Goal: Task Accomplishment & Management: Manage account settings

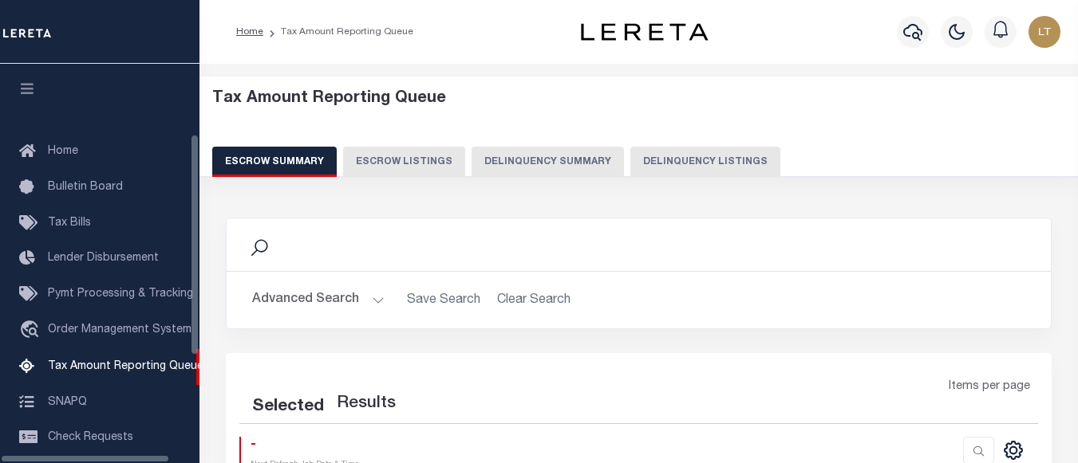
select select "100"
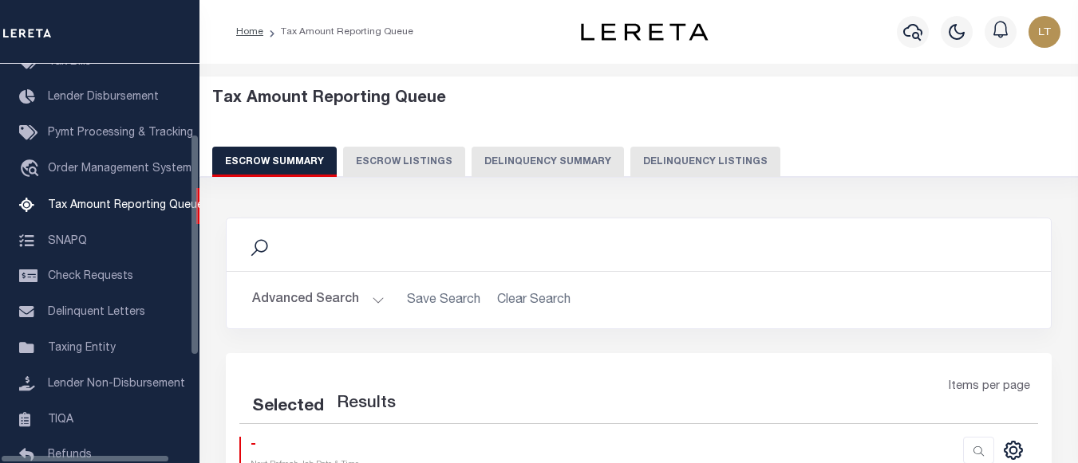
select select "100"
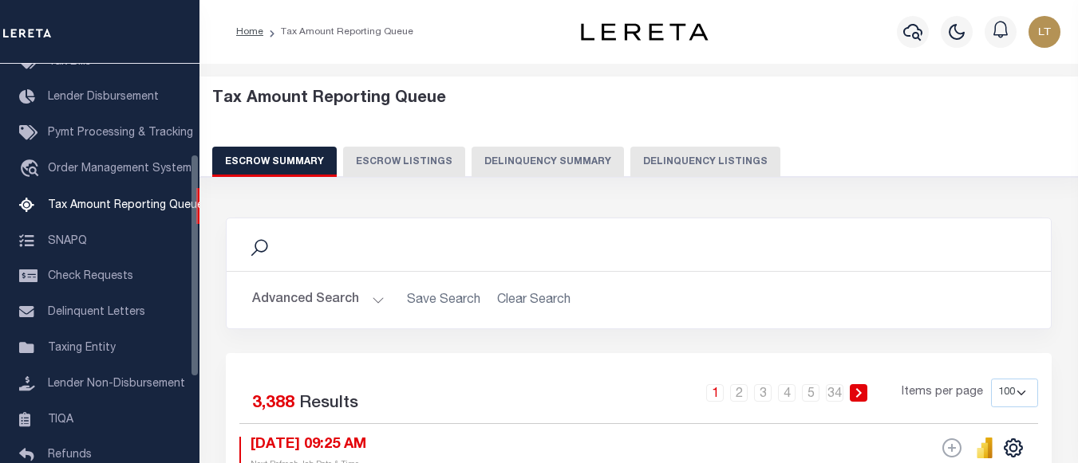
click at [702, 167] on button "Delinquency Listings" at bounding box center [705, 162] width 150 height 30
select select "100"
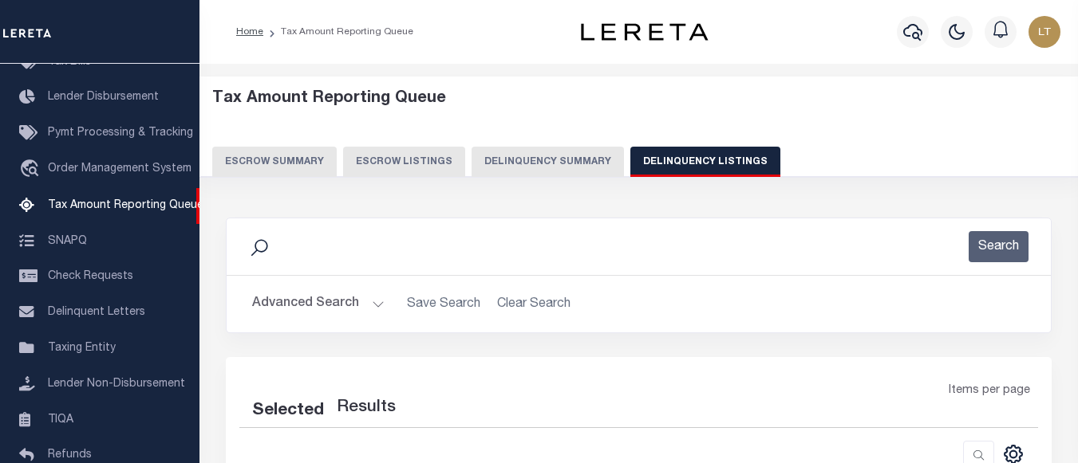
select select "100"
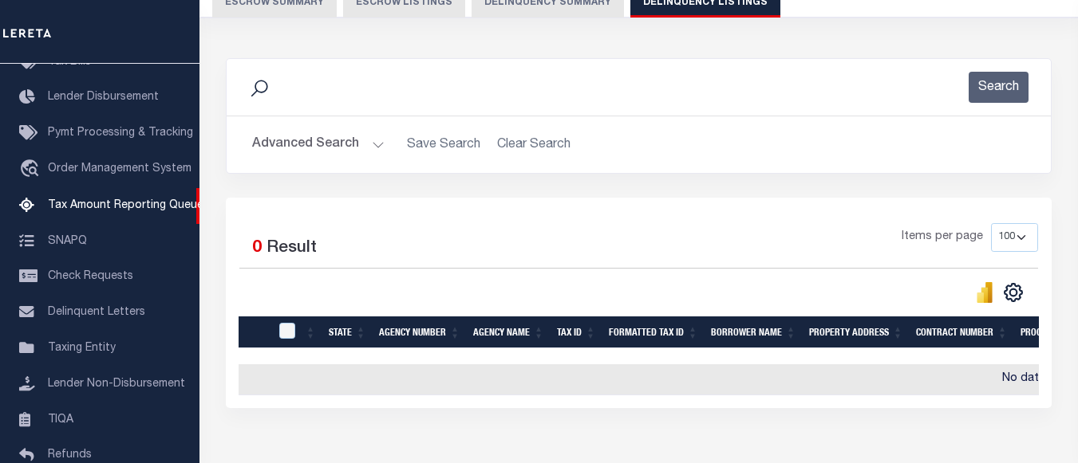
click at [296, 148] on button "Advanced Search" at bounding box center [318, 144] width 132 height 31
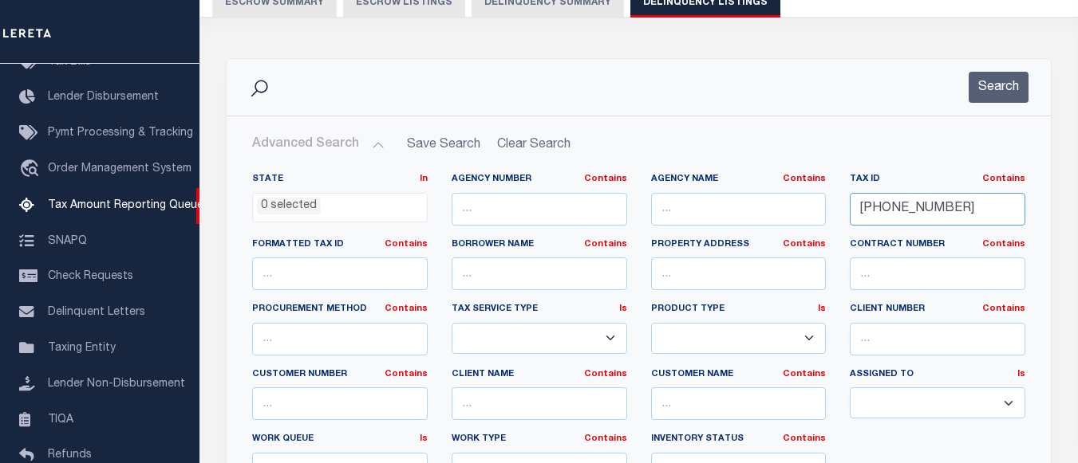
drag, startPoint x: 964, startPoint y: 213, endPoint x: 760, endPoint y: 213, distance: 204.2
click at [760, 213] on div "State In In AK AL AR AZ CA CO CT DC DE FL GA GU HI IA ID IL IN KS KY LA MA MD M…" at bounding box center [638, 335] width 797 height 325
paste input "192105450060"
type input "192105450060"
click at [995, 78] on button "Search" at bounding box center [998, 87] width 60 height 31
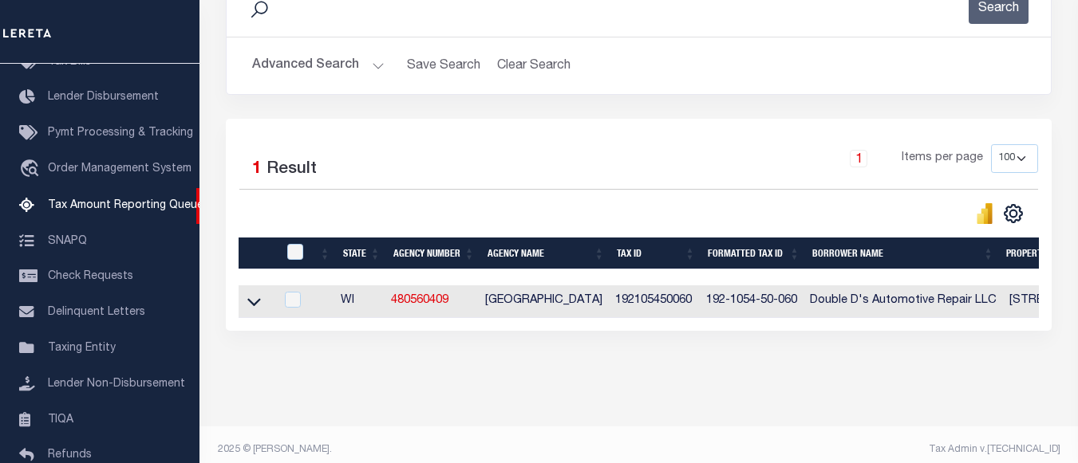
scroll to position [263, 0]
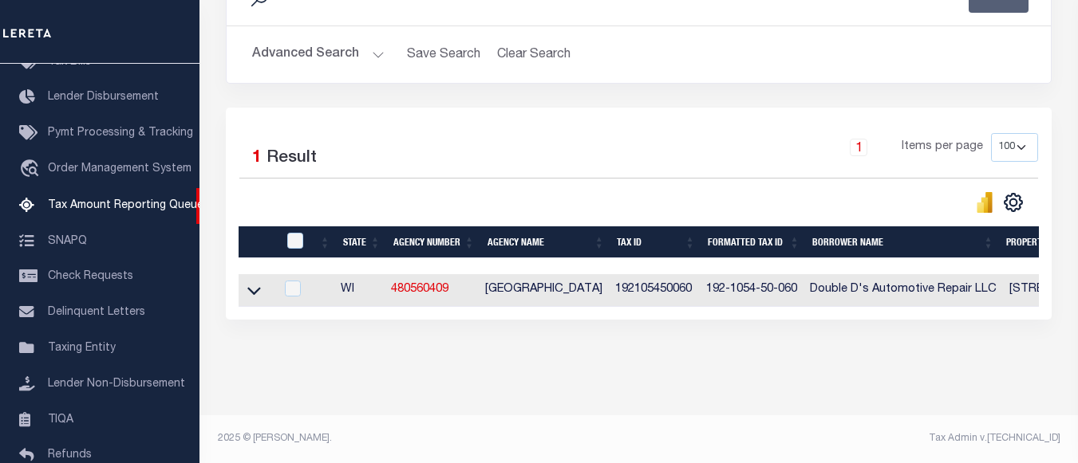
click at [255, 288] on icon at bounding box center [254, 292] width 14 height 8
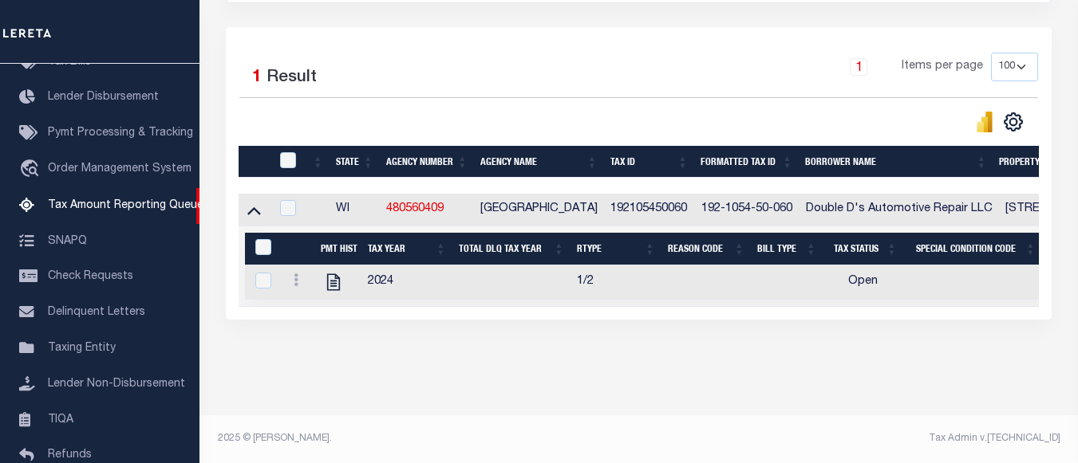
scroll to position [345, 0]
click at [295, 274] on icon at bounding box center [296, 280] width 5 height 13
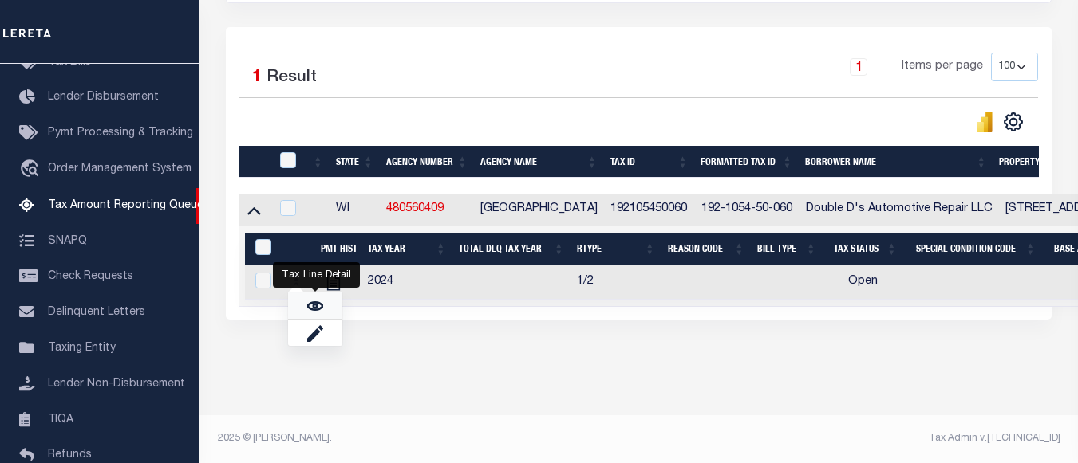
click at [306, 305] on link "" at bounding box center [315, 306] width 54 height 26
checkbox input "true"
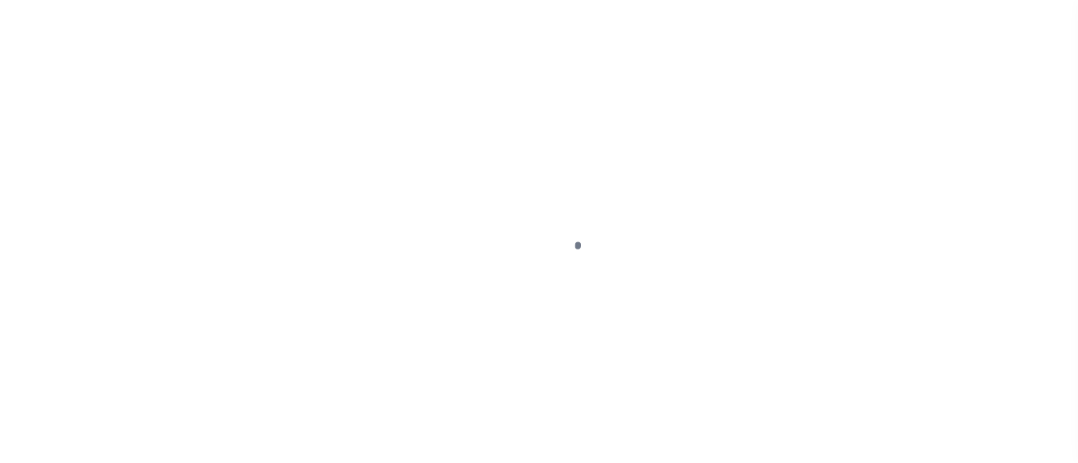
select select "OP2"
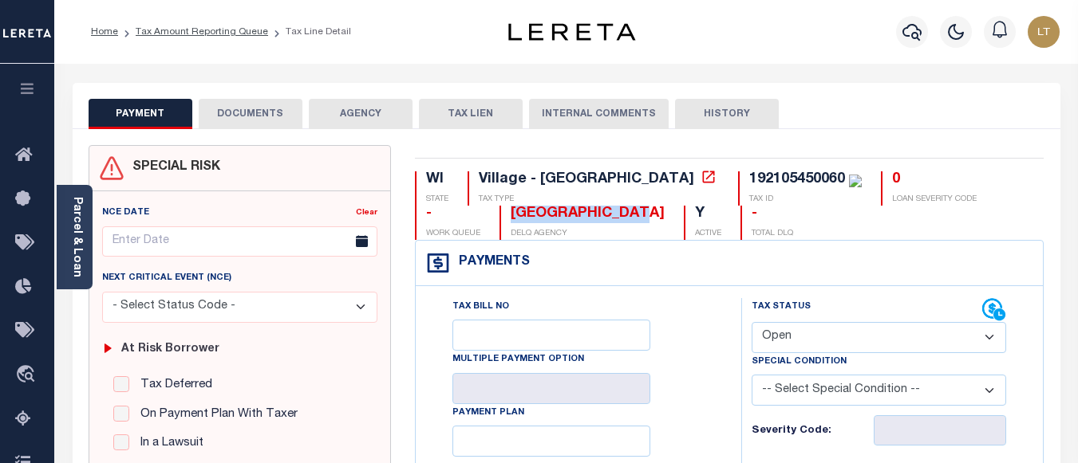
drag, startPoint x: 427, startPoint y: 214, endPoint x: 559, endPoint y: 215, distance: 132.4
click at [559, 215] on div "ST CROIX COUNTY" at bounding box center [588, 215] width 154 height 18
copy div "ST CROIX COUNTY"
click at [247, 119] on button "DOCUMENTS" at bounding box center [251, 114] width 104 height 30
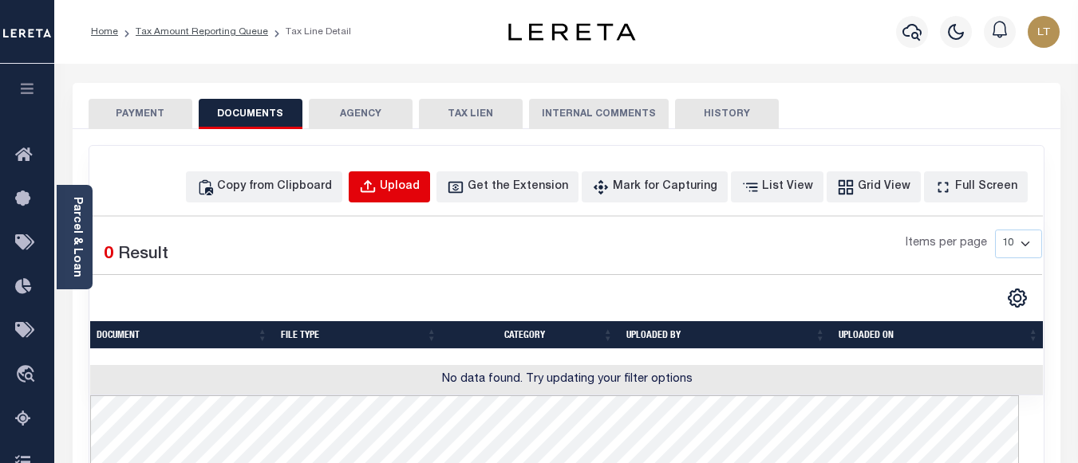
click at [415, 193] on div "Upload" at bounding box center [400, 188] width 40 height 18
select select "POP"
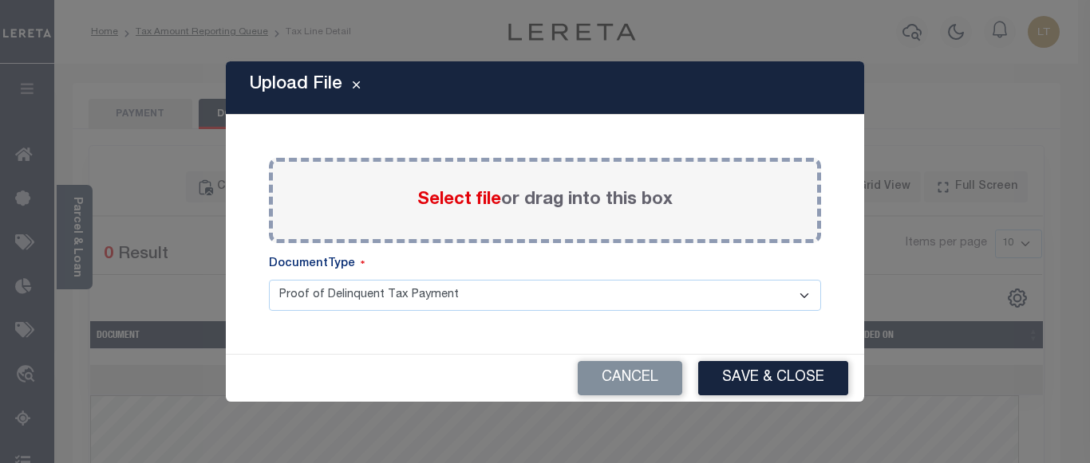
click at [442, 195] on span "Select file" at bounding box center [459, 200] width 84 height 18
click at [0, 0] on input "Select file or drag into this box" at bounding box center [0, 0] width 0 height 0
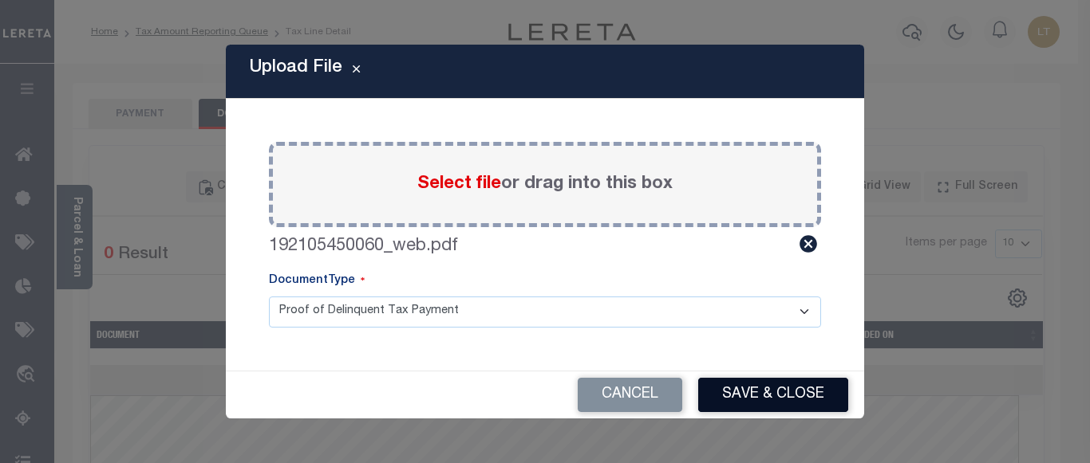
click at [774, 400] on button "Save & Close" at bounding box center [773, 395] width 150 height 34
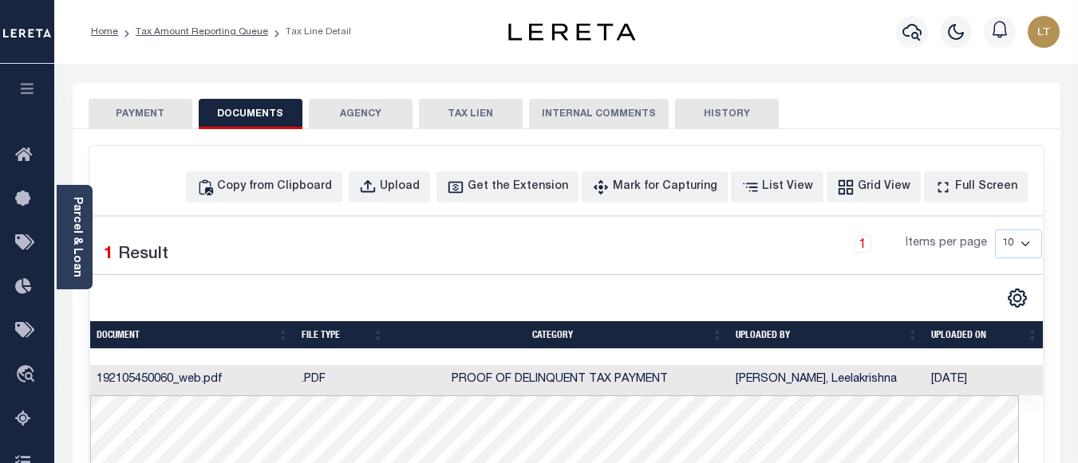
click at [124, 109] on button "PAYMENT" at bounding box center [141, 114] width 104 height 30
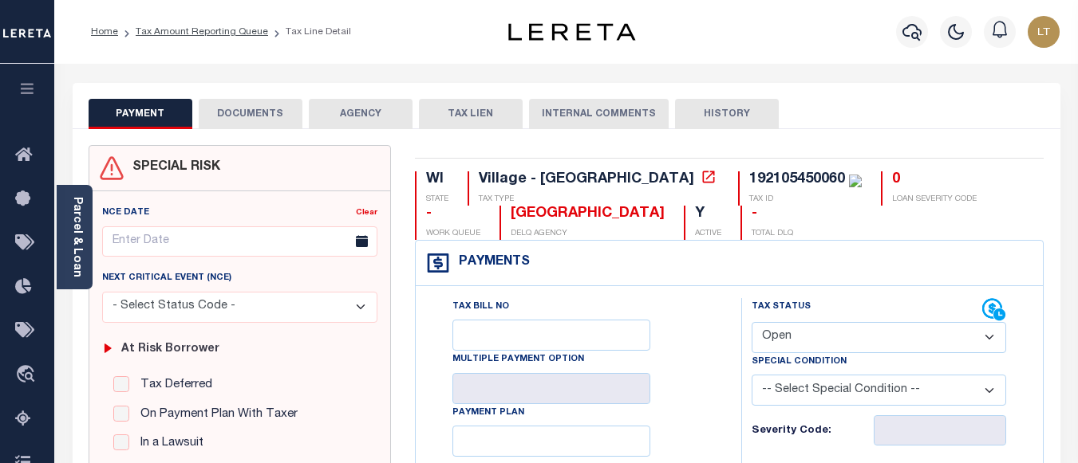
scroll to position [160, 0]
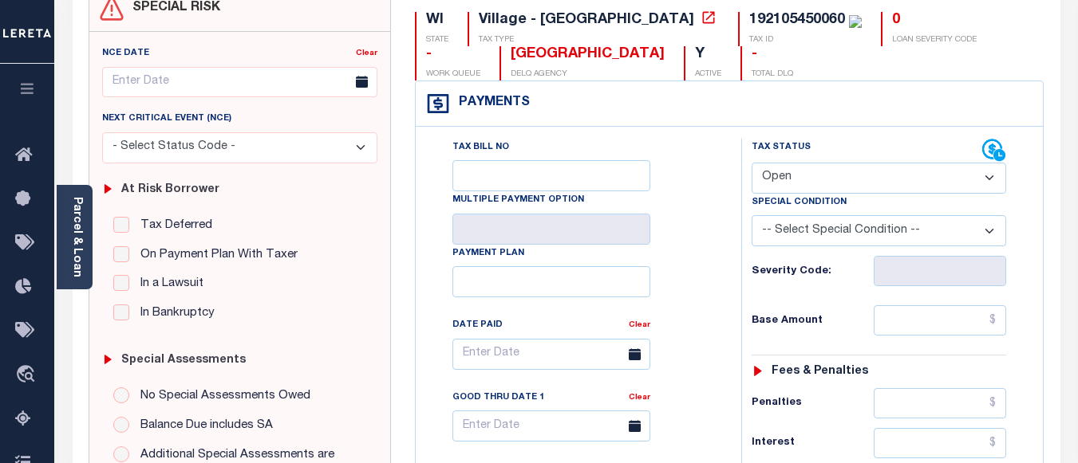
click at [805, 168] on select "- Select Status Code - Open Due/Unpaid Paid Incomplete No Tax Due Internal Refu…" at bounding box center [878, 178] width 254 height 31
select select "PYD"
click at [751, 164] on select "- Select Status Code - Open Due/Unpaid Paid Incomplete No Tax Due Internal Refu…" at bounding box center [878, 178] width 254 height 31
type input "[DATE]"
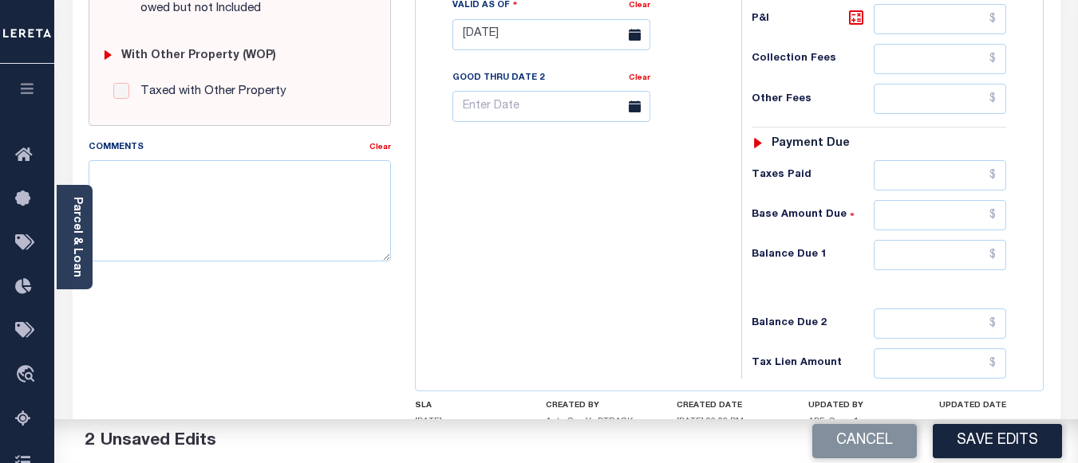
scroll to position [638, 0]
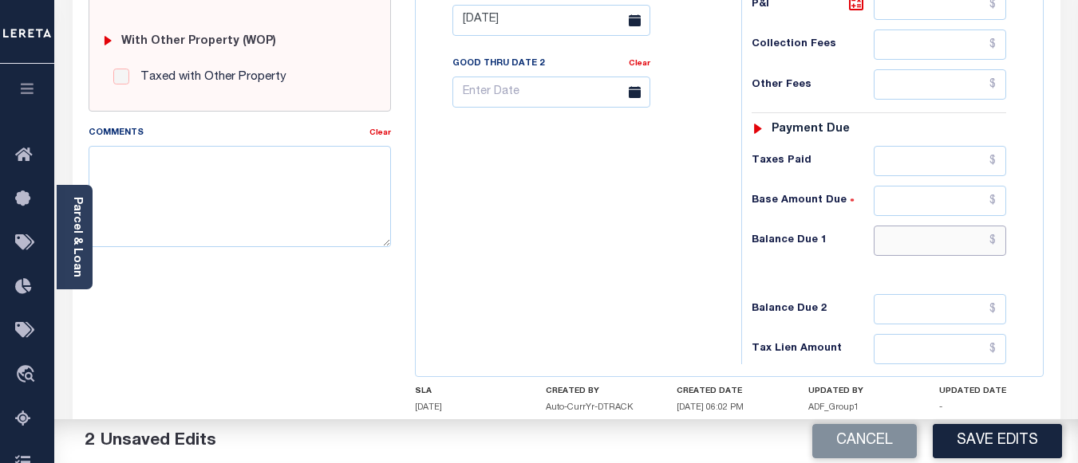
click at [997, 244] on input "text" at bounding box center [940, 241] width 132 height 30
type input "$0.00"
click at [999, 444] on button "Save Edits" at bounding box center [997, 441] width 129 height 34
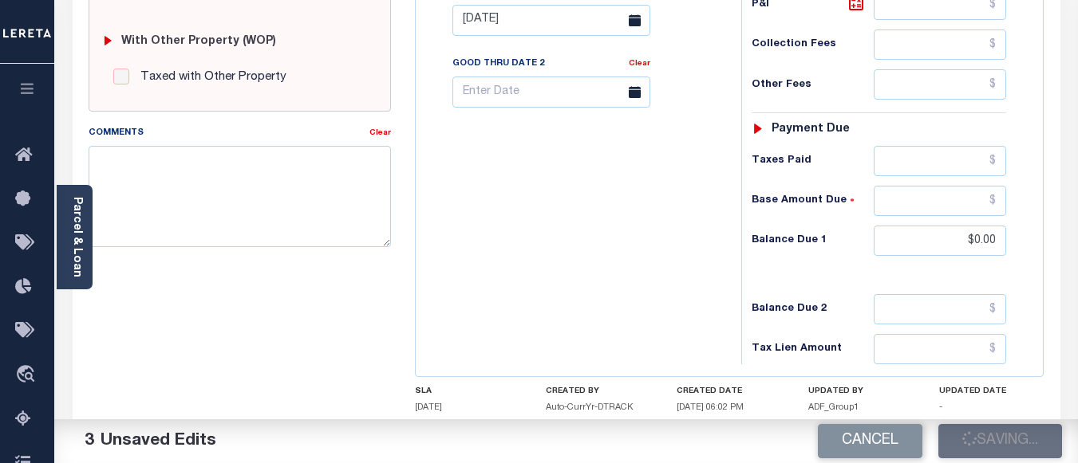
checkbox input "false"
type input "$0"
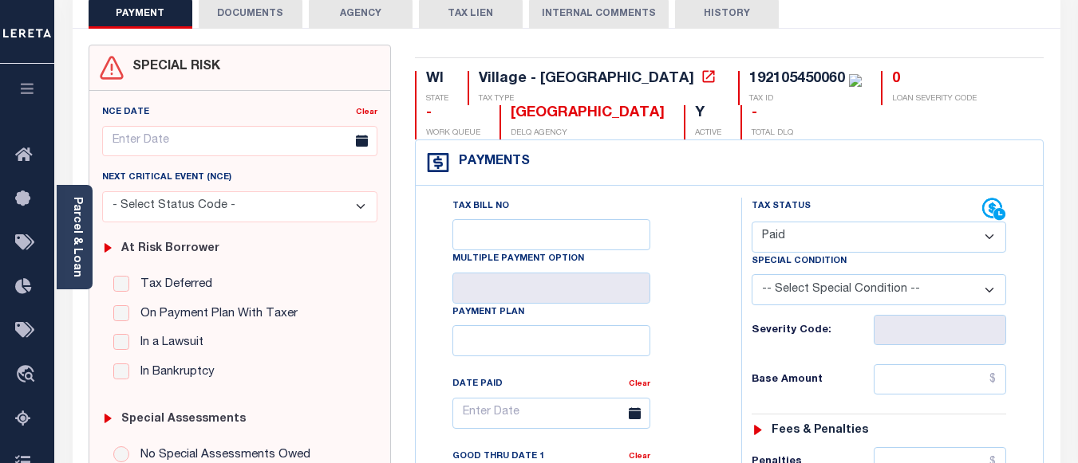
scroll to position [0, 0]
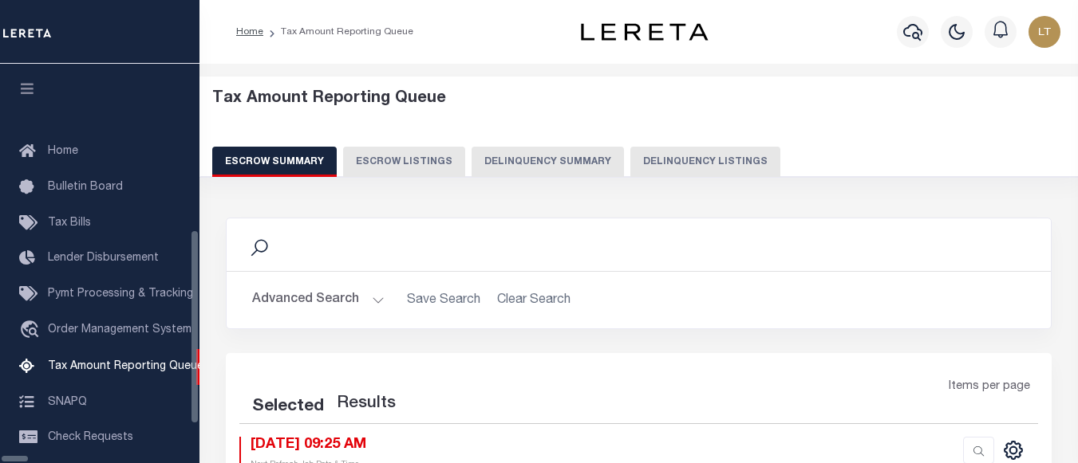
select select "100"
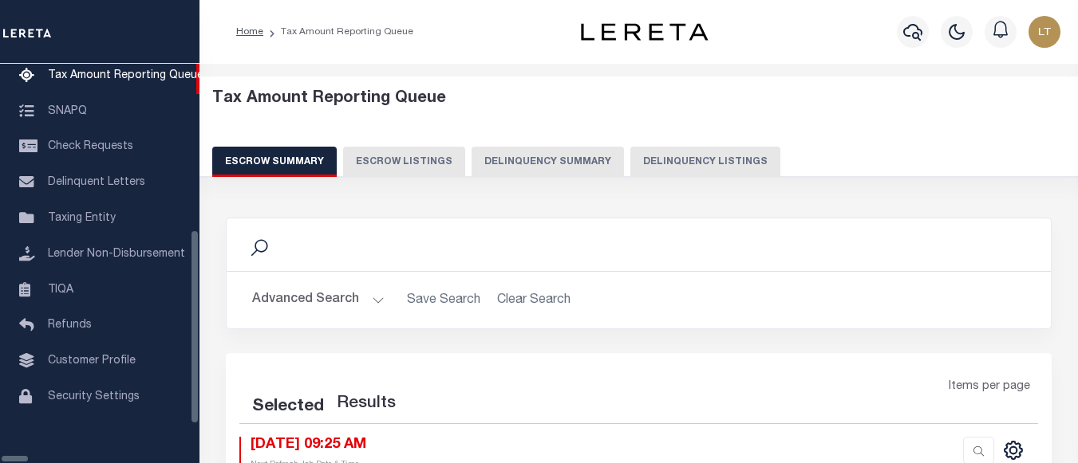
select select "100"
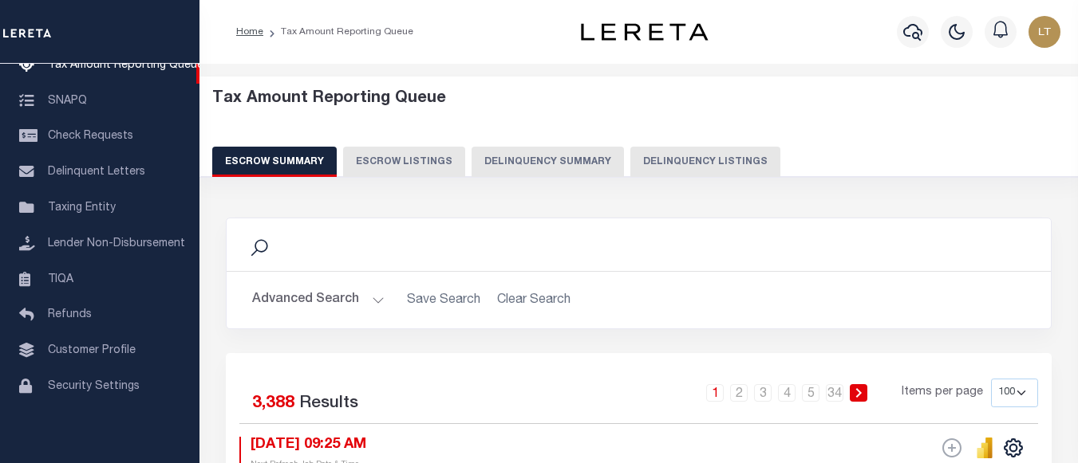
click at [702, 158] on button "Delinquency Listings" at bounding box center [705, 162] width 150 height 30
select select "100"
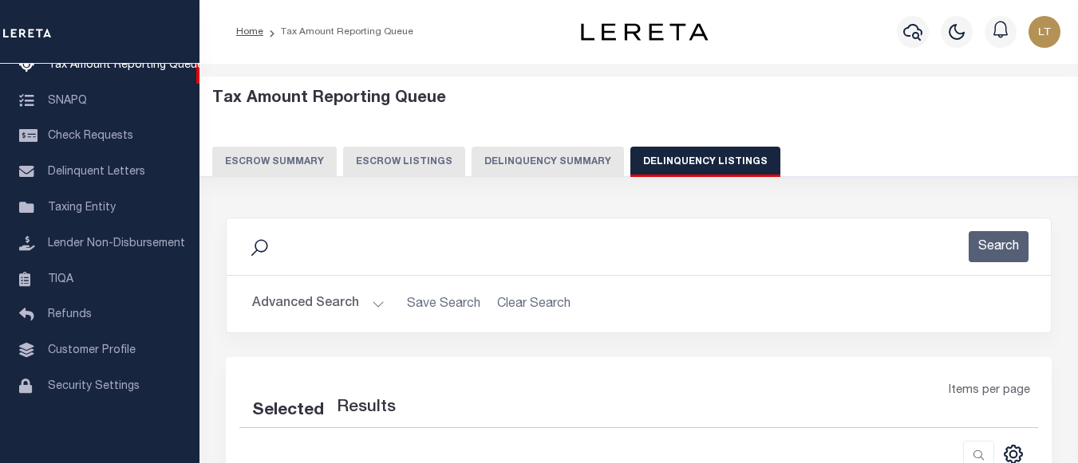
select select "100"
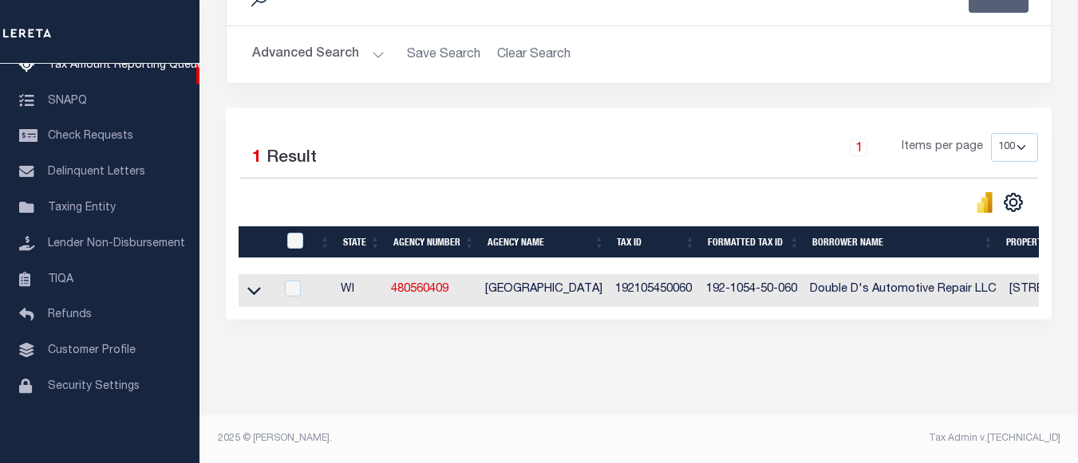
scroll to position [263, 0]
drag, startPoint x: 250, startPoint y: 274, endPoint x: 312, endPoint y: 264, distance: 62.3
click at [250, 282] on icon at bounding box center [254, 290] width 14 height 17
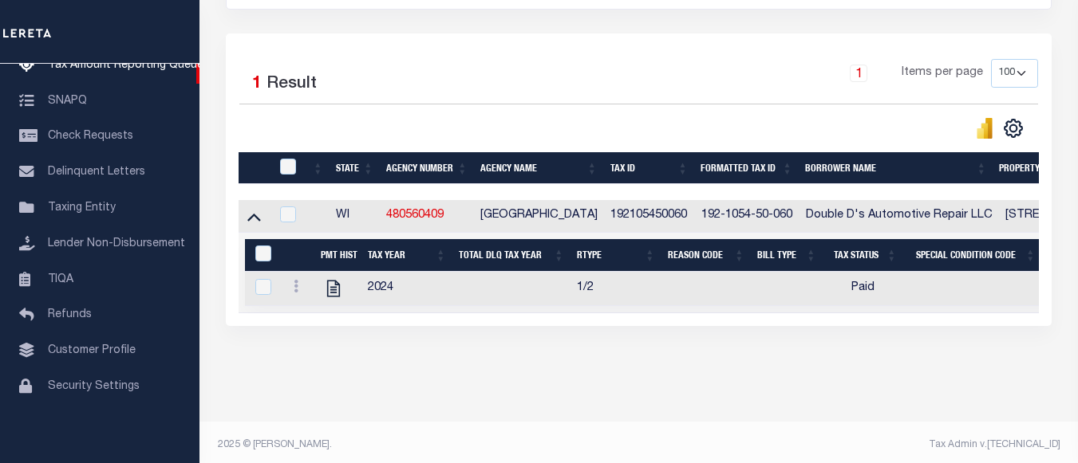
scroll to position [345, 0]
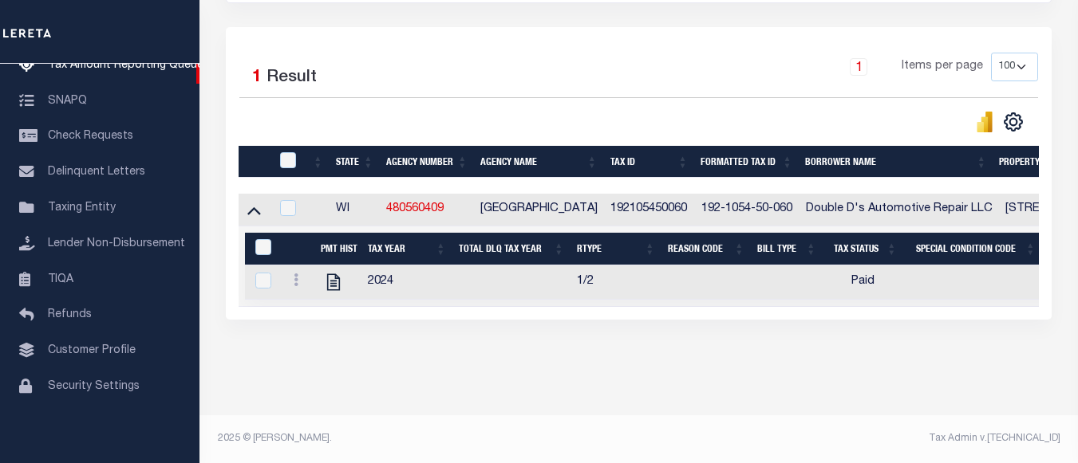
click at [296, 152] on div at bounding box center [289, 161] width 26 height 18
click at [284, 152] on input "checkbox" at bounding box center [288, 160] width 16 height 16
checkbox input "true"
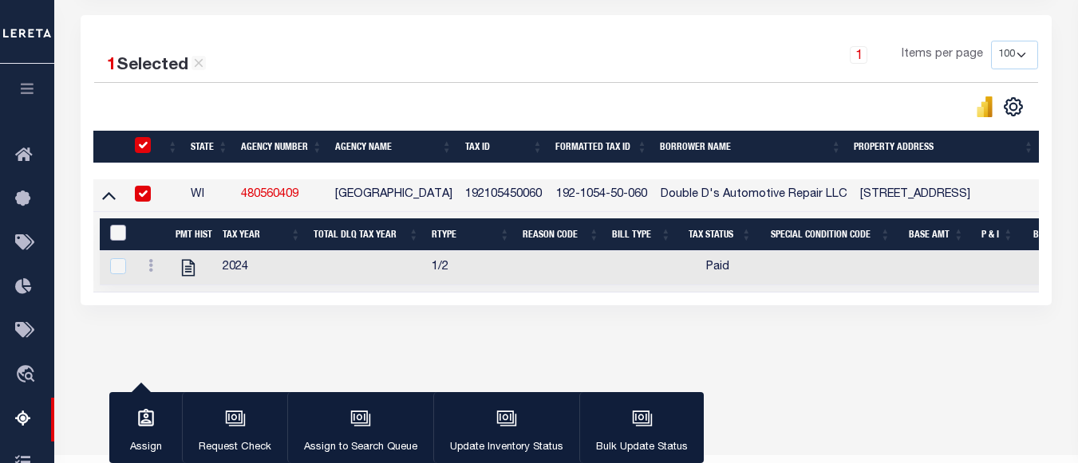
click at [119, 239] on input "&nbsp;" at bounding box center [118, 233] width 16 height 16
checkbox input "true"
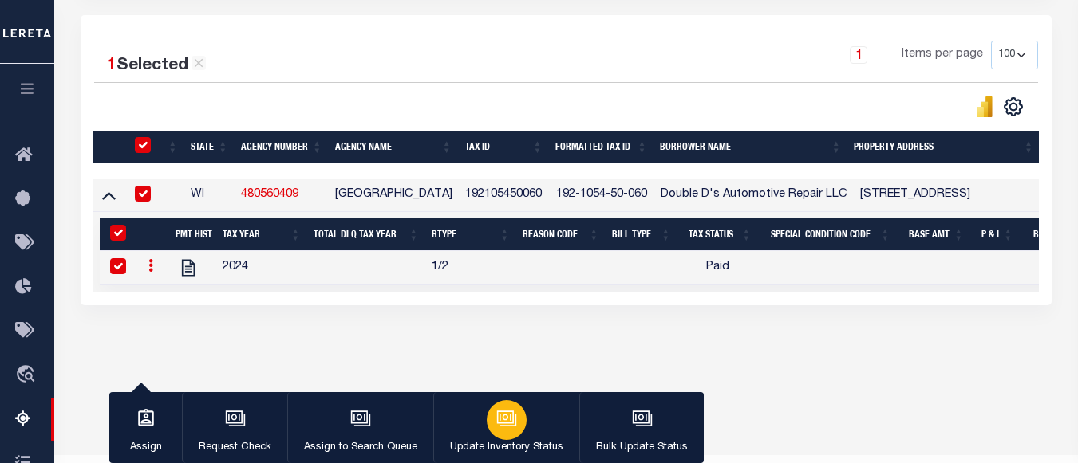
click at [508, 424] on icon "button" at bounding box center [506, 418] width 21 height 21
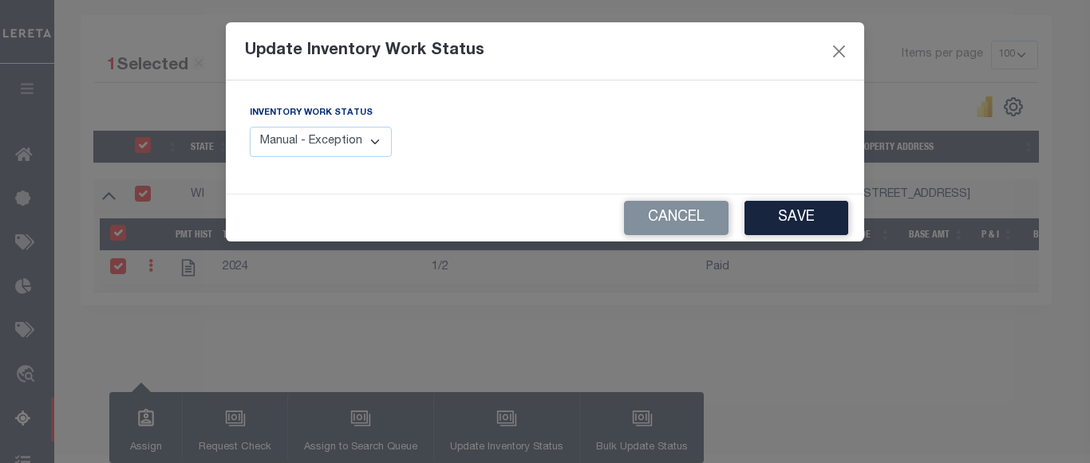
click at [303, 142] on select "Manual - Exception Pended - Awaiting Search Late Add Exception Completed" at bounding box center [321, 142] width 142 height 31
select select "4"
click at [250, 127] on select "Manual - Exception Pended - Awaiting Search Late Add Exception Completed" at bounding box center [321, 142] width 142 height 31
click at [794, 217] on button "Save" at bounding box center [796, 218] width 104 height 34
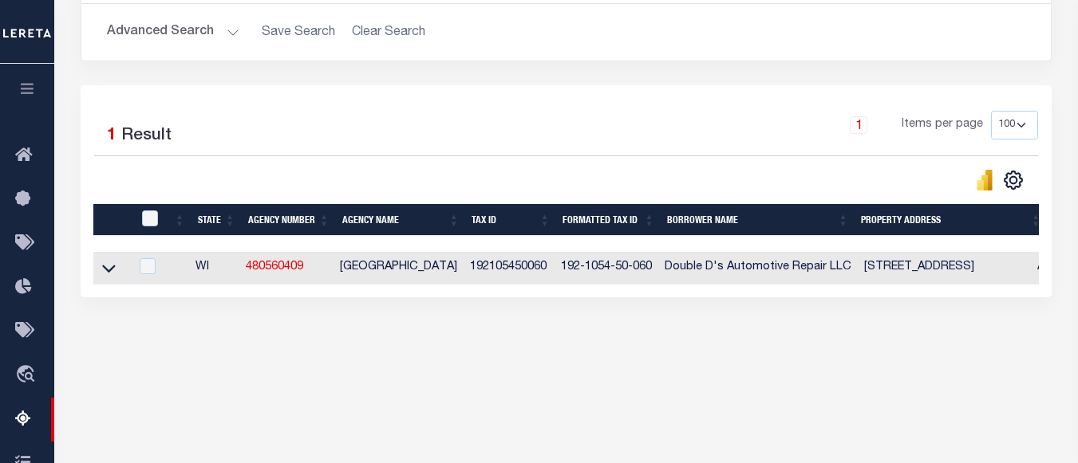
scroll to position [0, 0]
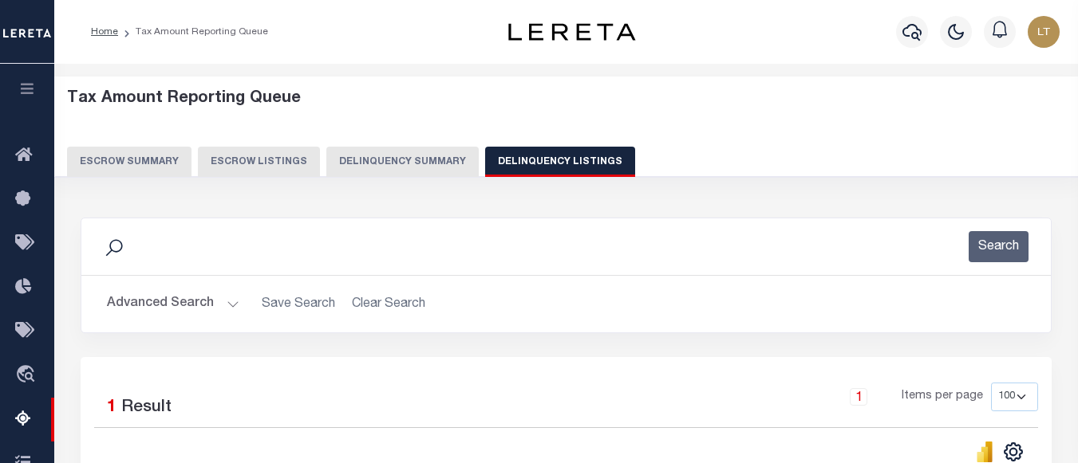
drag, startPoint x: 148, startPoint y: 304, endPoint x: 183, endPoint y: 293, distance: 36.1
click at [148, 304] on button "Advanced Search" at bounding box center [173, 304] width 132 height 31
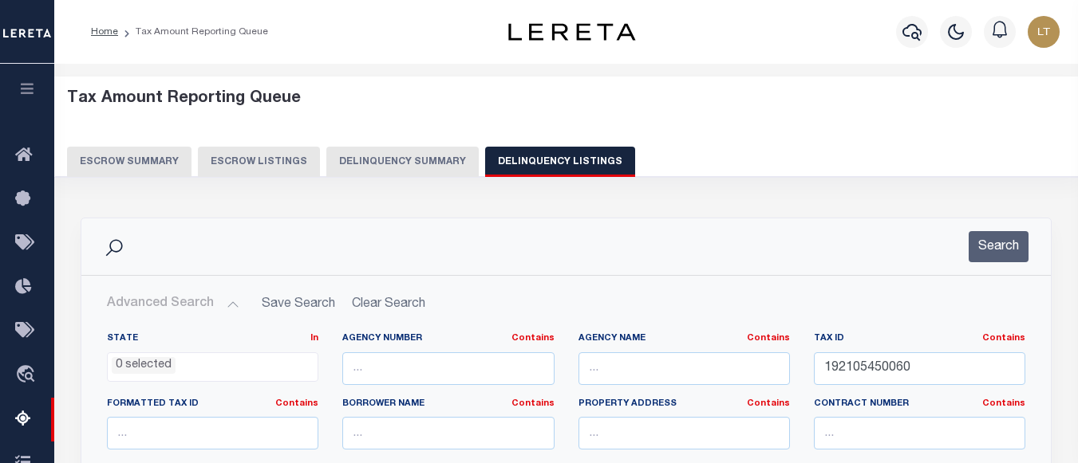
scroll to position [160, 0]
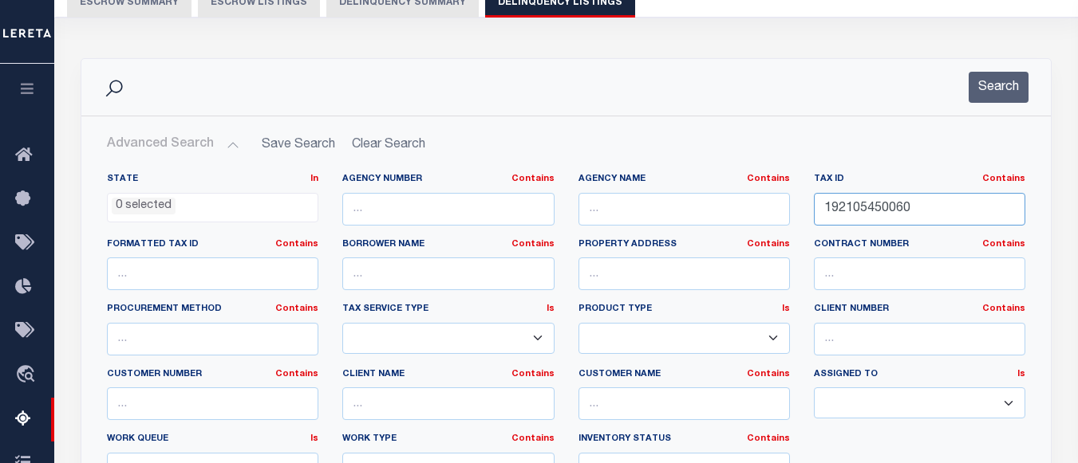
drag, startPoint x: 929, startPoint y: 204, endPoint x: 769, endPoint y: 222, distance: 160.5
click at [775, 222] on div "State In In AK AL AR AZ CA CO CT DC DE FL GA GU HI IA ID IL IN KS [GEOGRAPHIC_D…" at bounding box center [566, 335] width 942 height 325
paste input "00000274"
type input "00000274"
click at [1008, 91] on button "Search" at bounding box center [998, 87] width 60 height 31
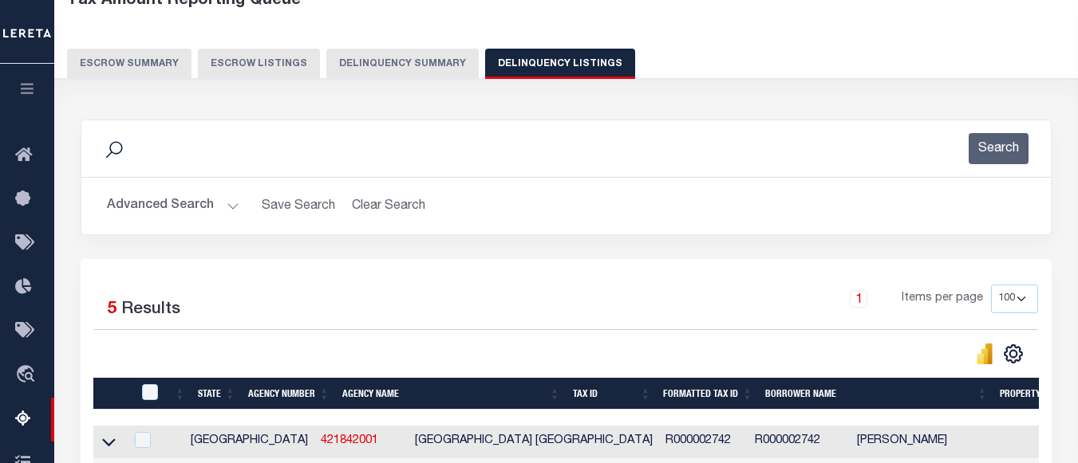
scroll to position [80, 0]
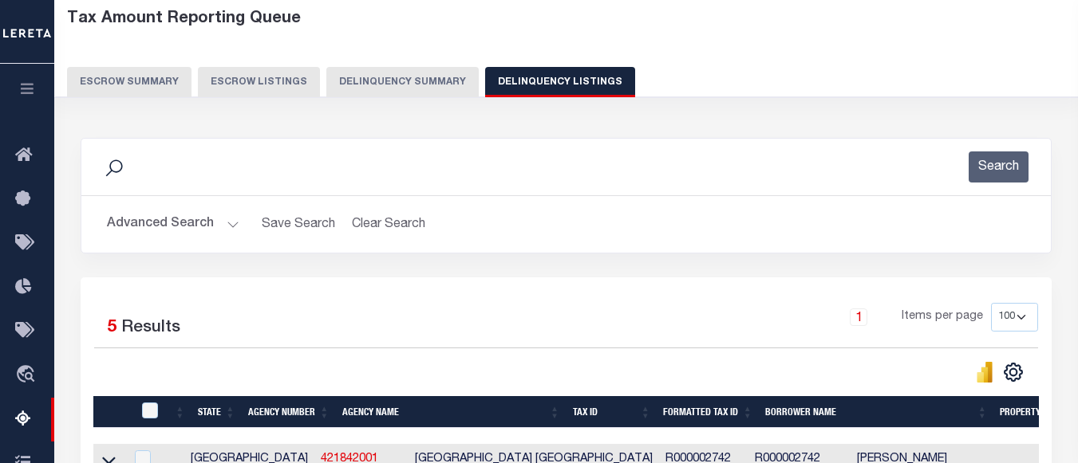
click at [171, 231] on button "Advanced Search" at bounding box center [173, 224] width 132 height 31
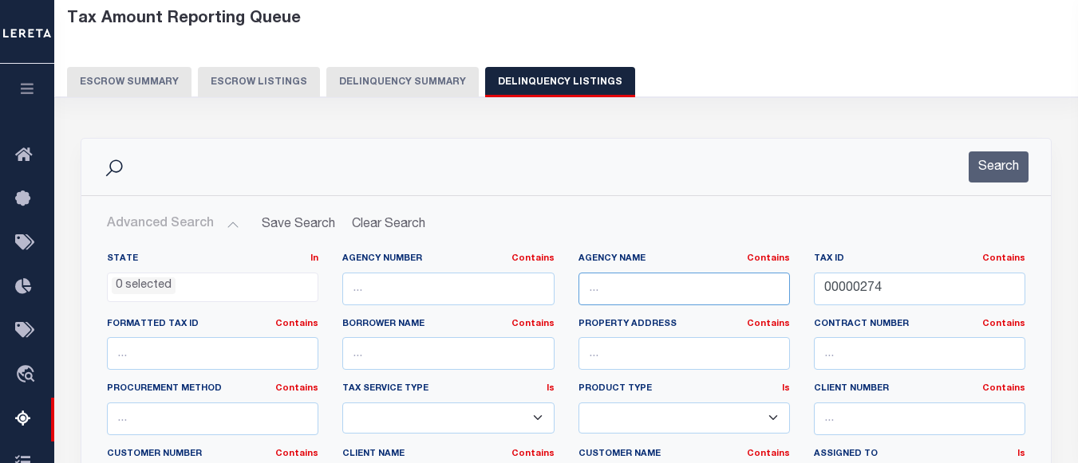
click at [644, 286] on input "text" at bounding box center [683, 289] width 211 height 33
paste input "[GEOGRAPHIC_DATA]"
type input "[GEOGRAPHIC_DATA]"
click at [995, 174] on button "Search" at bounding box center [998, 167] width 60 height 31
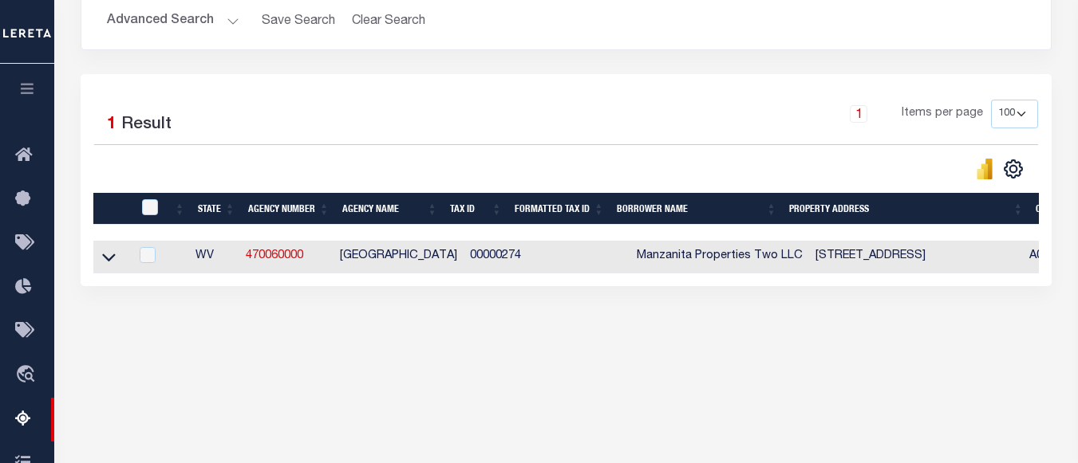
scroll to position [319, 0]
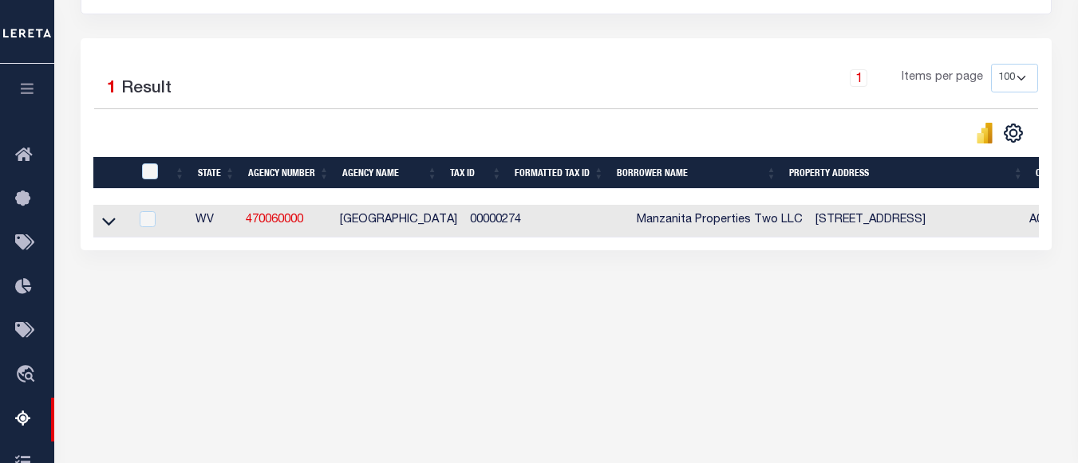
click at [104, 216] on icon at bounding box center [109, 221] width 14 height 17
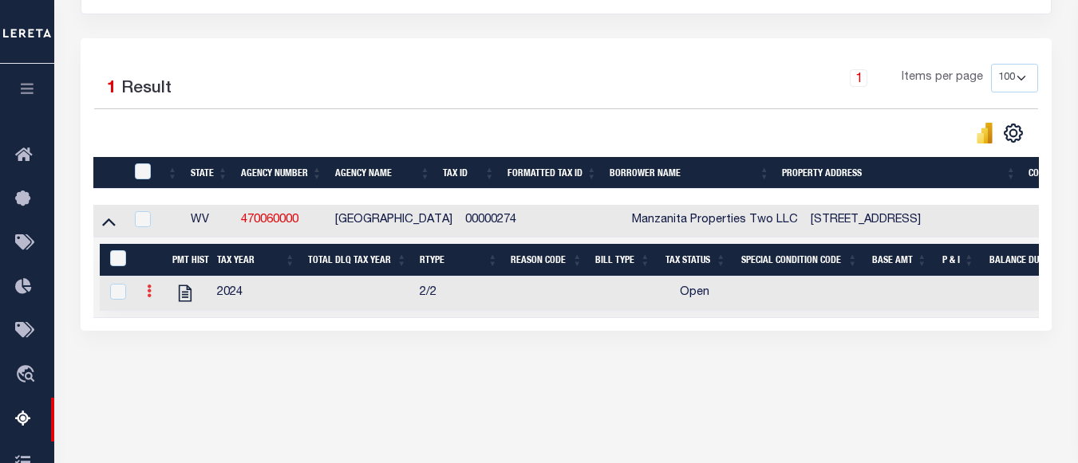
click at [156, 298] on link at bounding box center [149, 293] width 18 height 13
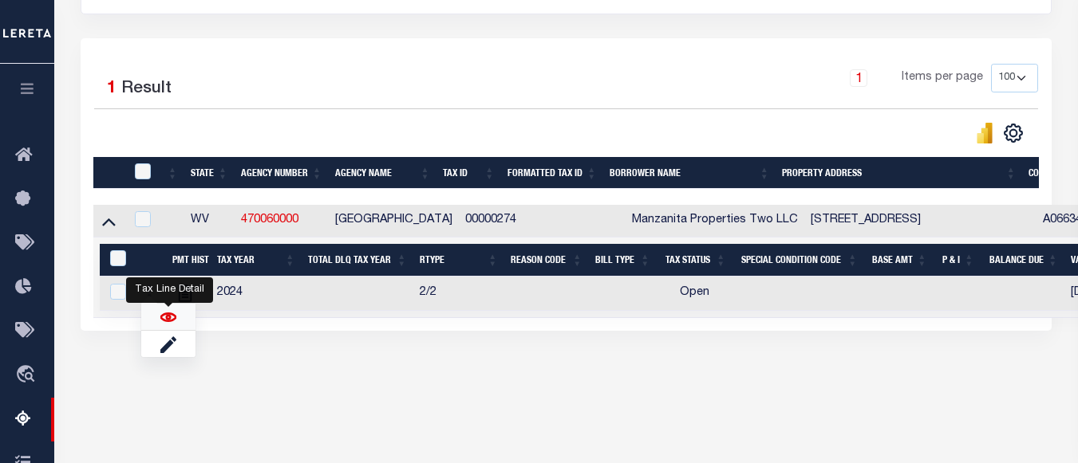
click at [164, 321] on img "" at bounding box center [168, 318] width 16 height 16
checkbox input "true"
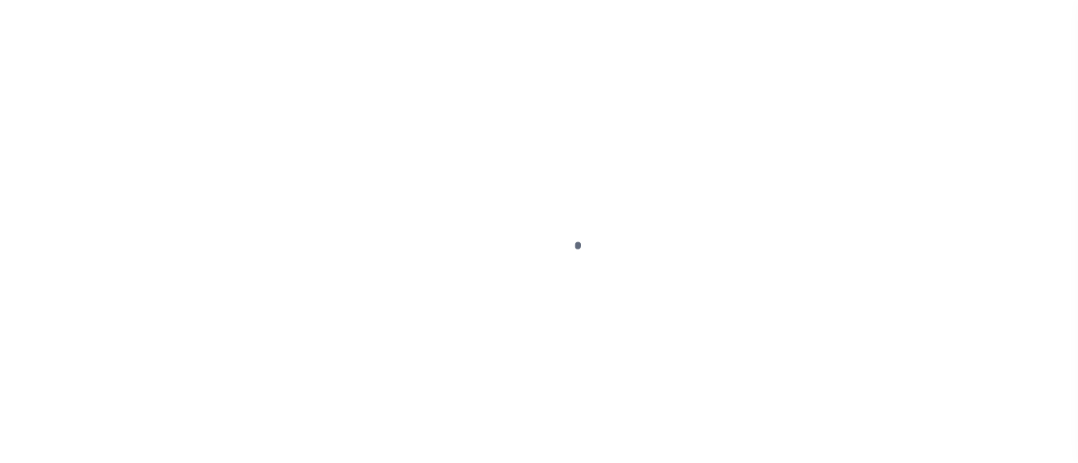
select select "OP2"
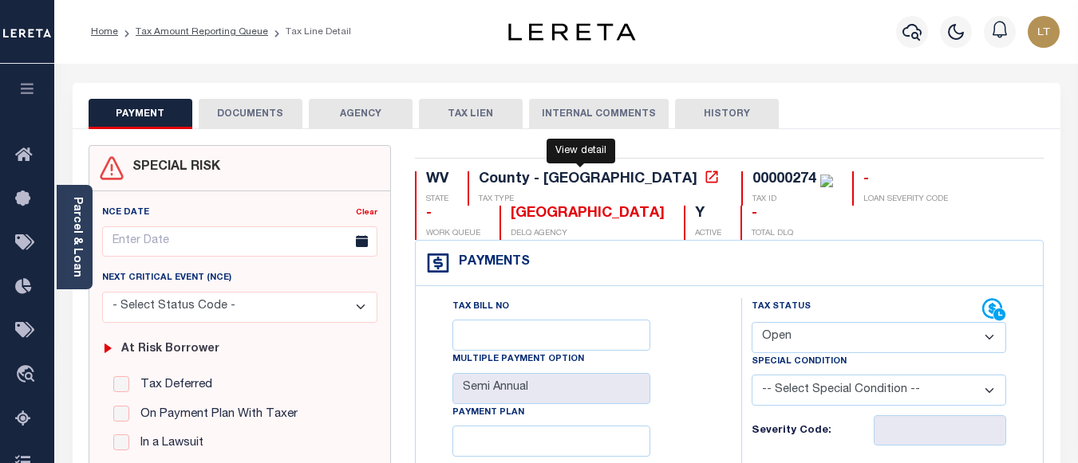
click at [705, 179] on icon at bounding box center [711, 177] width 12 height 12
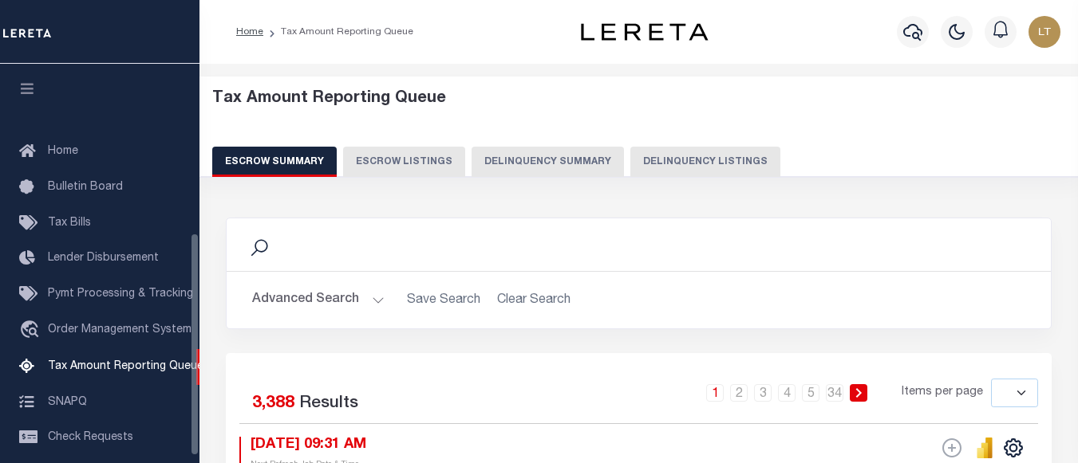
select select
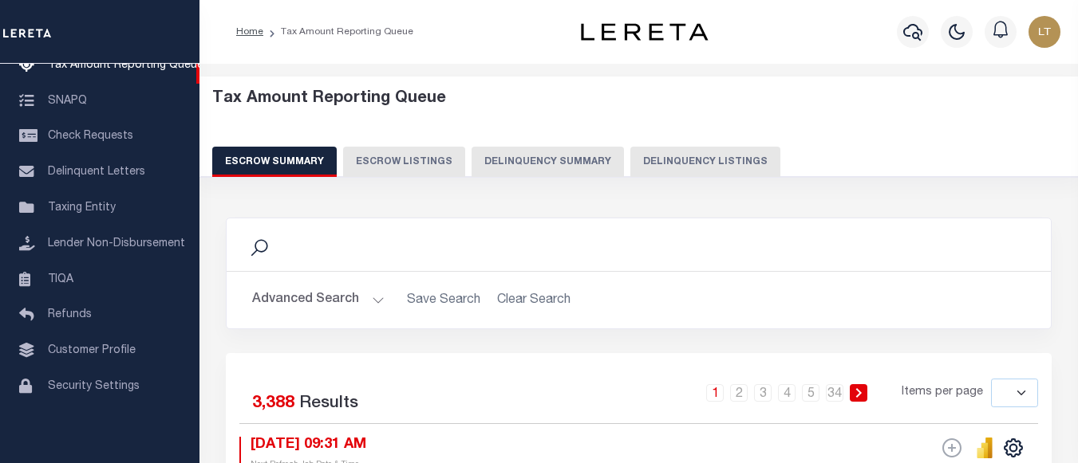
click at [702, 156] on button "Delinquency Listings" at bounding box center [705, 162] width 150 height 30
select select "100"
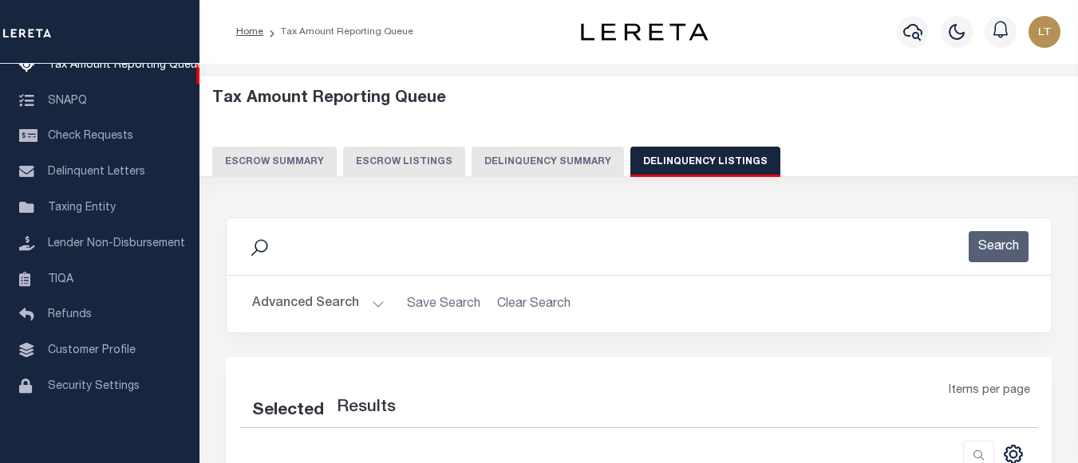
select select "100"
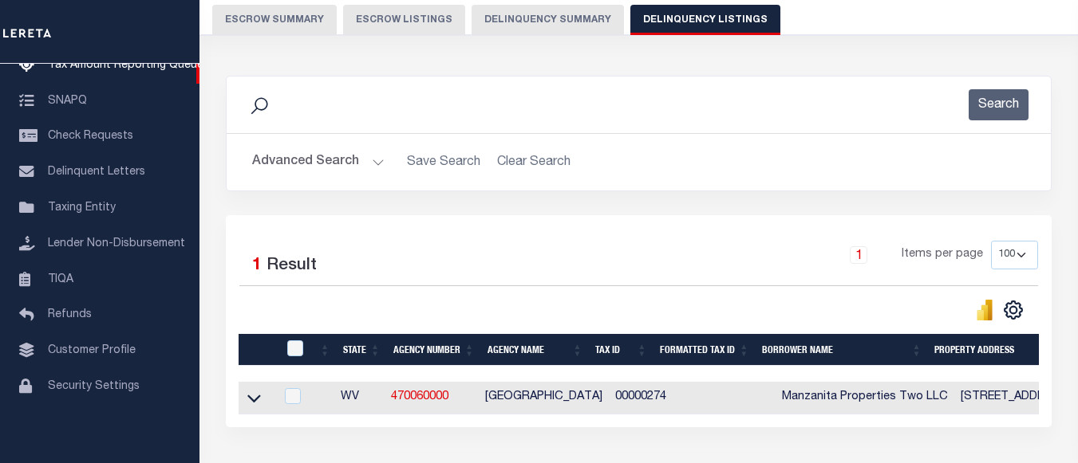
scroll to position [263, 0]
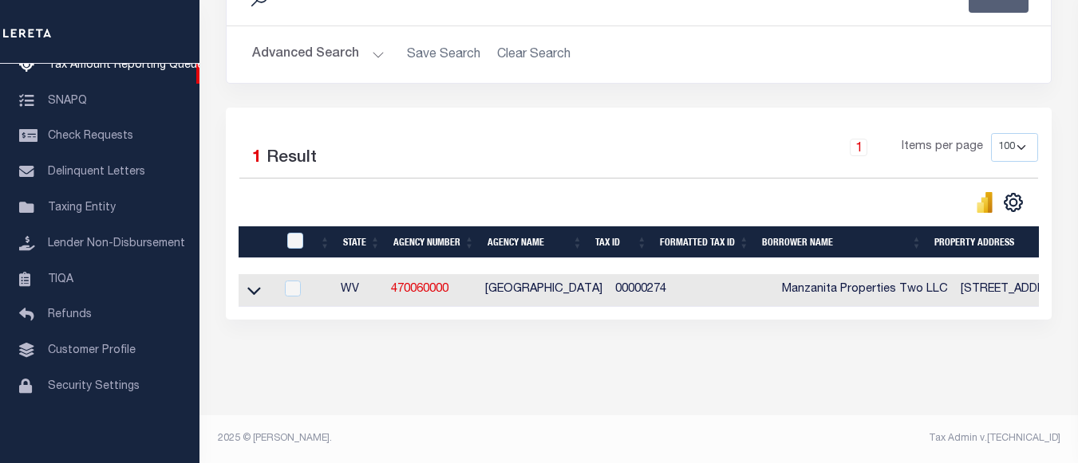
click at [245, 284] on link at bounding box center [254, 289] width 18 height 11
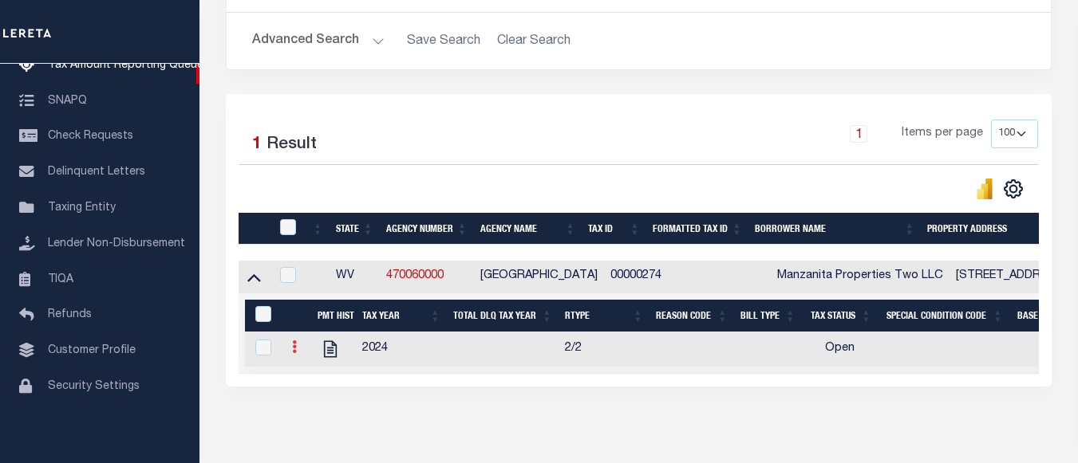
click at [291, 352] on link at bounding box center [295, 349] width 18 height 13
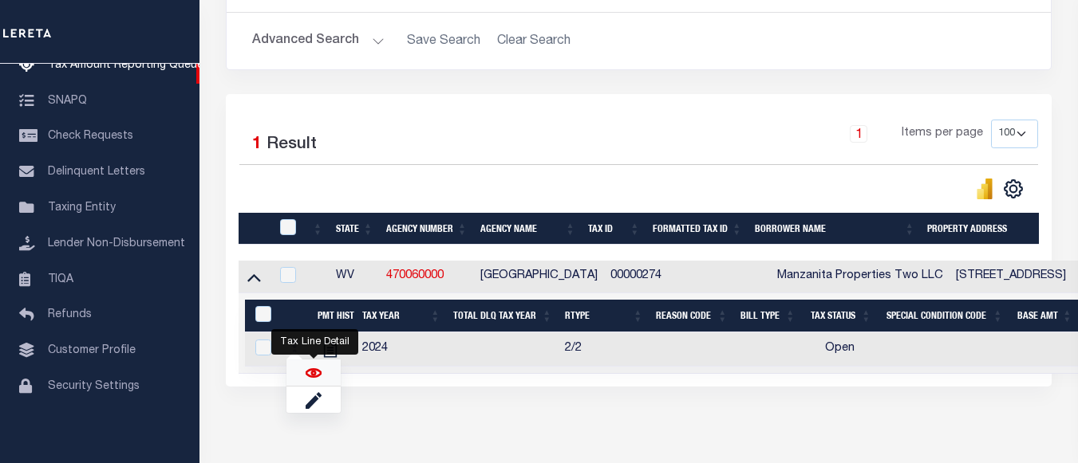
click at [310, 373] on img "" at bounding box center [314, 373] width 16 height 16
checkbox input "true"
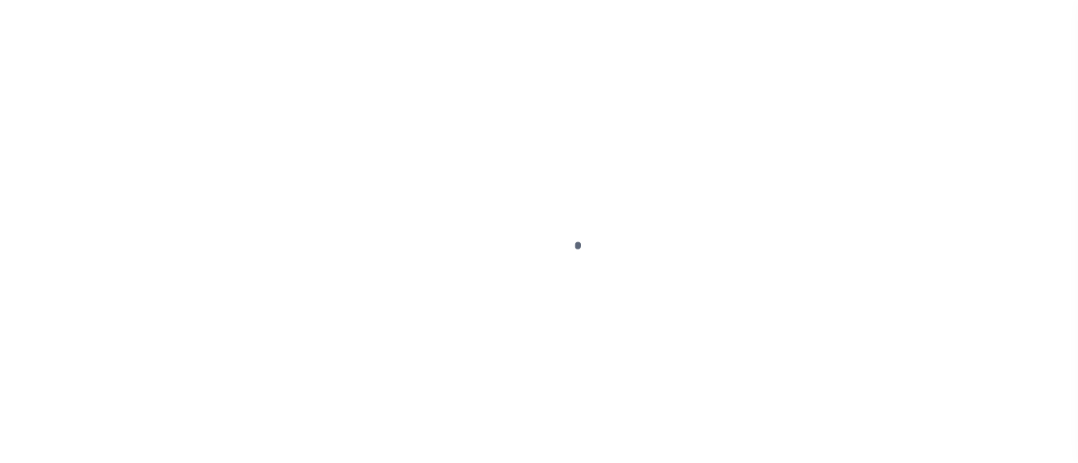
select select "OP2"
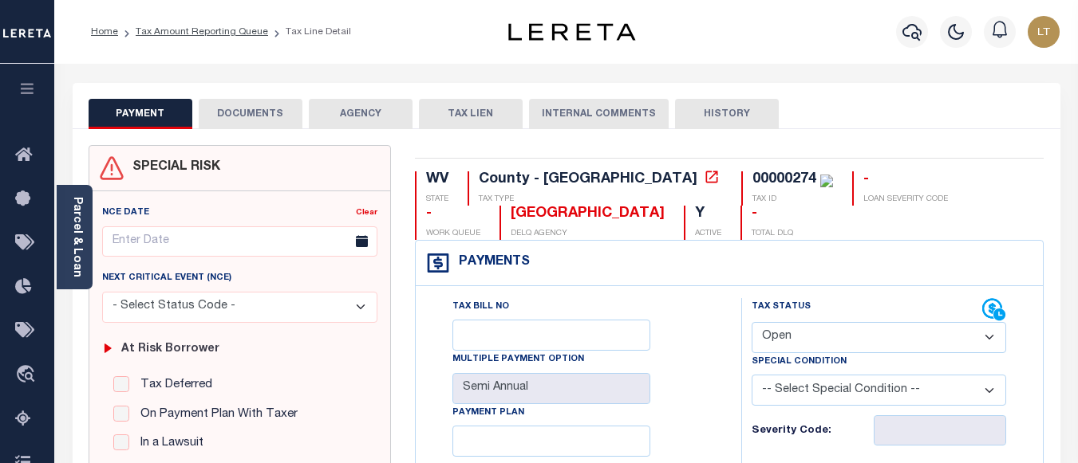
click at [266, 113] on button "DOCUMENTS" at bounding box center [251, 114] width 104 height 30
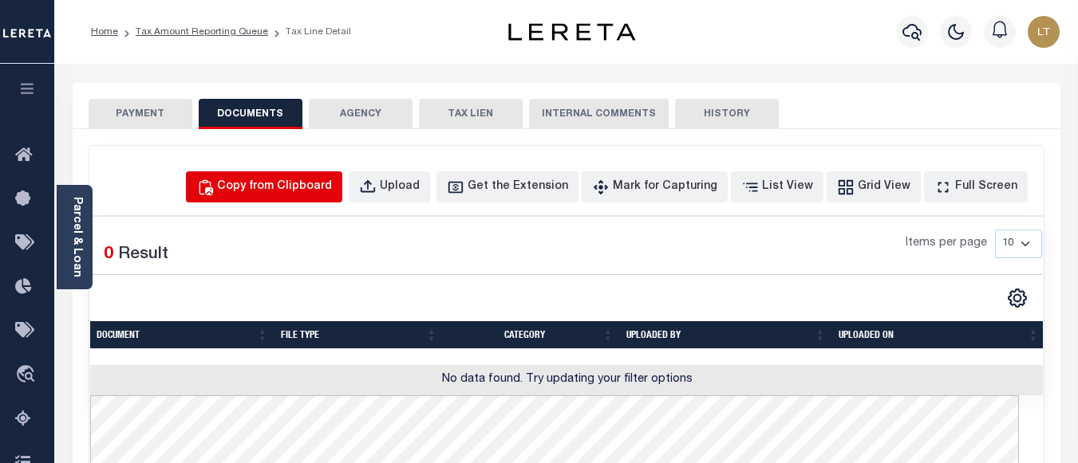
click at [299, 190] on div "Copy from Clipboard" at bounding box center [274, 188] width 115 height 18
select select "POP"
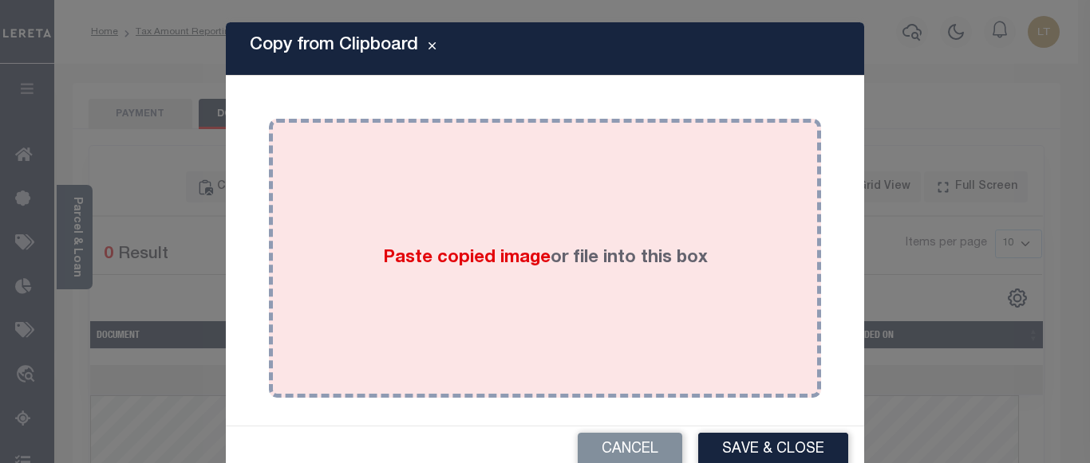
click at [395, 196] on div "Paste copied image or file into this box" at bounding box center [545, 258] width 528 height 255
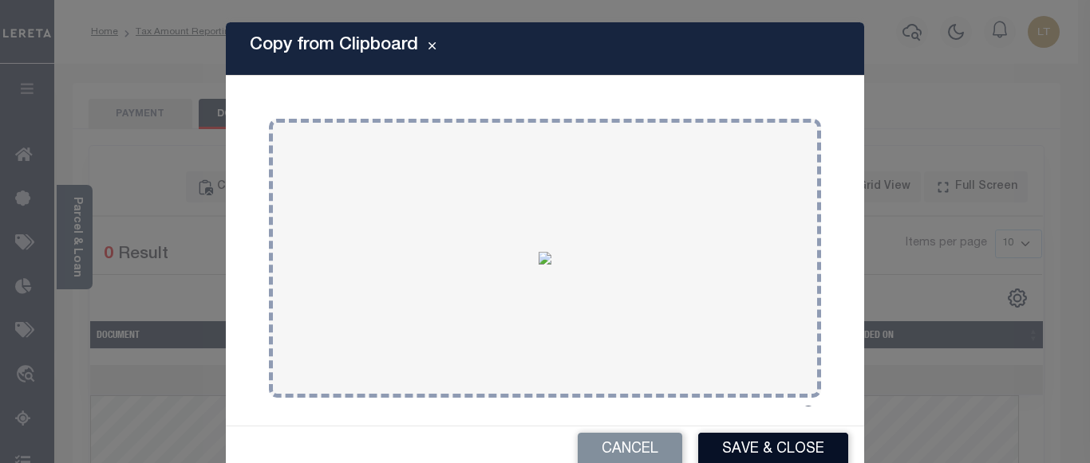
click at [763, 450] on button "Save & Close" at bounding box center [773, 450] width 150 height 34
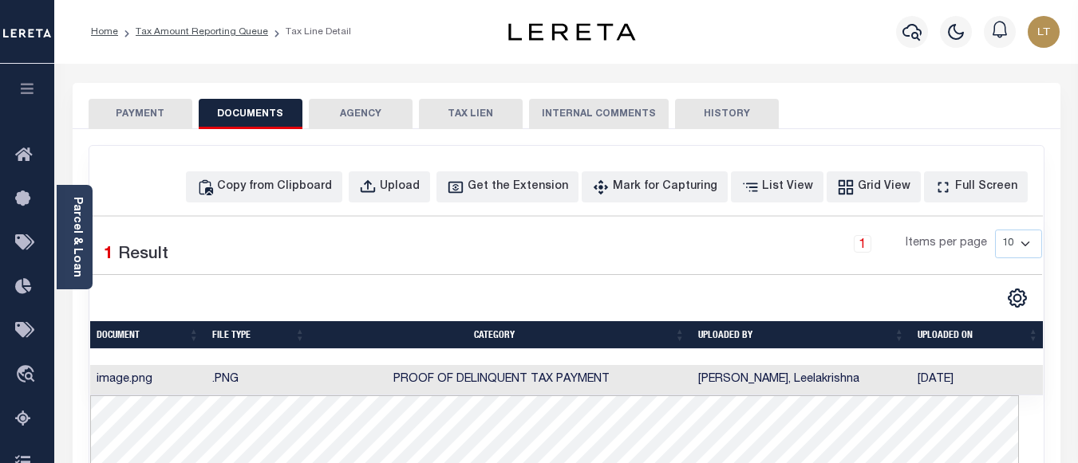
click at [147, 117] on button "PAYMENT" at bounding box center [141, 114] width 104 height 30
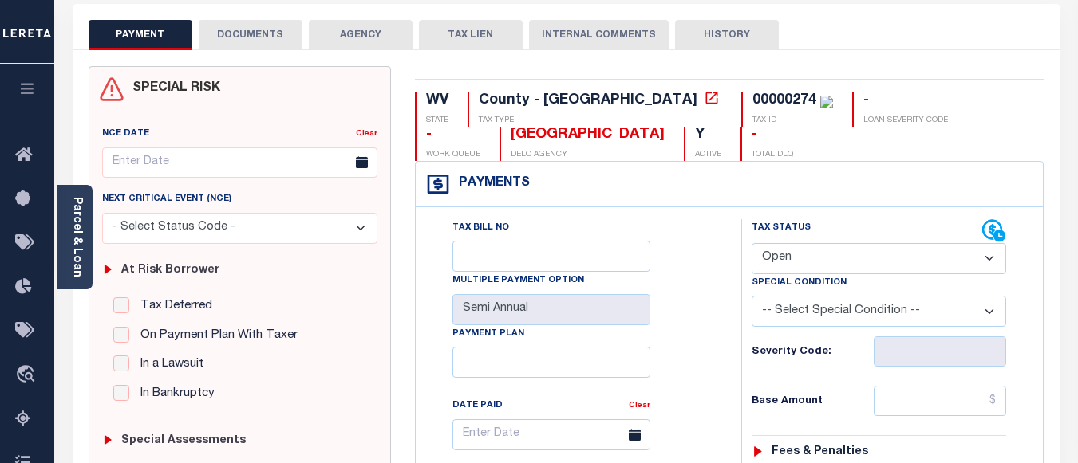
scroll to position [80, 0]
click at [815, 255] on select "- Select Status Code - Open Due/Unpaid Paid Incomplete No Tax Due Internal Refu…" at bounding box center [878, 258] width 254 height 31
select select "PYD"
click at [751, 243] on select "- Select Status Code - Open Due/Unpaid Paid Incomplete No Tax Due Internal Refu…" at bounding box center [878, 258] width 254 height 31
type input "[DATE]"
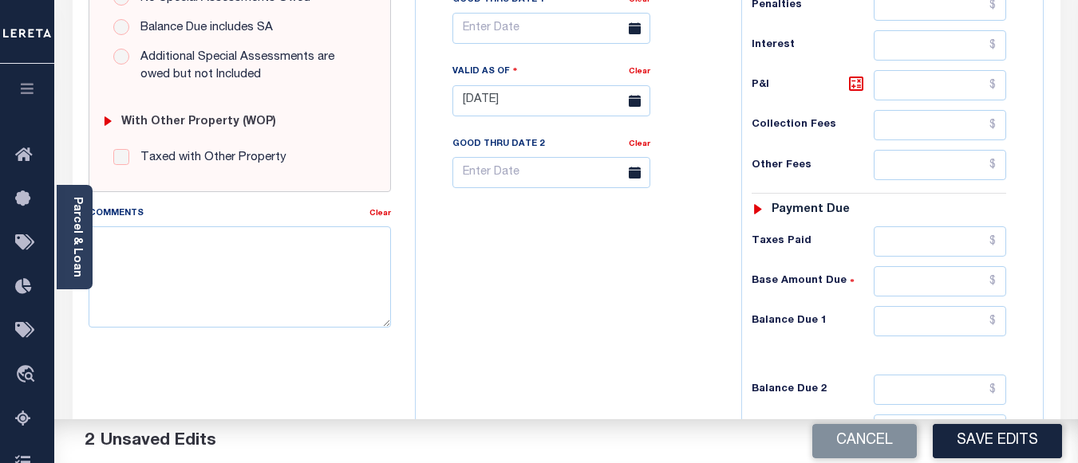
scroll to position [558, 0]
click at [998, 323] on input "text" at bounding box center [940, 321] width 132 height 30
type input "$0.00"
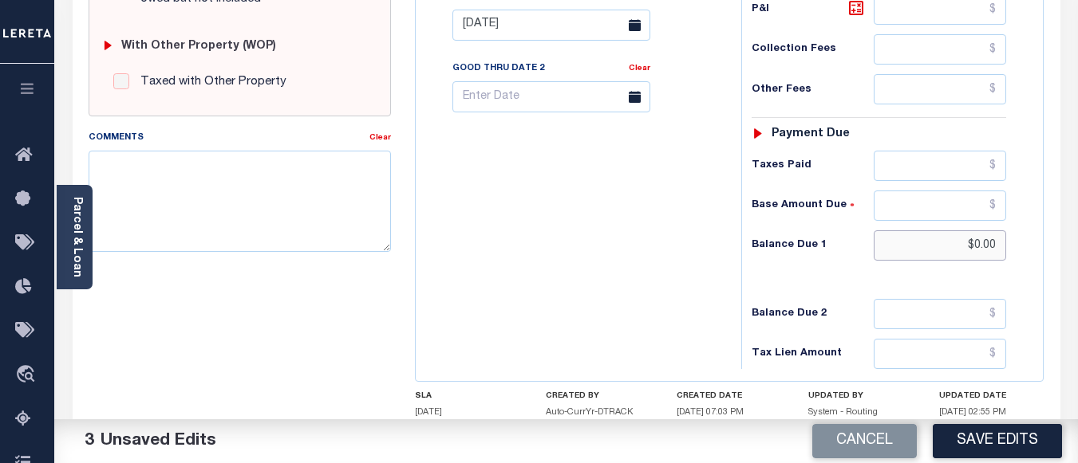
scroll to position [718, 0]
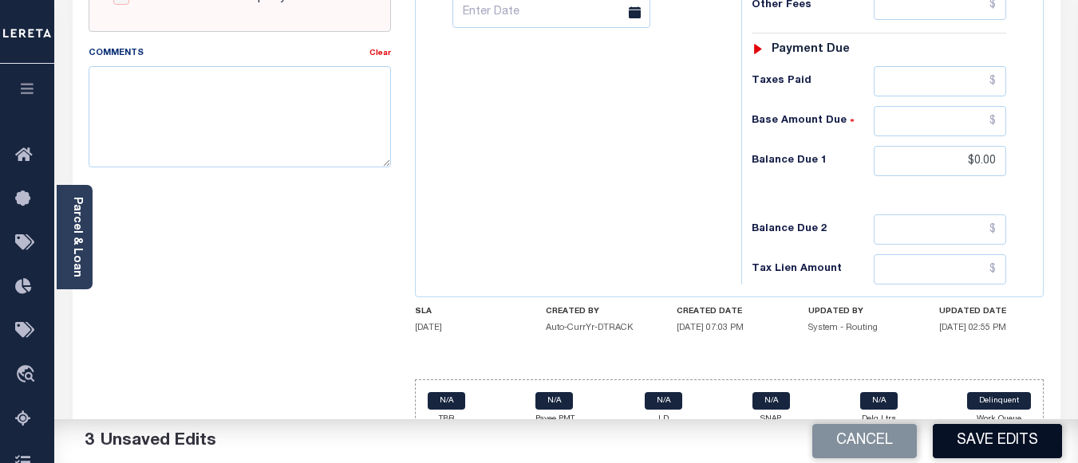
click at [968, 439] on button "Save Edits" at bounding box center [997, 441] width 129 height 34
checkbox input "false"
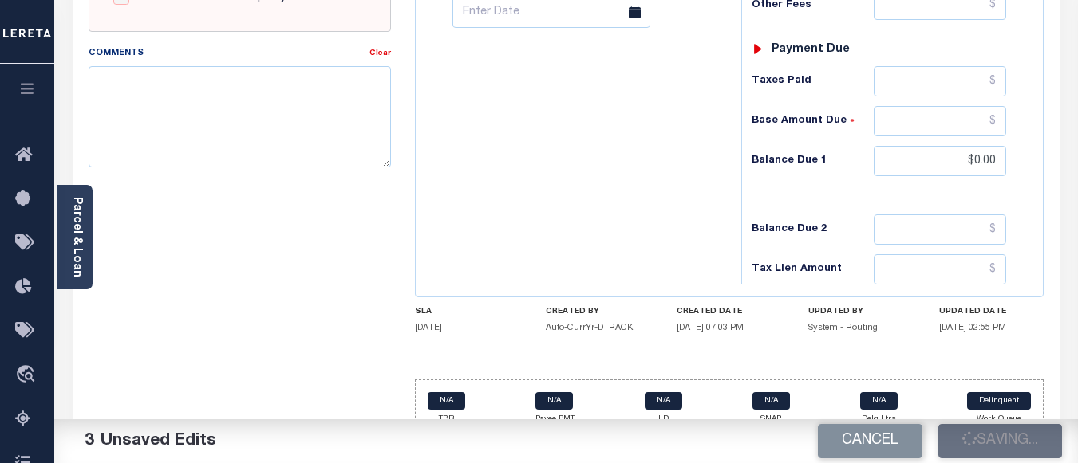
type input "$0"
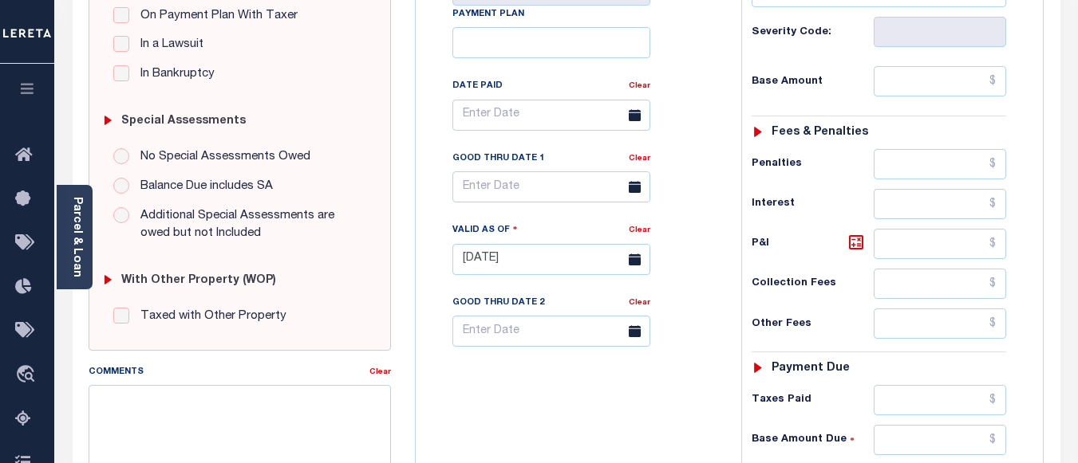
scroll to position [80, 0]
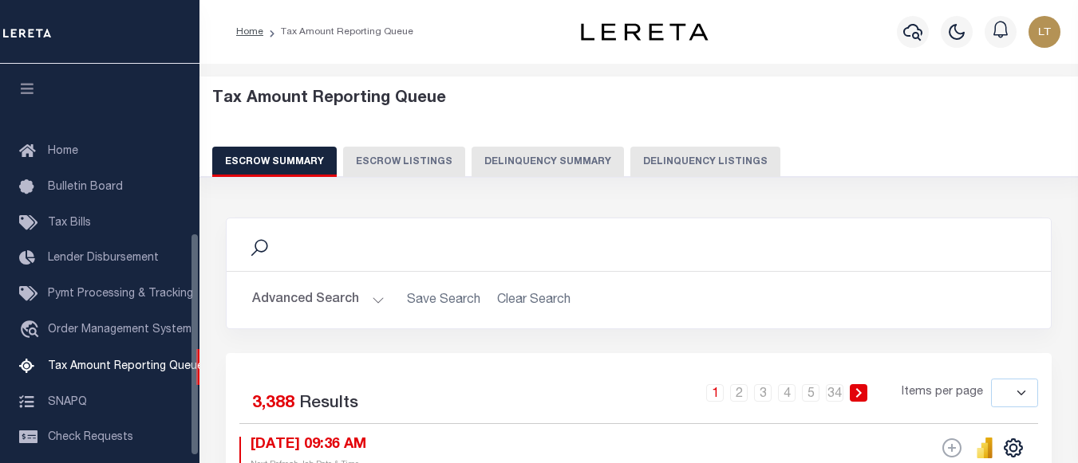
click at [640, 147] on button "Delinquency Listings" at bounding box center [705, 162] width 150 height 30
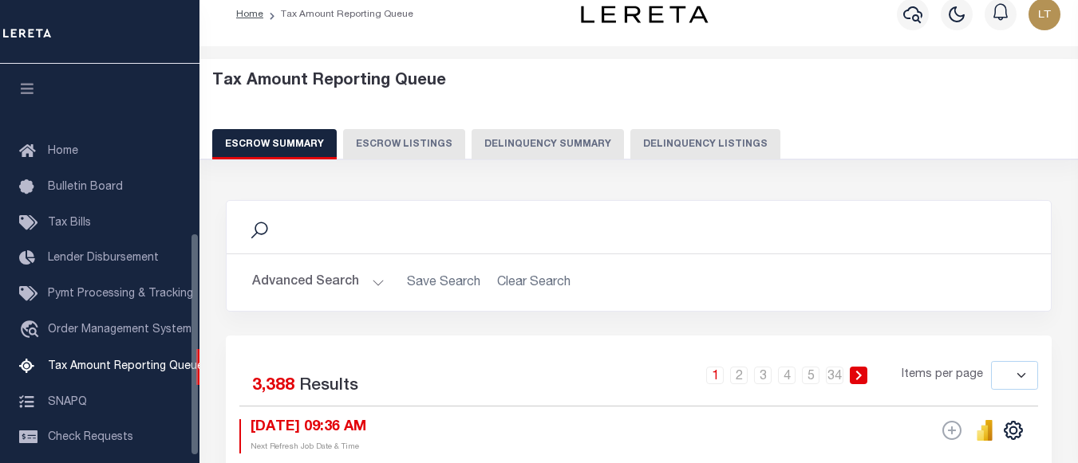
select select "100"
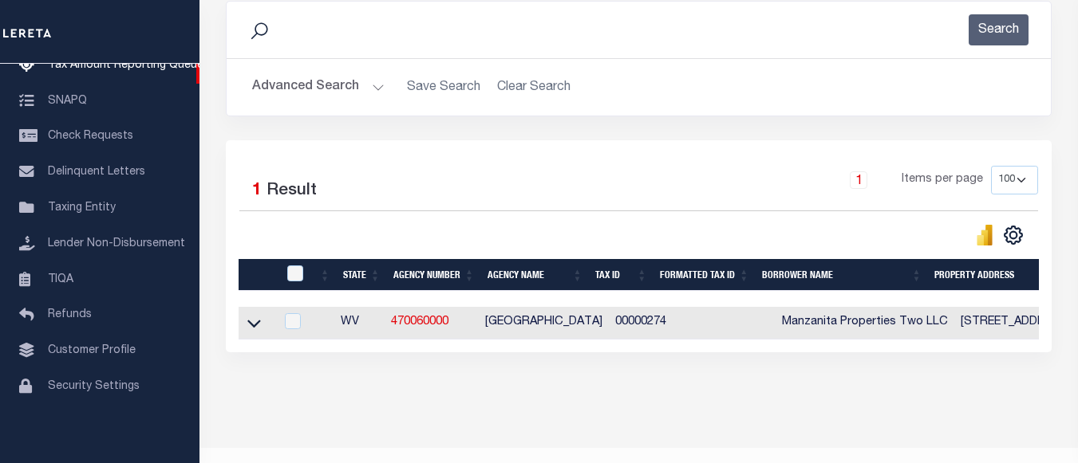
scroll to position [263, 0]
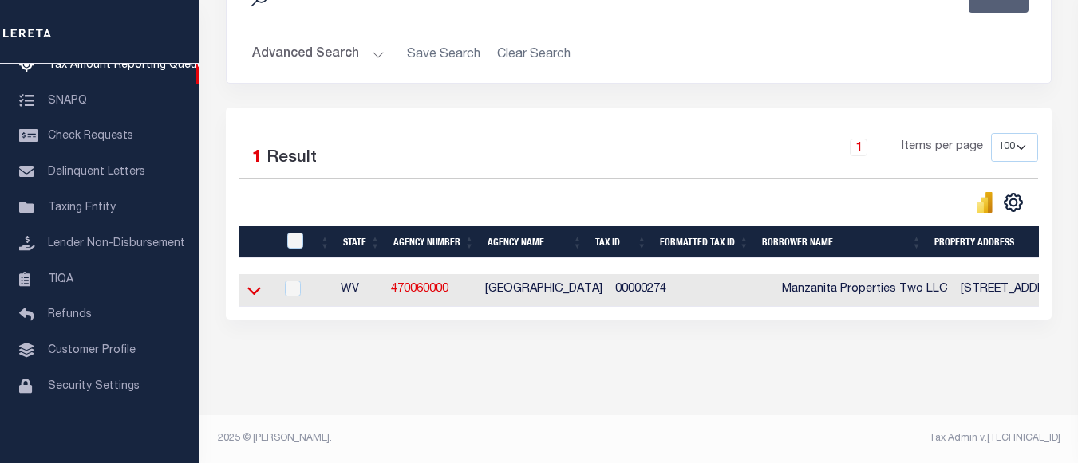
click at [248, 282] on icon at bounding box center [254, 290] width 14 height 17
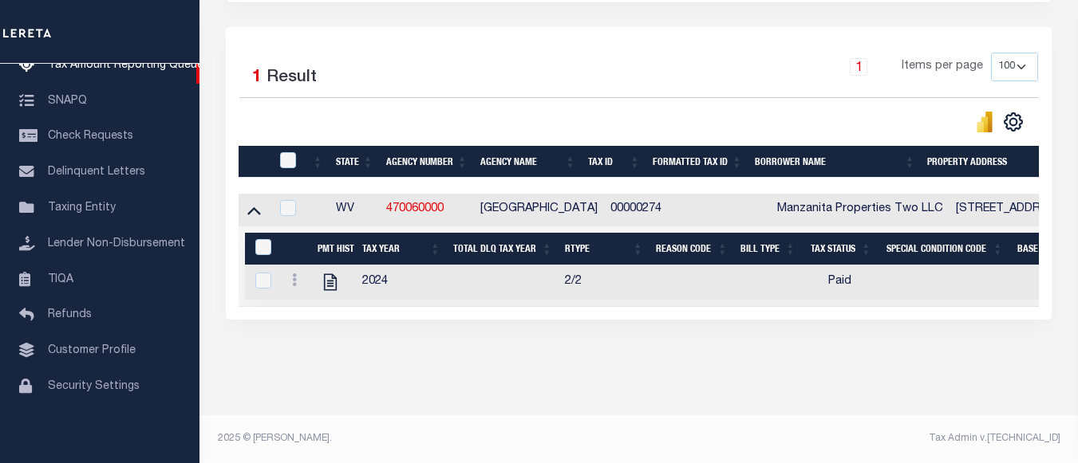
scroll to position [343, 0]
click at [290, 152] on input "checkbox" at bounding box center [288, 160] width 16 height 16
checkbox input "true"
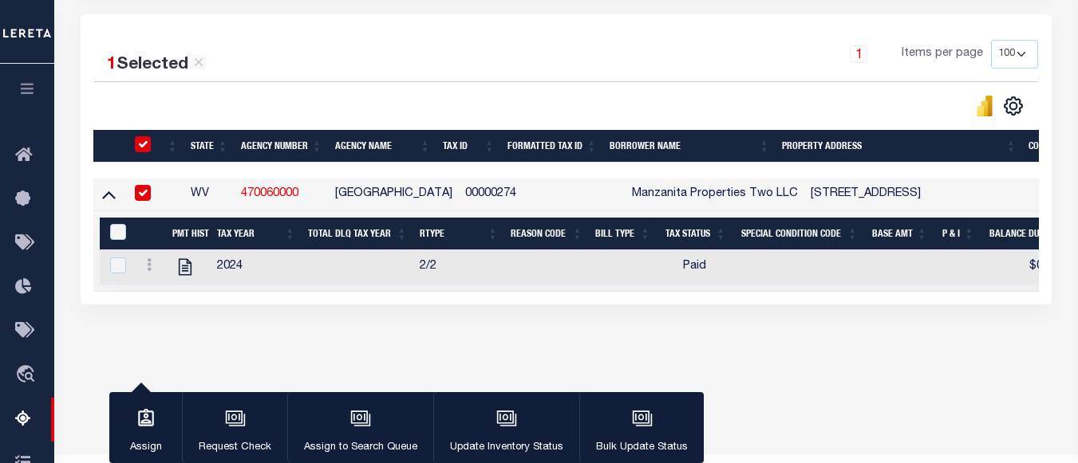
scroll to position [342, 0]
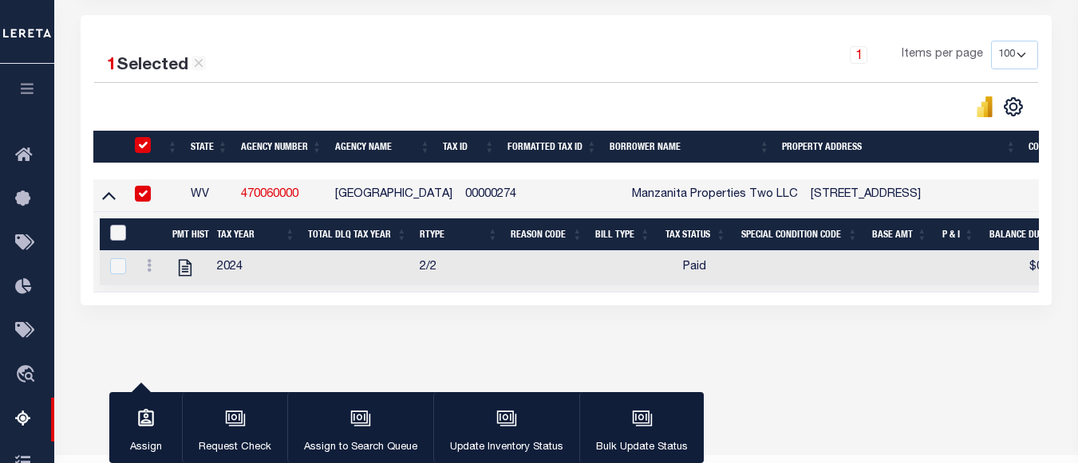
click at [113, 238] on input "&nbsp;" at bounding box center [118, 233] width 16 height 16
checkbox input "true"
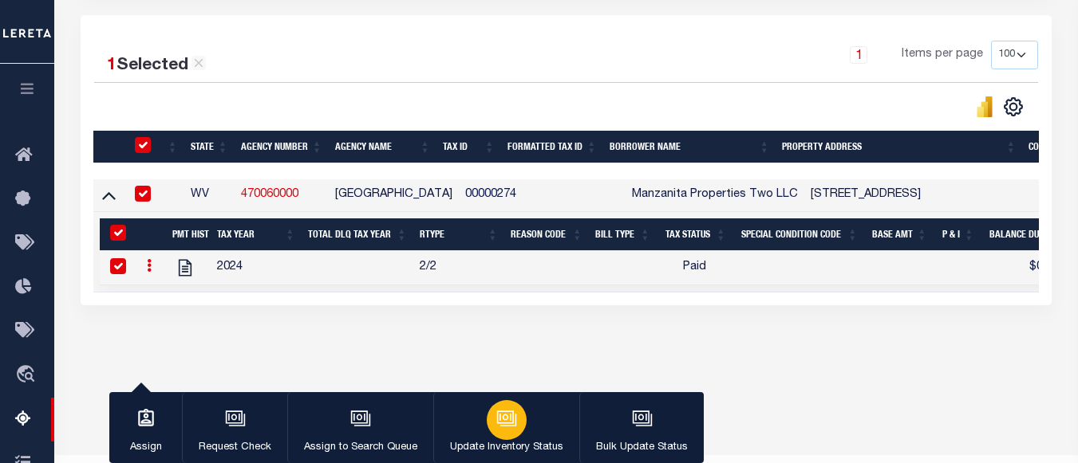
click at [497, 434] on div "button" at bounding box center [507, 420] width 40 height 40
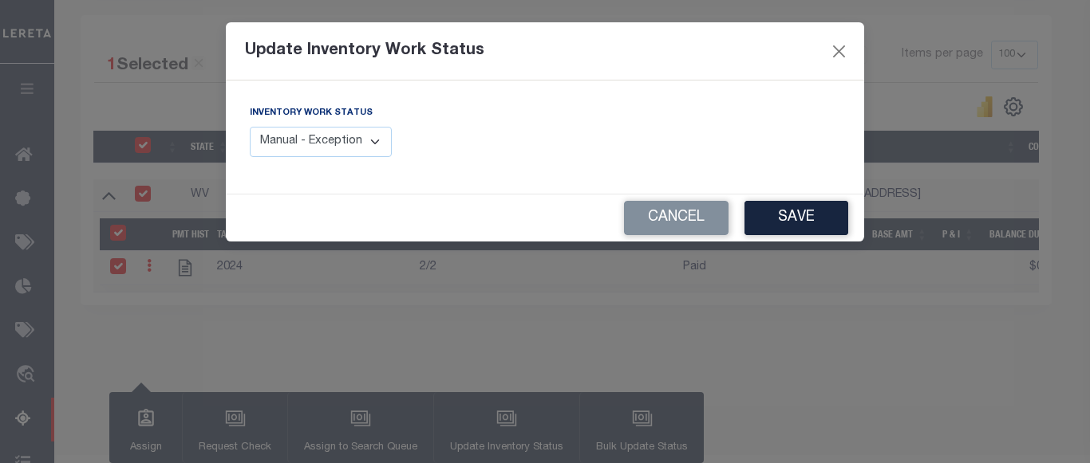
click at [326, 147] on select "Manual - Exception Pended - Awaiting Search Late Add Exception Completed" at bounding box center [321, 142] width 142 height 31
select select "4"
click at [250, 127] on select "Manual - Exception Pended - Awaiting Search Late Add Exception Completed" at bounding box center [321, 142] width 142 height 31
click at [800, 230] on button "Save" at bounding box center [796, 218] width 104 height 34
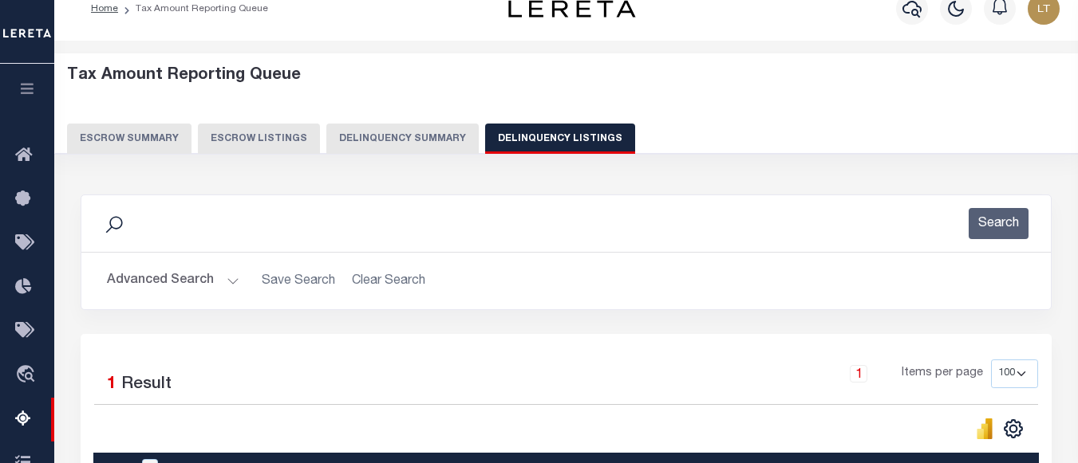
scroll to position [0, 0]
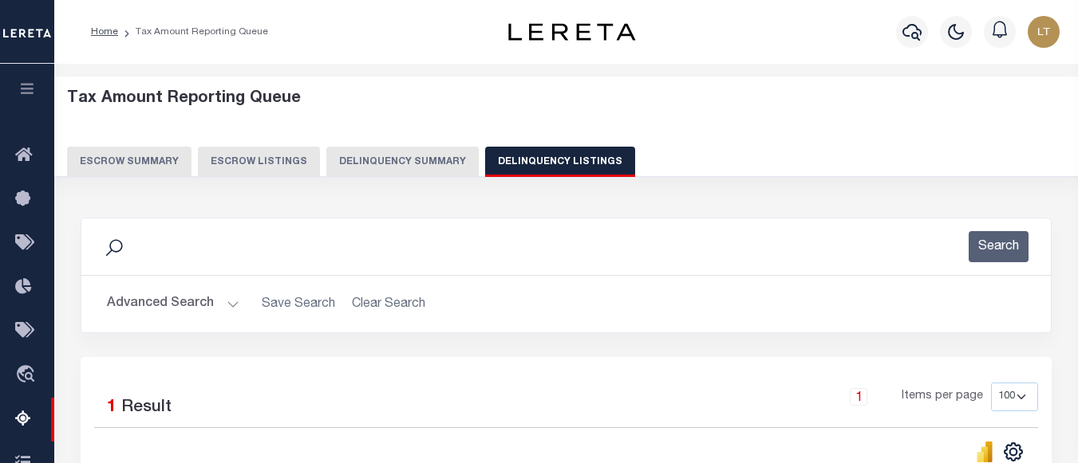
click at [187, 306] on button "Advanced Search" at bounding box center [173, 304] width 132 height 31
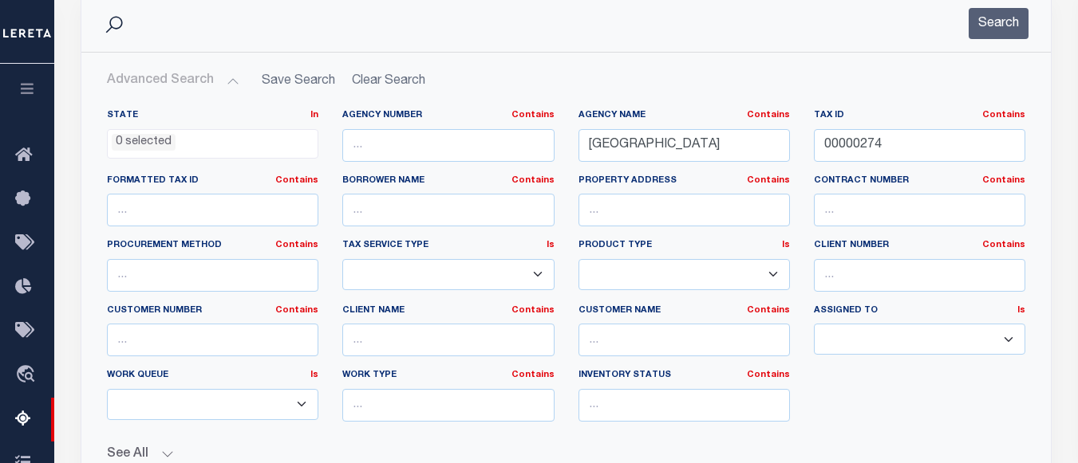
scroll to position [239, 0]
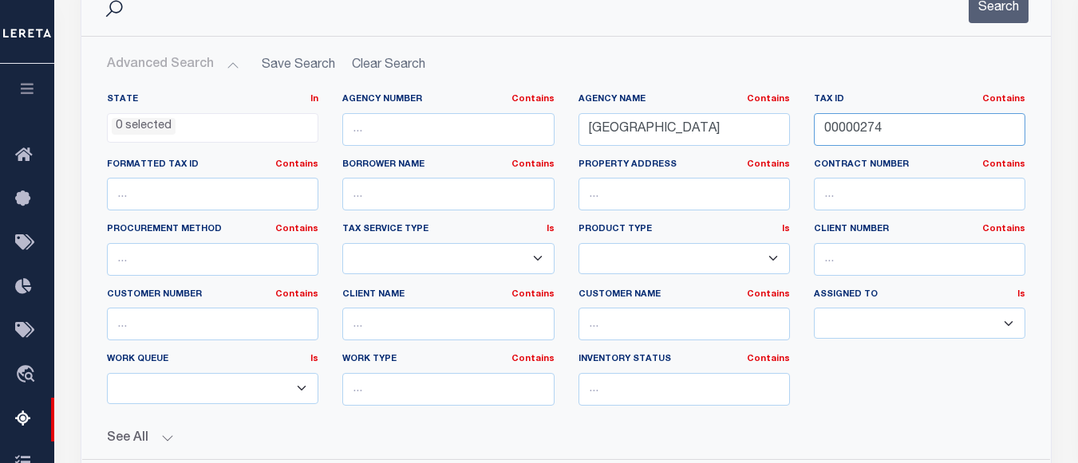
drag, startPoint x: 899, startPoint y: 133, endPoint x: 783, endPoint y: 133, distance: 116.5
click at [783, 133] on div "State In In AK AL AR AZ CA CO CT DC DE FL GA GU HI IA ID IL IN KS KY LA MA MD M…" at bounding box center [566, 255] width 942 height 325
paste input "00001066"
type input "00001066"
drag, startPoint x: 732, startPoint y: 145, endPoint x: 549, endPoint y: 128, distance: 184.3
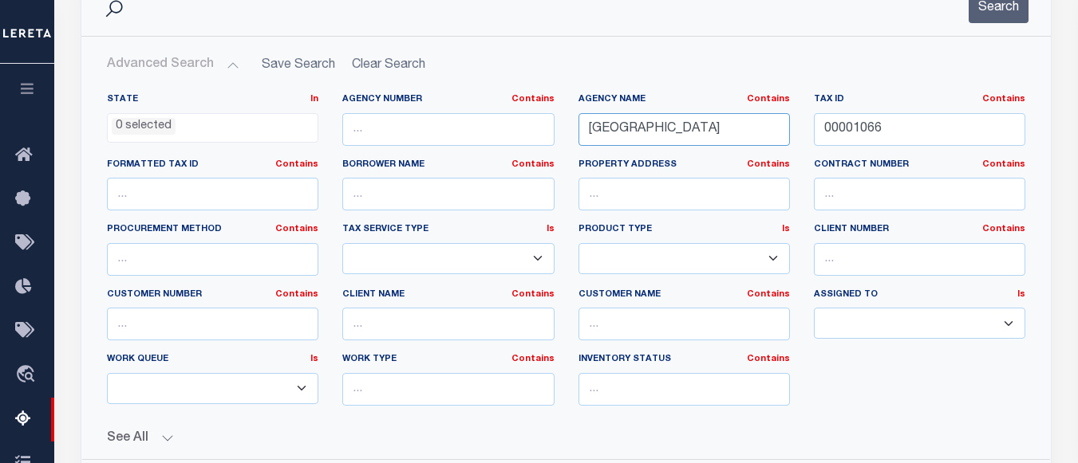
click at [563, 128] on div "State In In AK AL AR AZ CA CO CT DC DE FL GA GU HI IA ID IL IN KS [GEOGRAPHIC_D…" at bounding box center [566, 255] width 942 height 325
click at [1020, 6] on button "Search" at bounding box center [998, 7] width 60 height 31
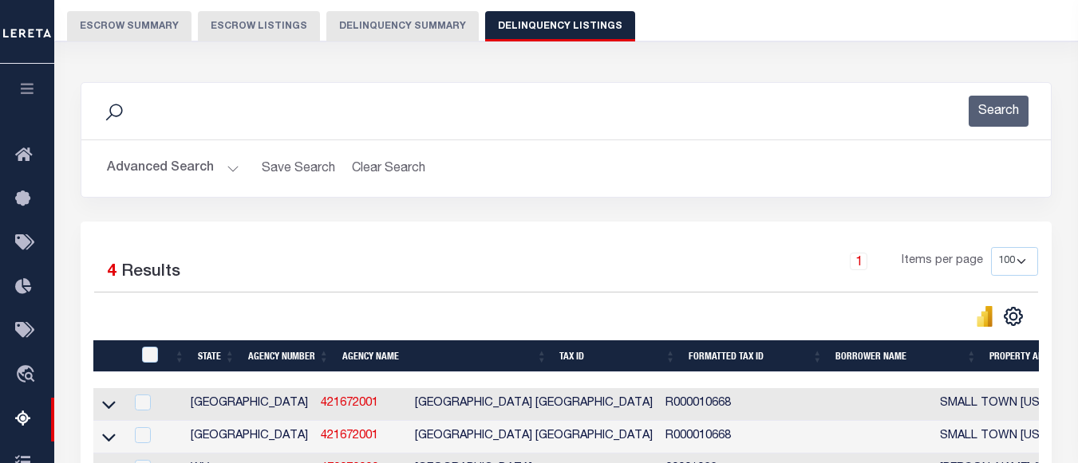
scroll to position [0, 0]
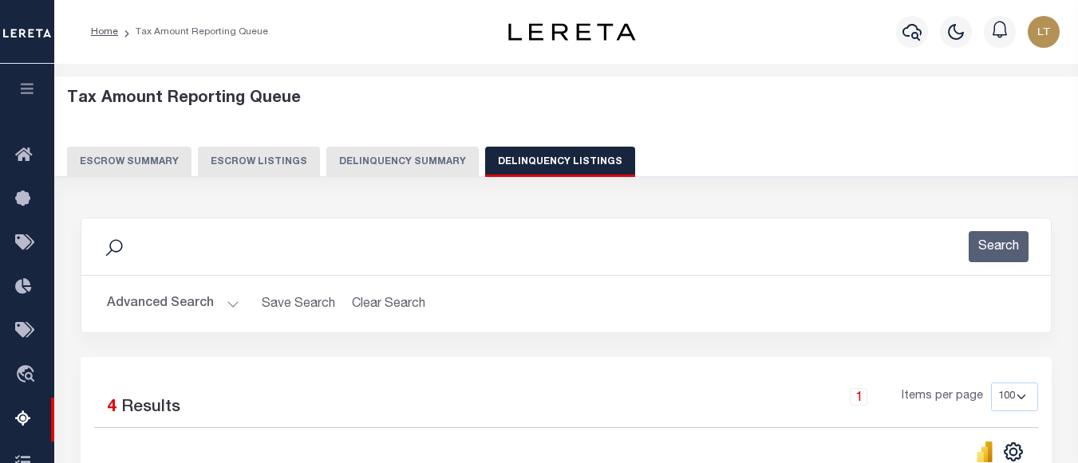
click at [168, 311] on button "Advanced Search" at bounding box center [173, 304] width 132 height 31
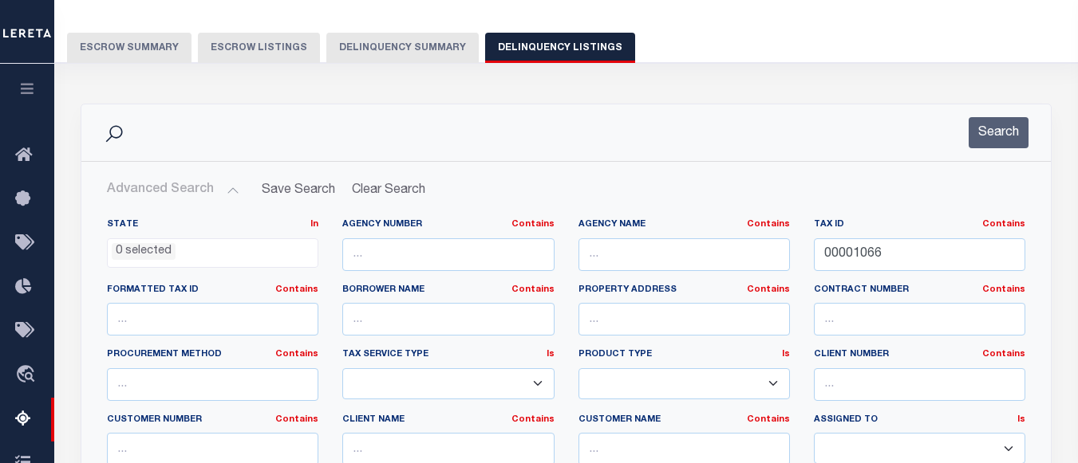
scroll to position [160, 0]
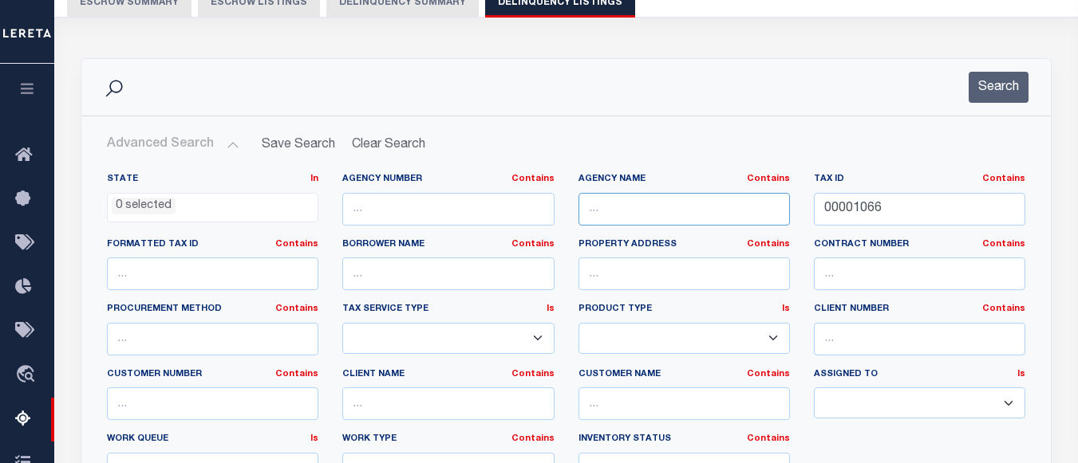
click at [637, 212] on input "text" at bounding box center [683, 209] width 211 height 33
paste input "[GEOGRAPHIC_DATA]"
type input "[GEOGRAPHIC_DATA]"
click at [999, 77] on button "Search" at bounding box center [998, 87] width 60 height 31
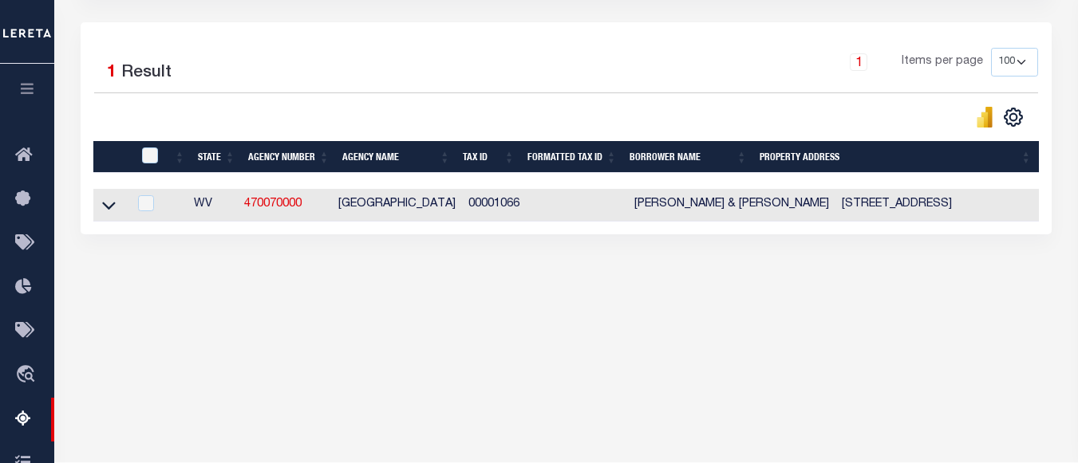
scroll to position [382, 0]
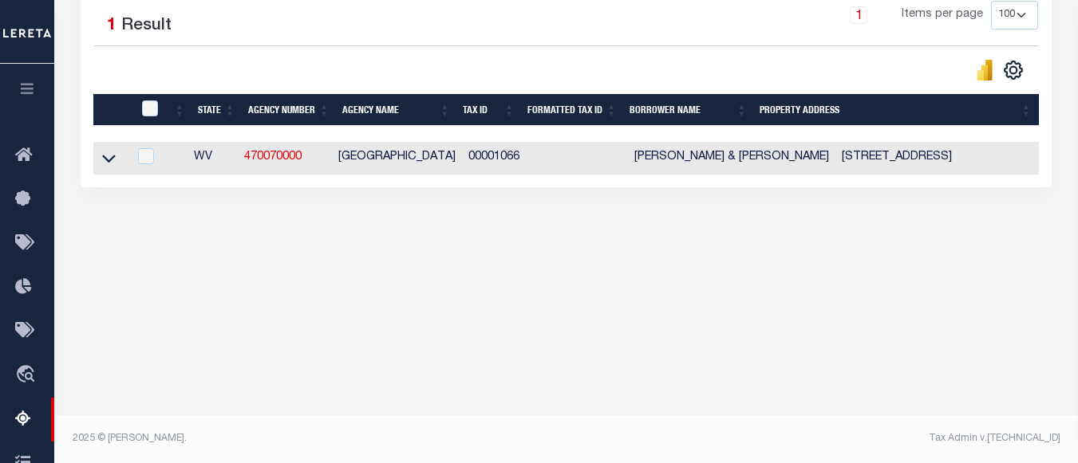
drag, startPoint x: 105, startPoint y: 165, endPoint x: 146, endPoint y: 168, distance: 40.8
click at [105, 165] on icon at bounding box center [109, 158] width 14 height 17
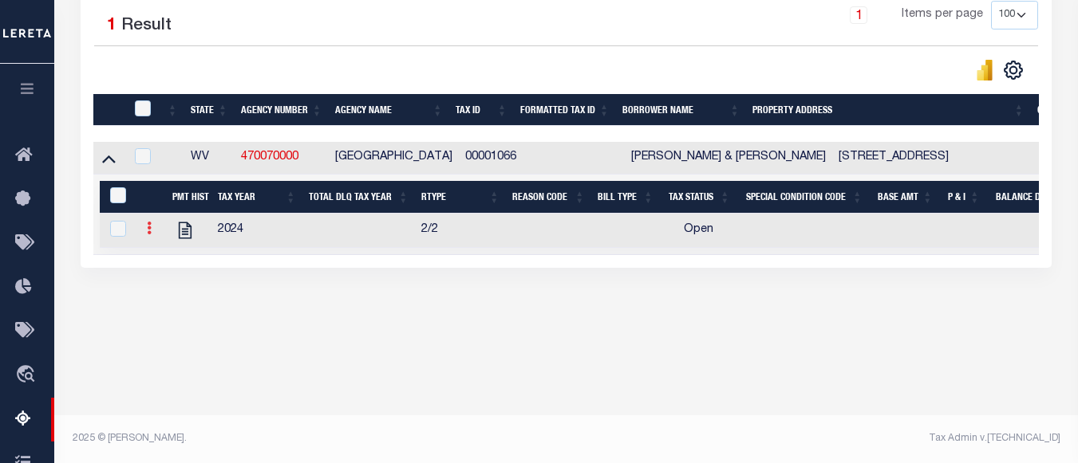
click at [152, 237] on link at bounding box center [149, 230] width 18 height 13
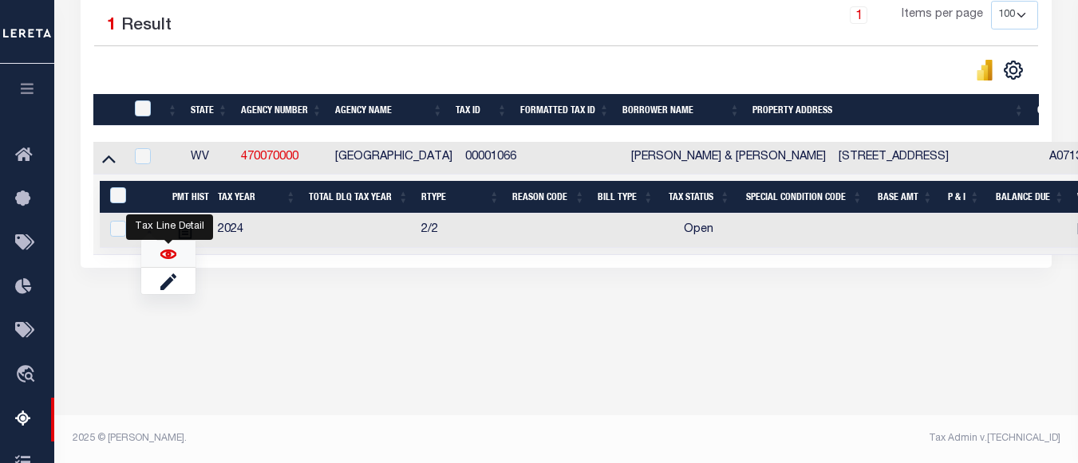
drag, startPoint x: 162, startPoint y: 261, endPoint x: 161, endPoint y: 253, distance: 8.0
click at [162, 262] on img "" at bounding box center [168, 255] width 16 height 16
checkbox input "true"
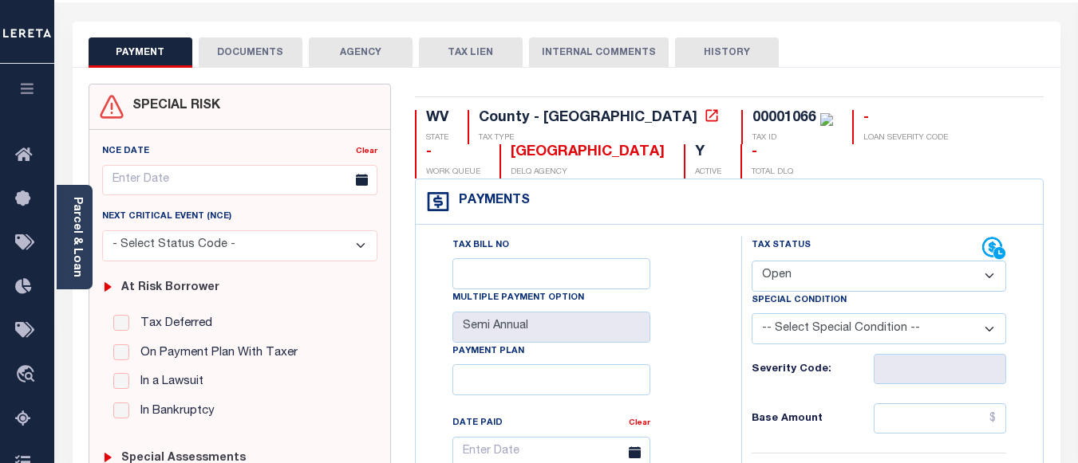
scroll to position [80, 0]
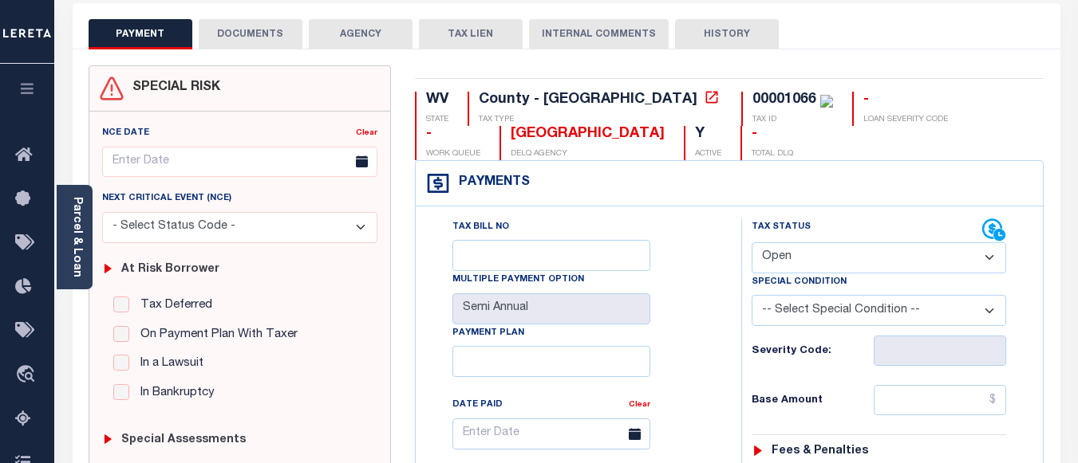
click at [704, 101] on icon at bounding box center [712, 97] width 16 height 16
click at [752, 97] on div "00001066" at bounding box center [784, 100] width 64 height 14
copy div "00001066"
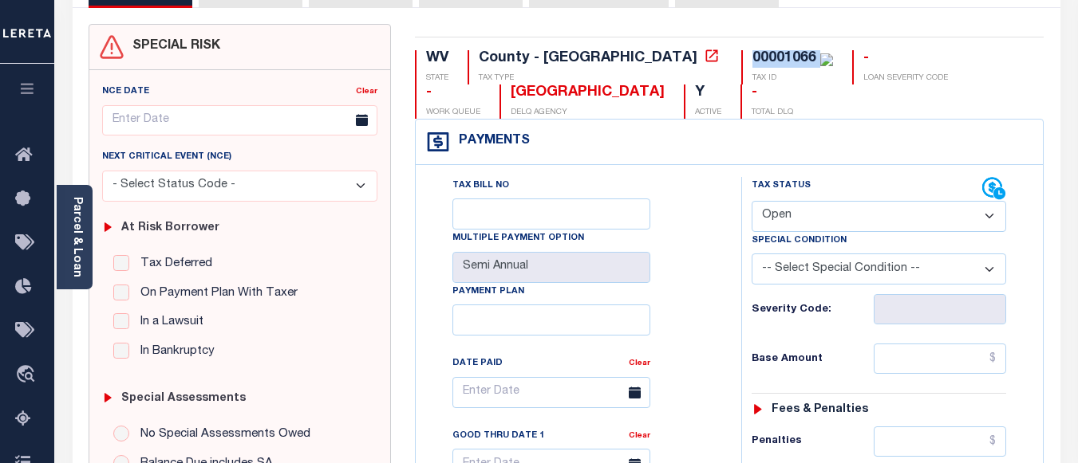
scroll to position [160, 0]
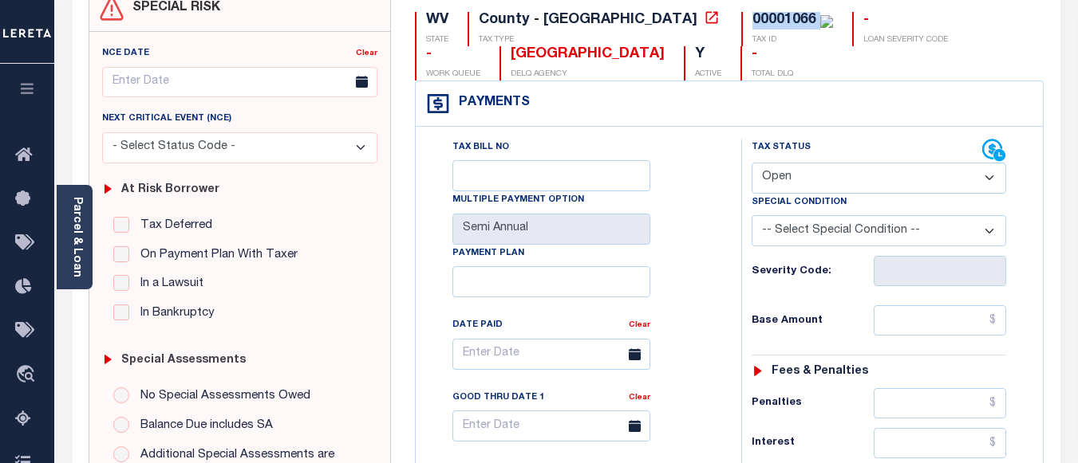
click at [788, 174] on select "- Select Status Code - Open Due/Unpaid Paid Incomplete No Tax Due Internal Refu…" at bounding box center [878, 178] width 254 height 31
select select "PYD"
click at [751, 164] on select "- Select Status Code - Open Due/Unpaid Paid Incomplete No Tax Due Internal Refu…" at bounding box center [878, 178] width 254 height 31
type input "[DATE]"
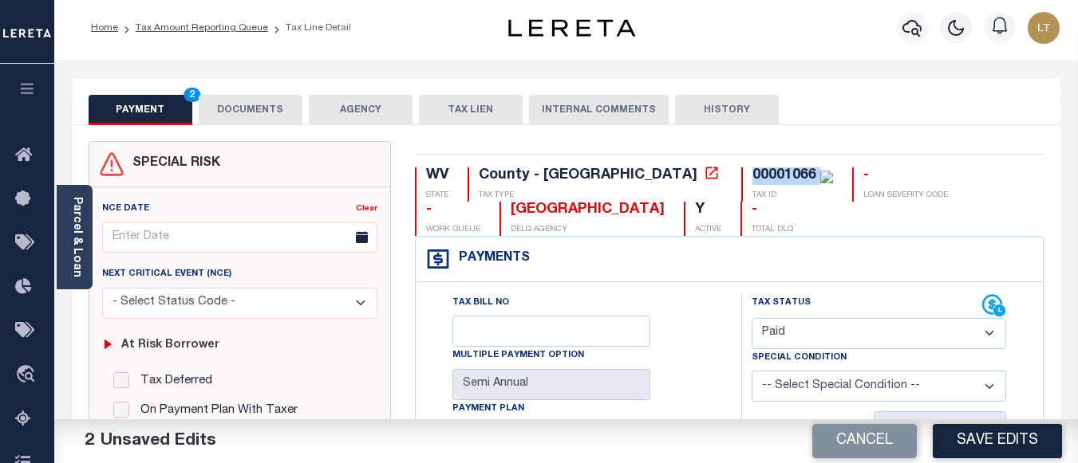
scroll to position [0, 0]
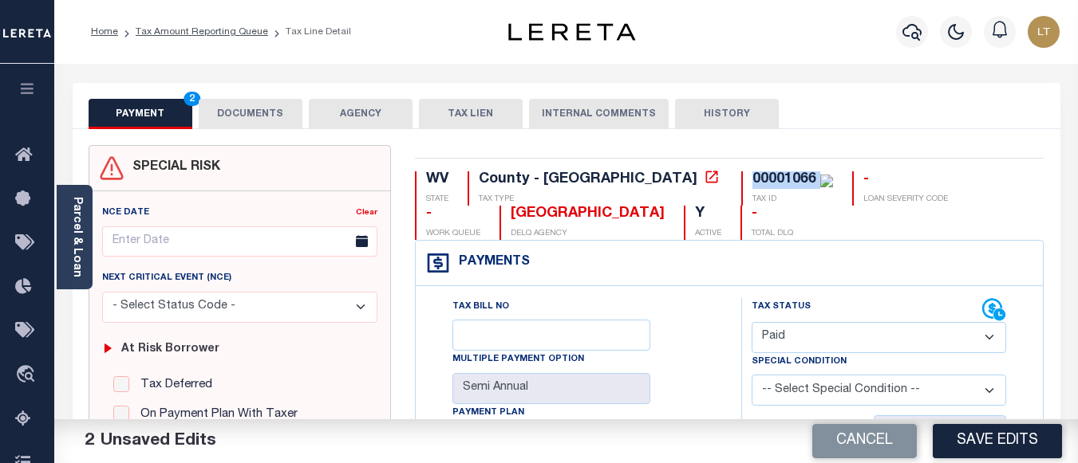
click at [251, 112] on button "DOCUMENTS" at bounding box center [251, 114] width 104 height 30
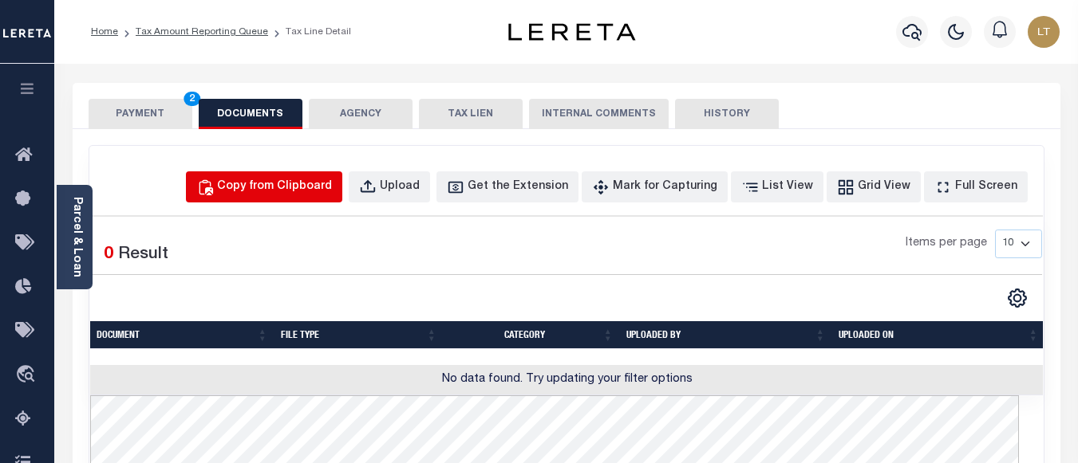
click at [294, 186] on div "Copy from Clipboard" at bounding box center [274, 188] width 115 height 18
select select "POP"
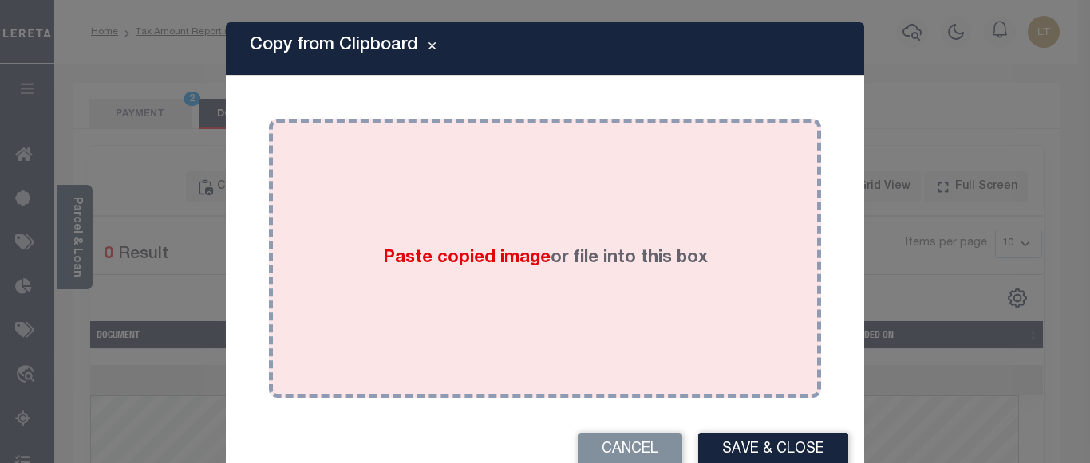
click at [423, 197] on div "Paste copied image or file into this box" at bounding box center [545, 258] width 528 height 255
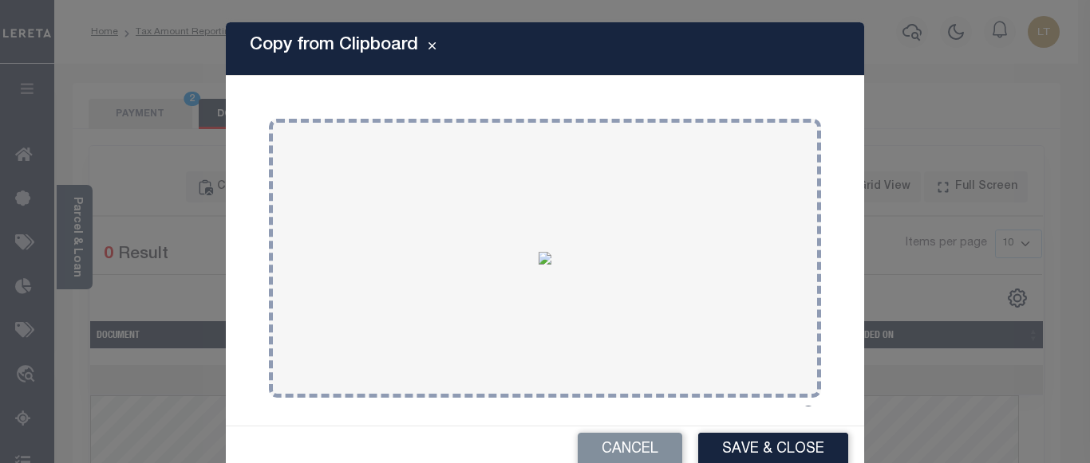
click at [745, 448] on button "Save & Close" at bounding box center [773, 450] width 150 height 34
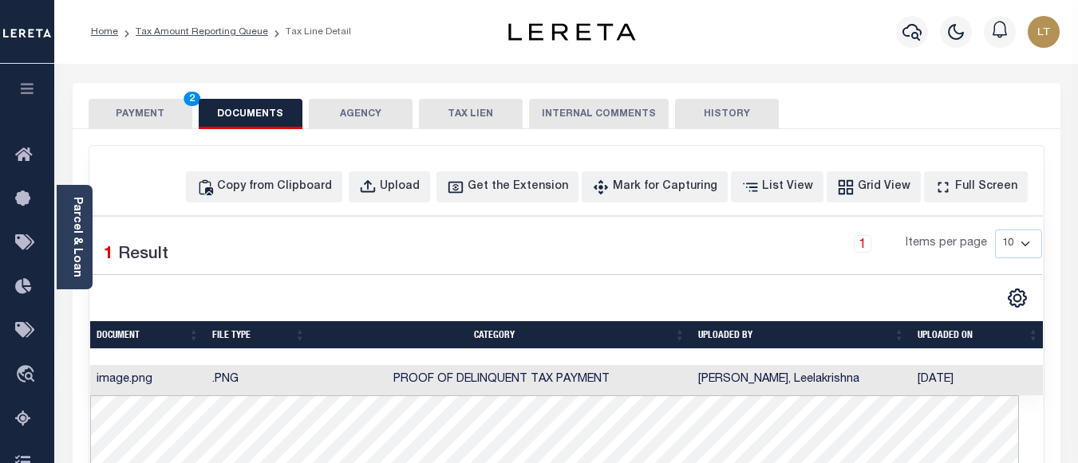
click at [138, 108] on button "PAYMENT 2" at bounding box center [141, 114] width 104 height 30
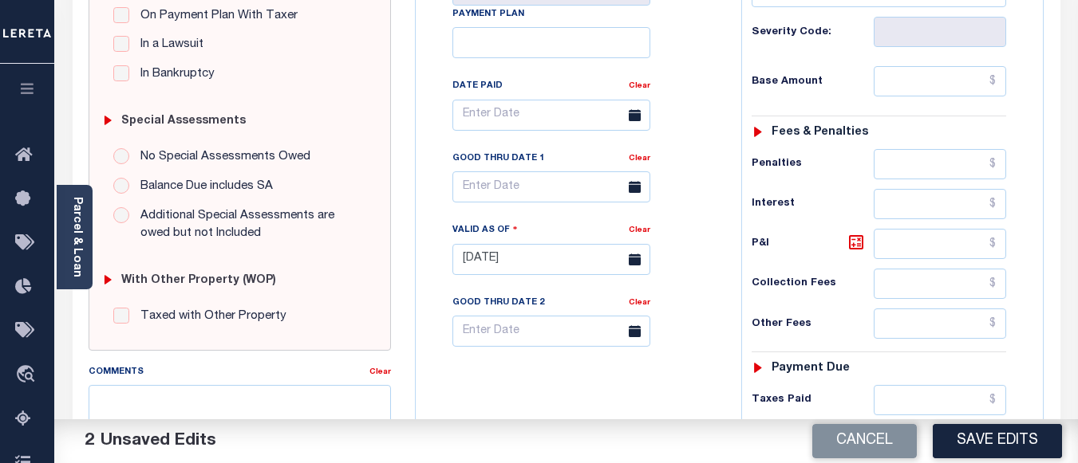
scroll to position [558, 0]
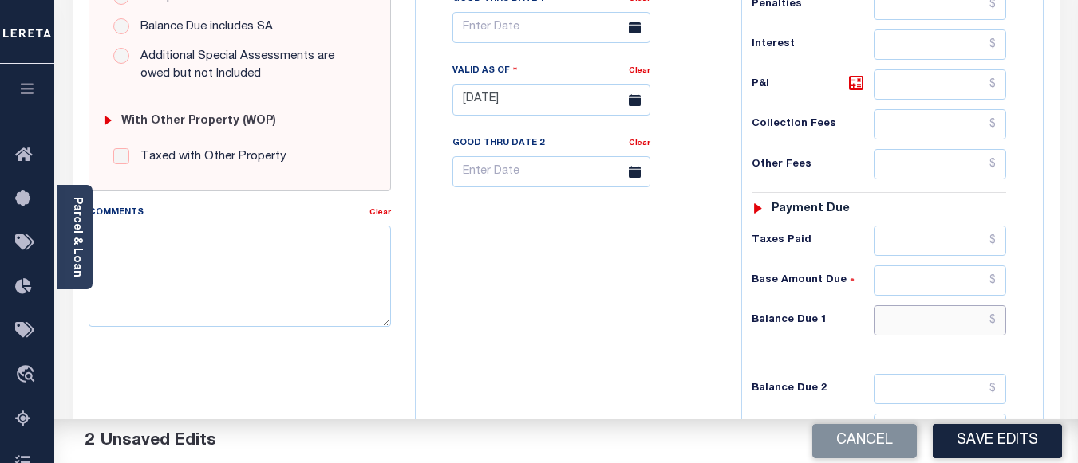
click at [994, 324] on input "text" at bounding box center [940, 321] width 132 height 30
type input "$0.00"
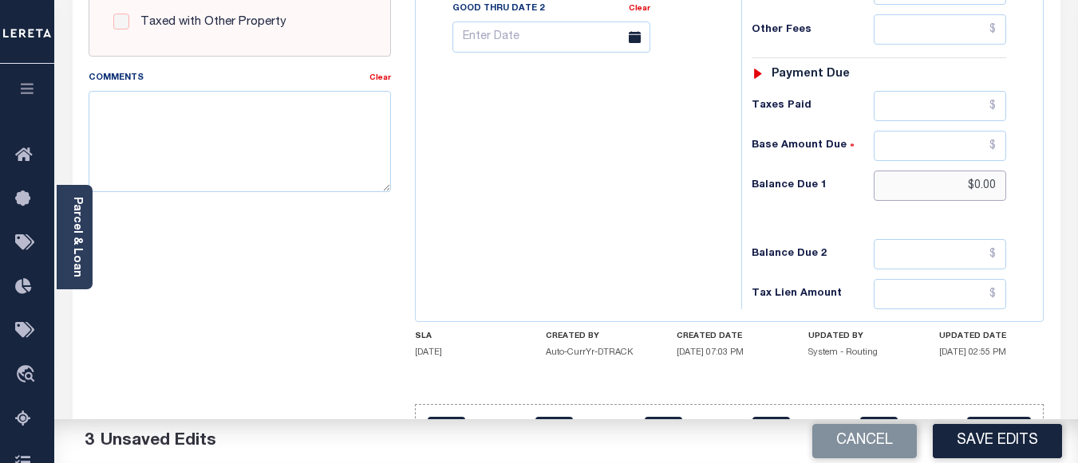
scroll to position [740, 0]
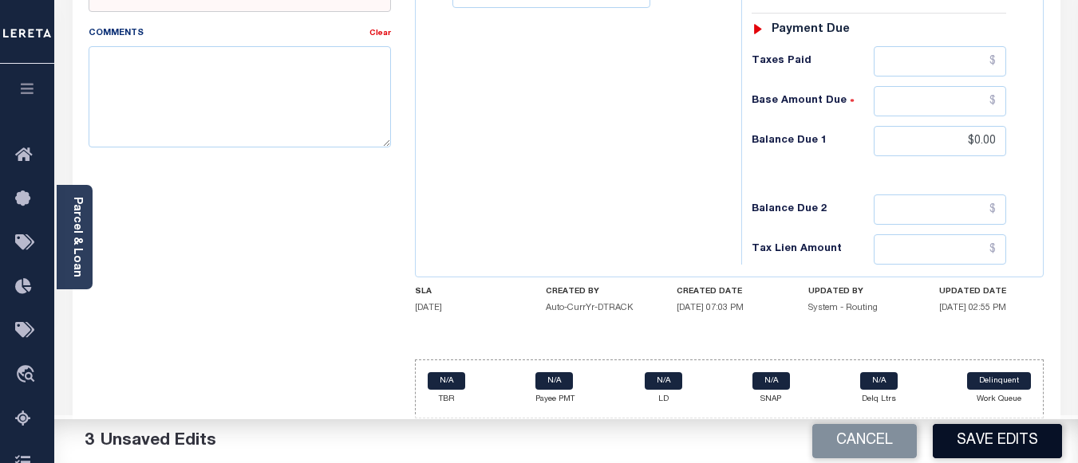
click at [1017, 433] on button "Save Edits" at bounding box center [997, 441] width 129 height 34
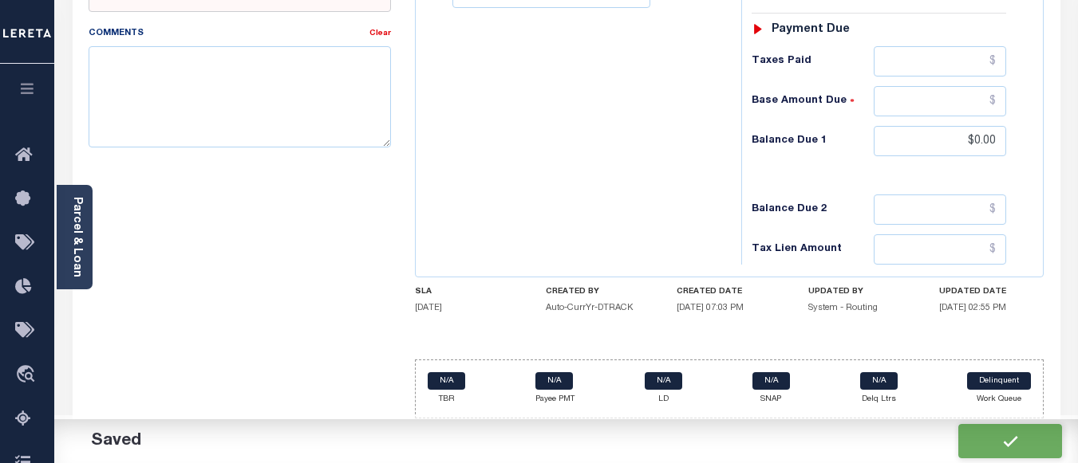
checkbox input "false"
type input "$0"
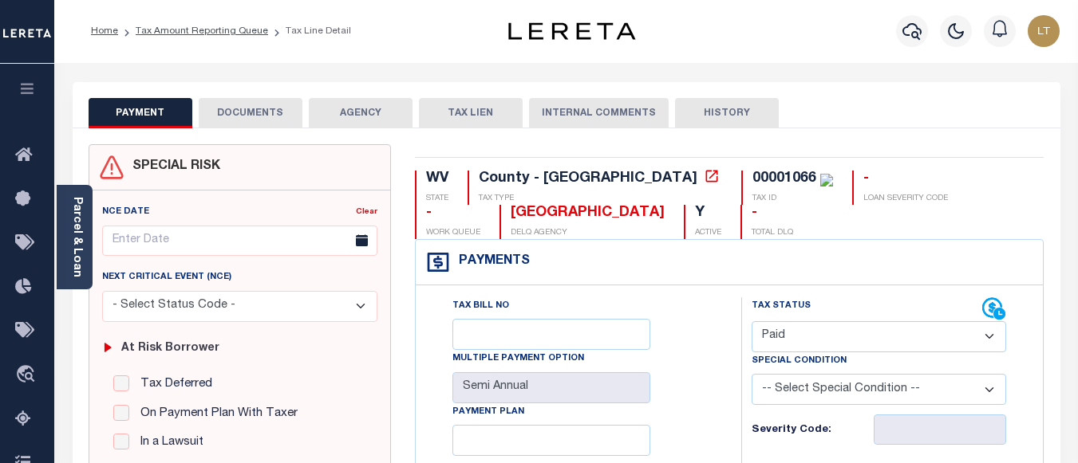
scroll to position [0, 0]
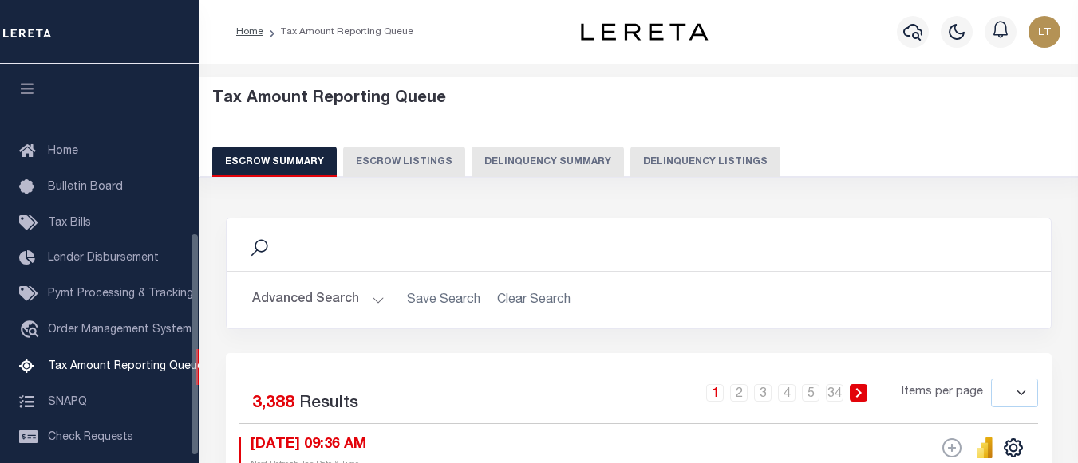
select select
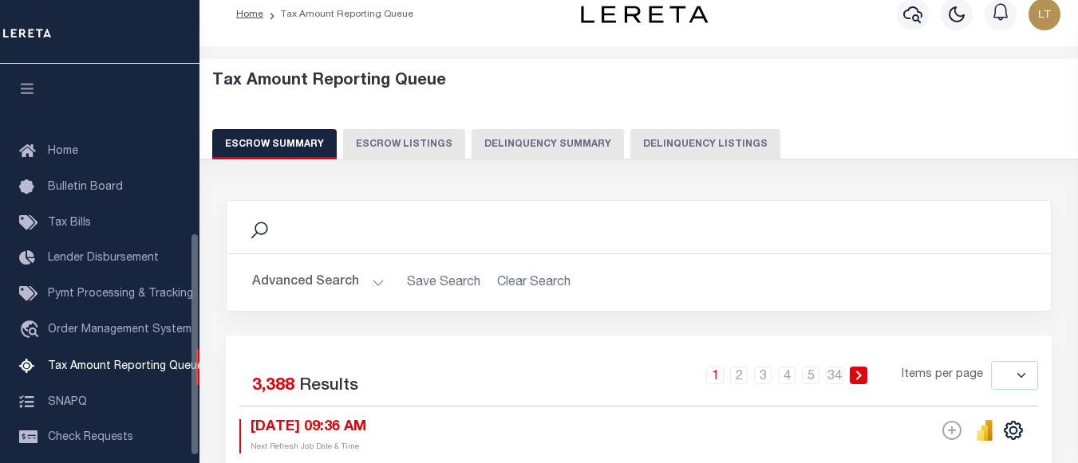
scroll to position [302, 0]
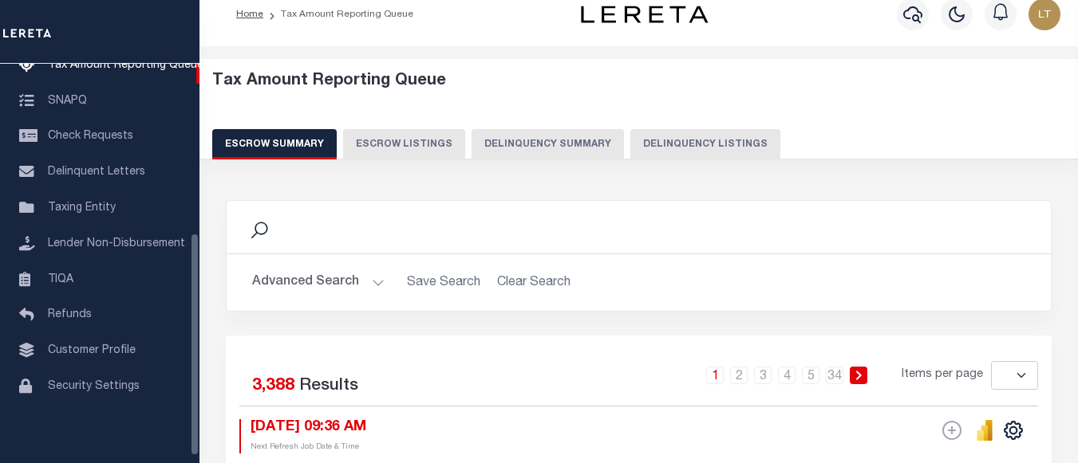
click at [712, 145] on button "Delinquency Listings" at bounding box center [705, 144] width 150 height 30
select select "100"
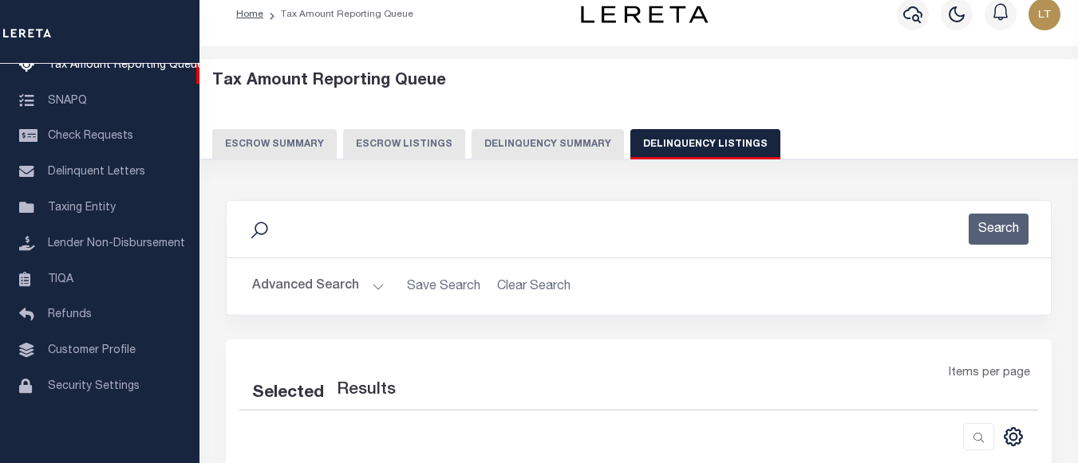
select select "100"
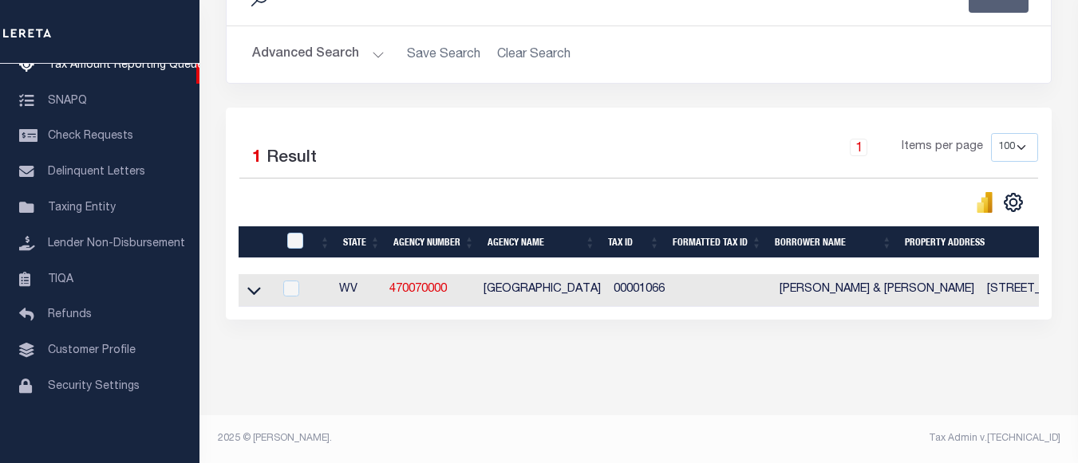
scroll to position [263, 0]
click at [249, 282] on icon at bounding box center [254, 290] width 14 height 17
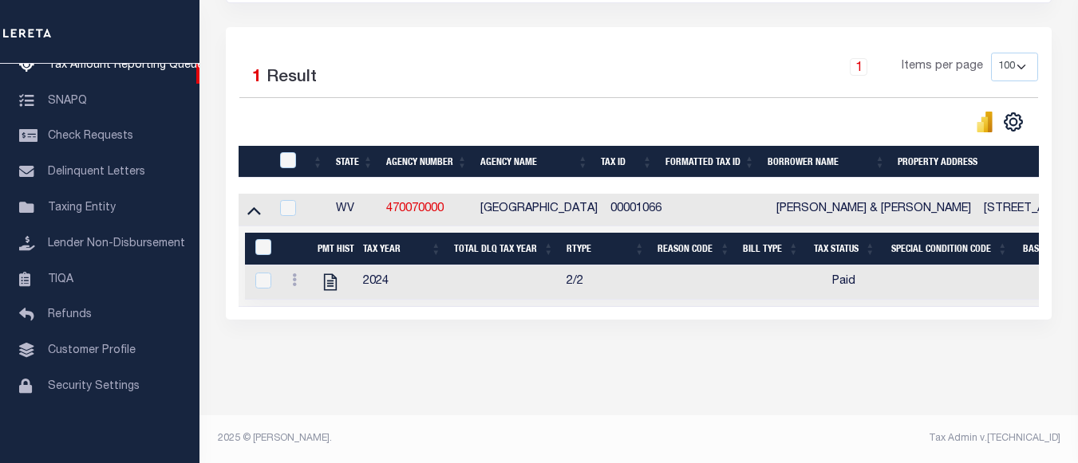
scroll to position [343, 0]
click at [294, 152] on input "checkbox" at bounding box center [288, 160] width 16 height 16
checkbox input "true"
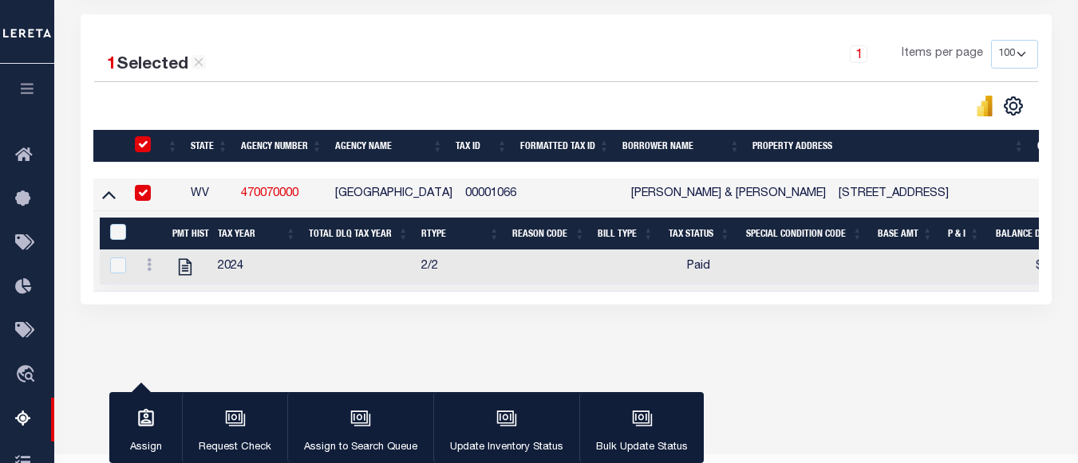
scroll to position [342, 0]
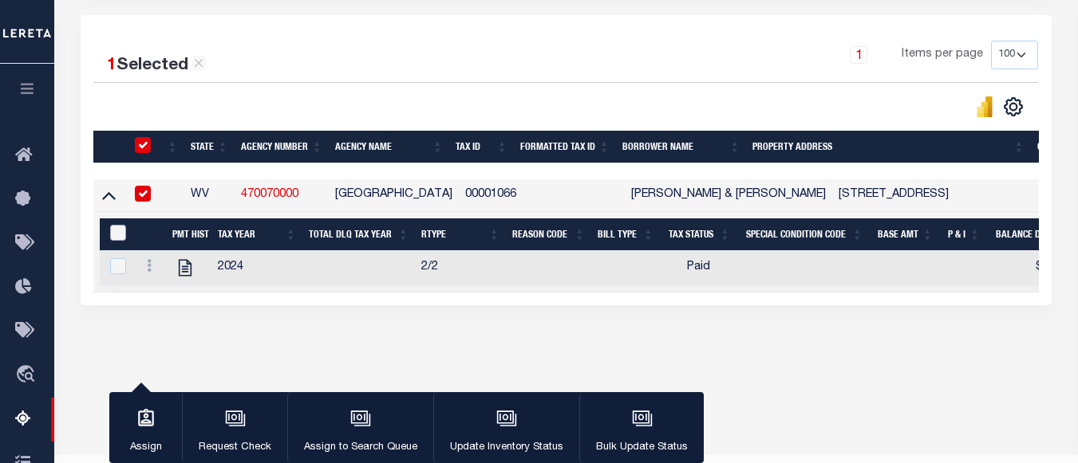
click at [115, 236] on input "&nbsp;" at bounding box center [118, 233] width 16 height 16
checkbox input "true"
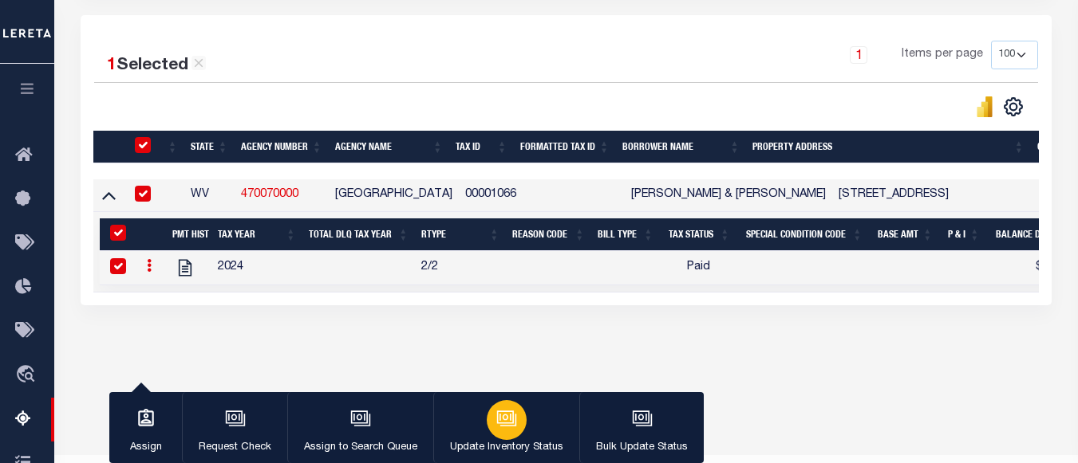
click at [513, 433] on div "button" at bounding box center [507, 420] width 40 height 40
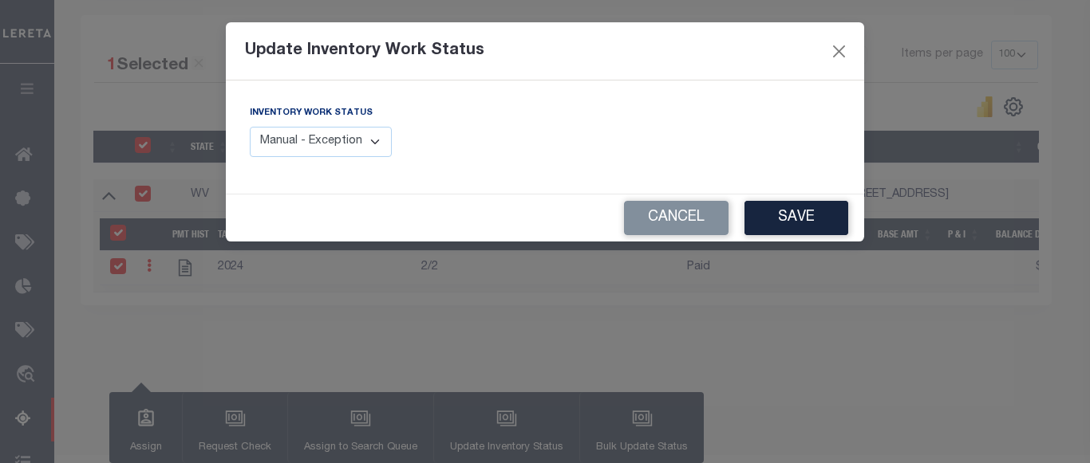
click at [321, 142] on select "Manual - Exception Pended - Awaiting Search Late Add Exception Completed" at bounding box center [321, 142] width 142 height 31
select select "4"
click at [250, 127] on select "Manual - Exception Pended - Awaiting Search Late Add Exception Completed" at bounding box center [321, 142] width 142 height 31
click at [818, 219] on button "Save" at bounding box center [796, 218] width 104 height 34
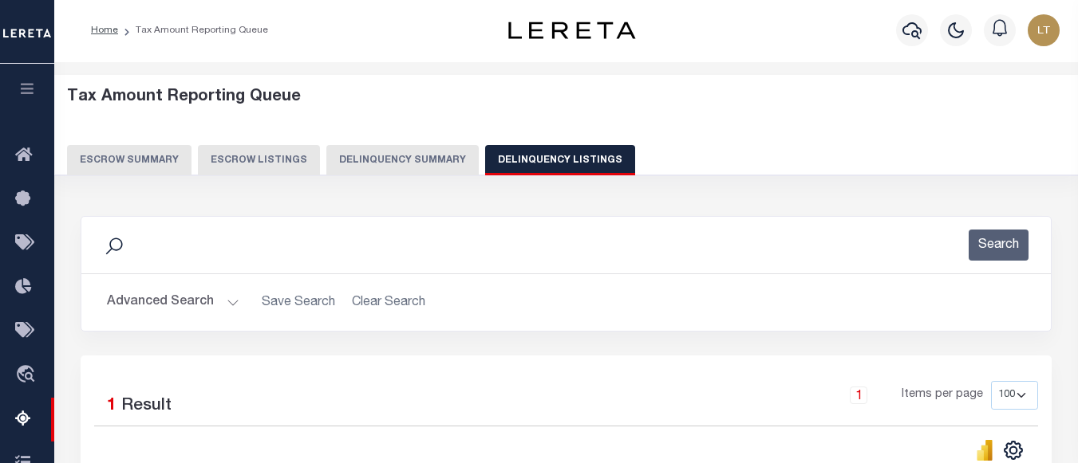
scroll to position [0, 0]
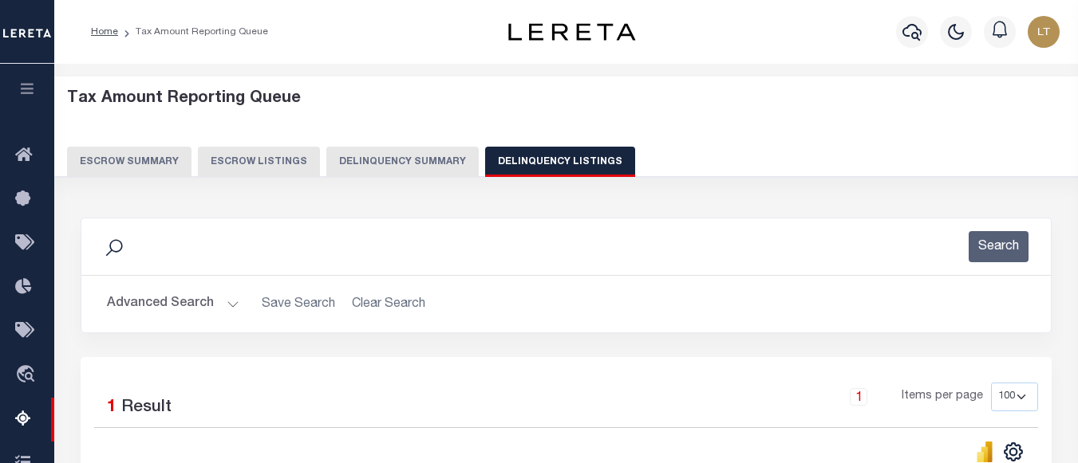
click at [200, 306] on button "Advanced Search" at bounding box center [173, 304] width 132 height 31
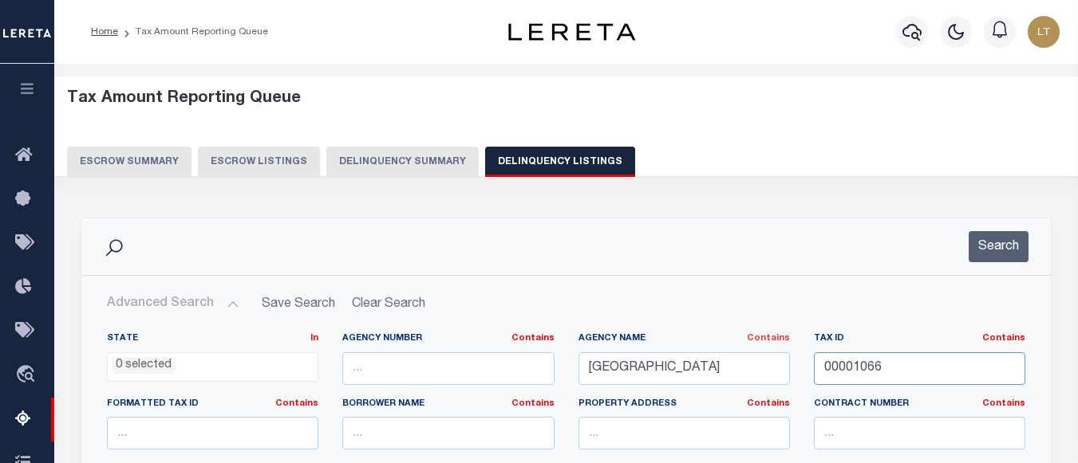
drag, startPoint x: 899, startPoint y: 361, endPoint x: 772, endPoint y: 343, distance: 128.2
paste input "09 1601030000000"
type input "09 1601030000000"
drag, startPoint x: 762, startPoint y: 373, endPoint x: 483, endPoint y: 352, distance: 279.2
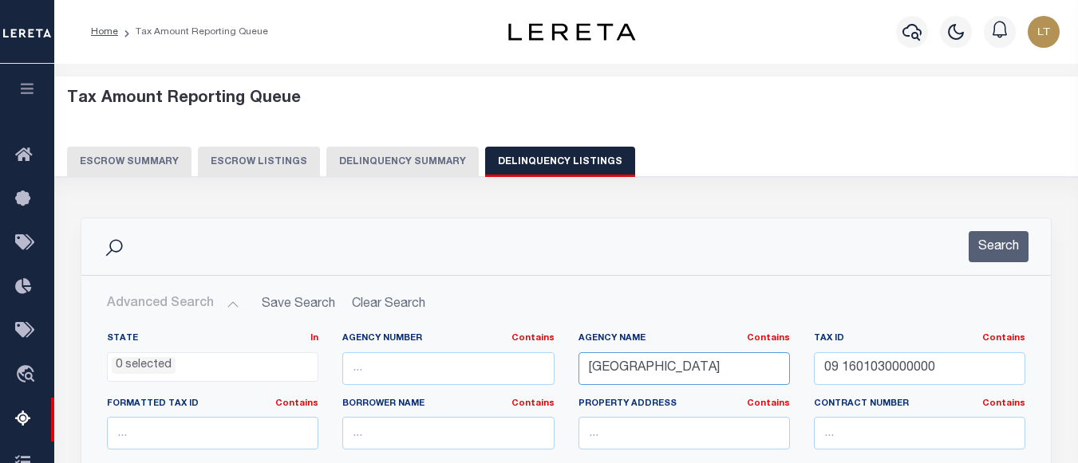
click at [997, 232] on button "Search" at bounding box center [998, 246] width 60 height 31
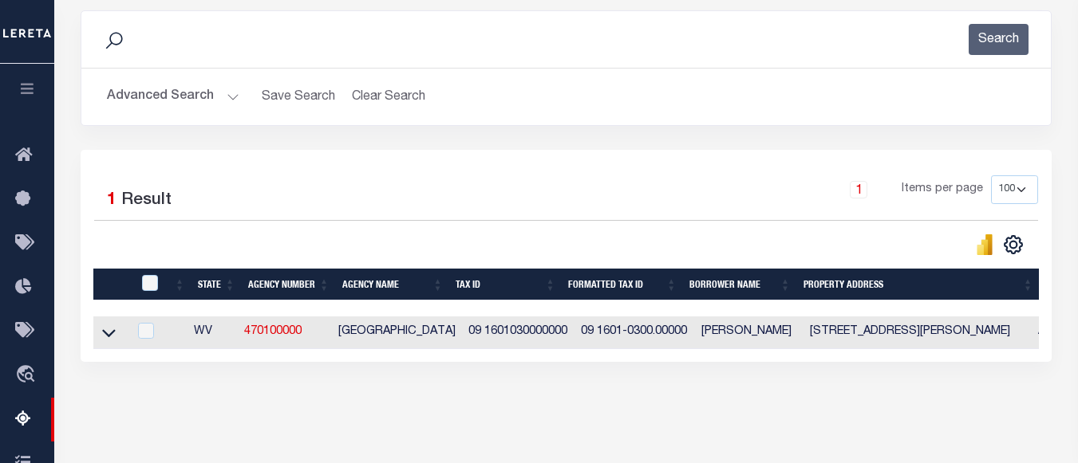
scroll to position [319, 0]
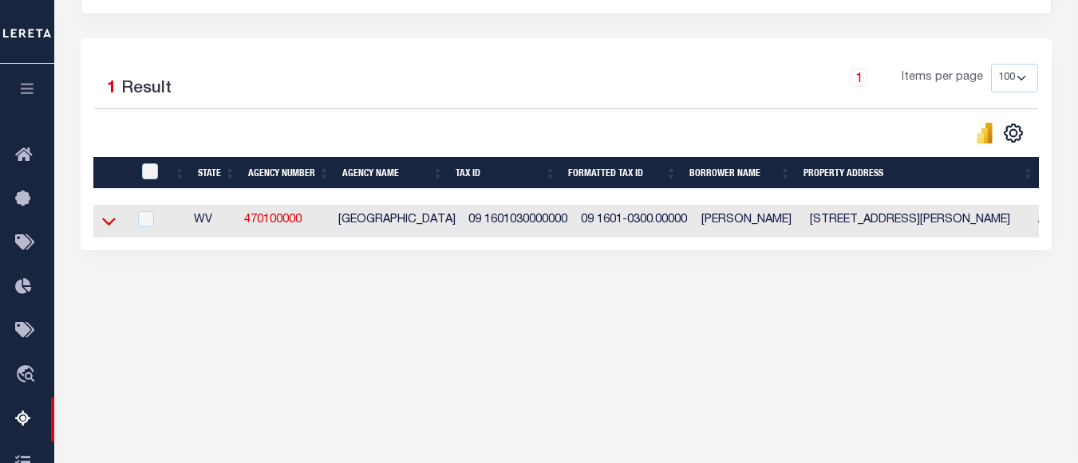
click at [105, 223] on icon at bounding box center [109, 223] width 14 height 8
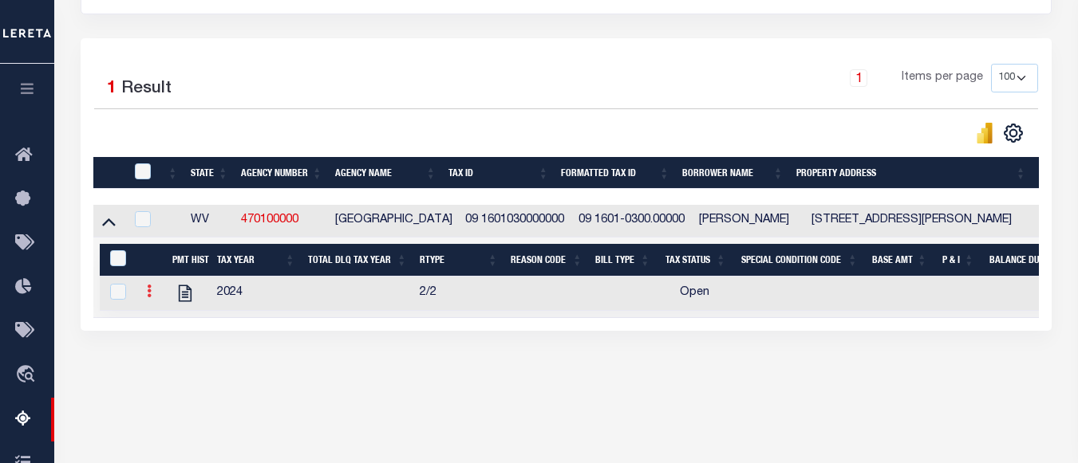
click at [152, 298] on link at bounding box center [149, 293] width 18 height 13
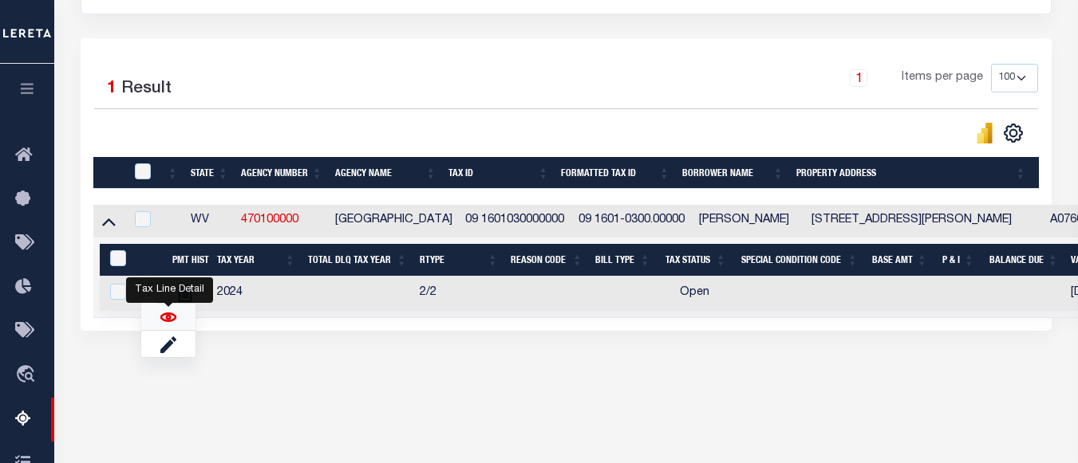
click at [172, 325] on img "" at bounding box center [168, 318] width 16 height 16
checkbox input "true"
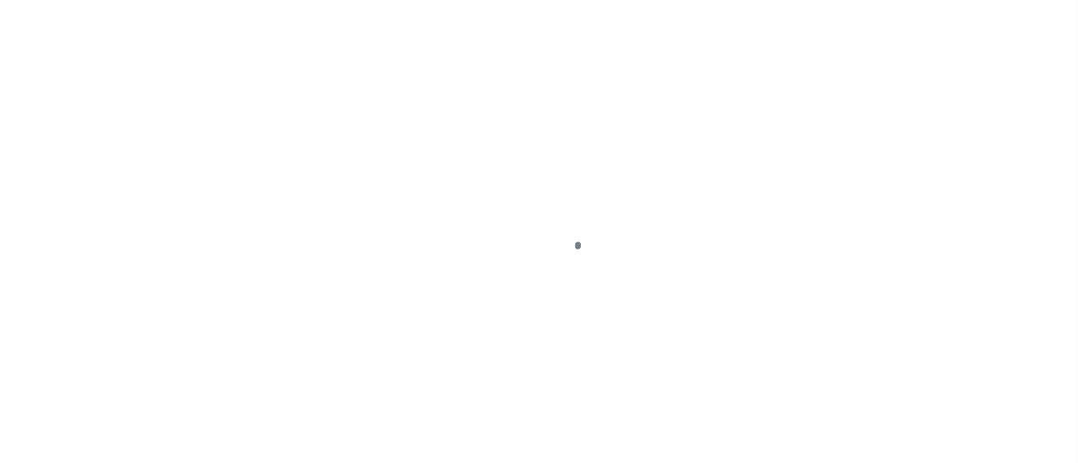
select select "OP2"
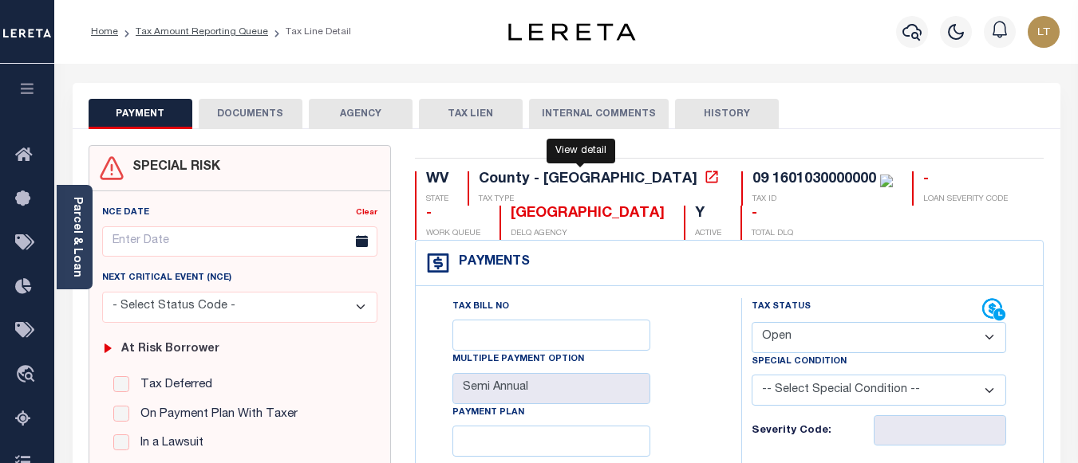
click at [704, 179] on icon at bounding box center [712, 177] width 16 height 16
click at [214, 115] on button "DOCUMENTS" at bounding box center [251, 114] width 104 height 30
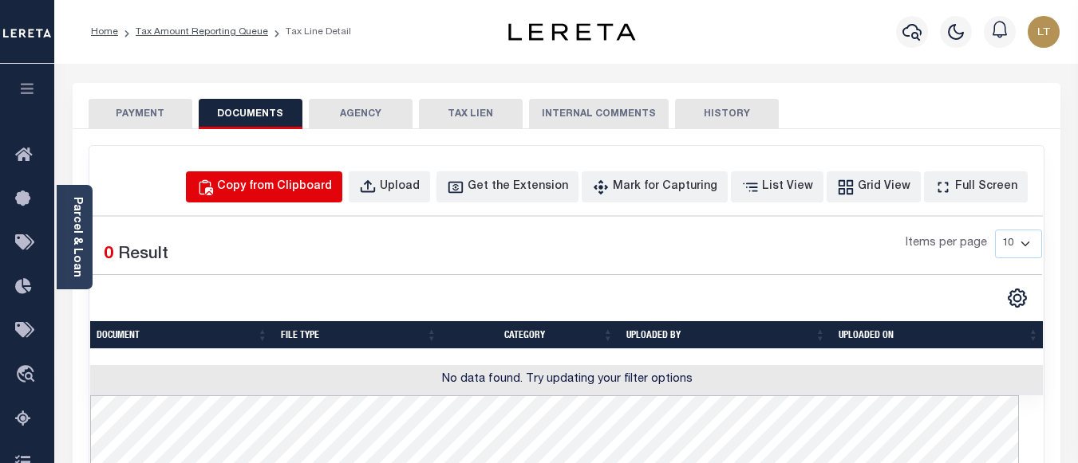
click at [271, 183] on div "Copy from Clipboard" at bounding box center [274, 188] width 115 height 18
select select "POP"
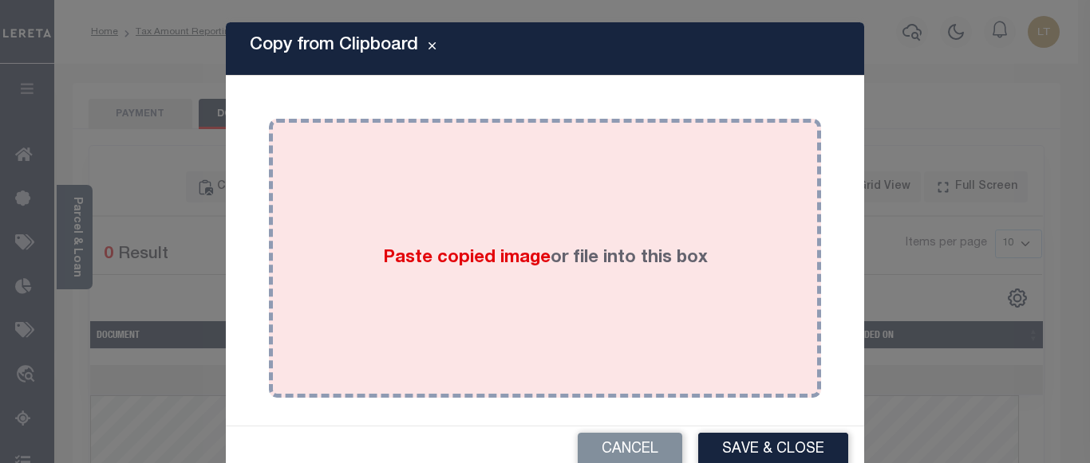
click at [350, 194] on div "Paste copied image or file into this box" at bounding box center [545, 258] width 528 height 255
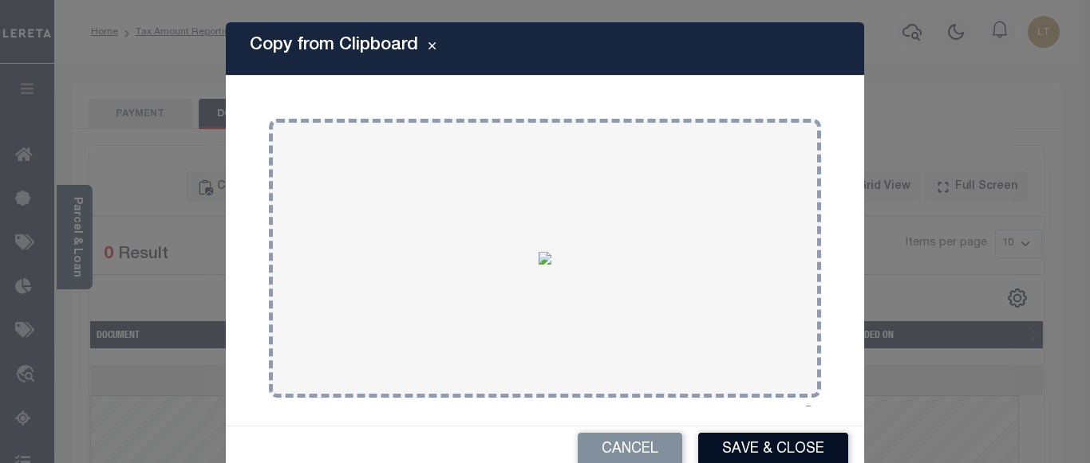
click at [743, 440] on button "Save & Close" at bounding box center [773, 450] width 150 height 34
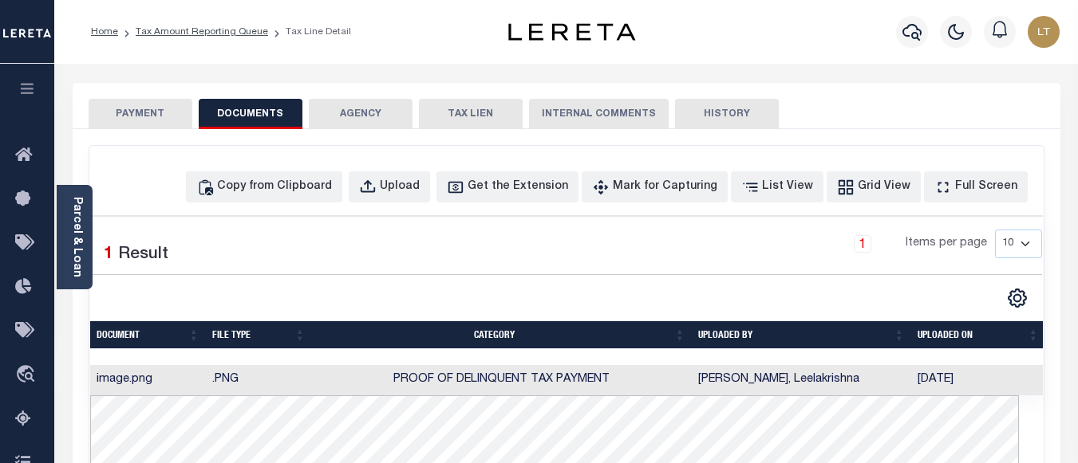
click at [140, 109] on button "PAYMENT" at bounding box center [141, 114] width 104 height 30
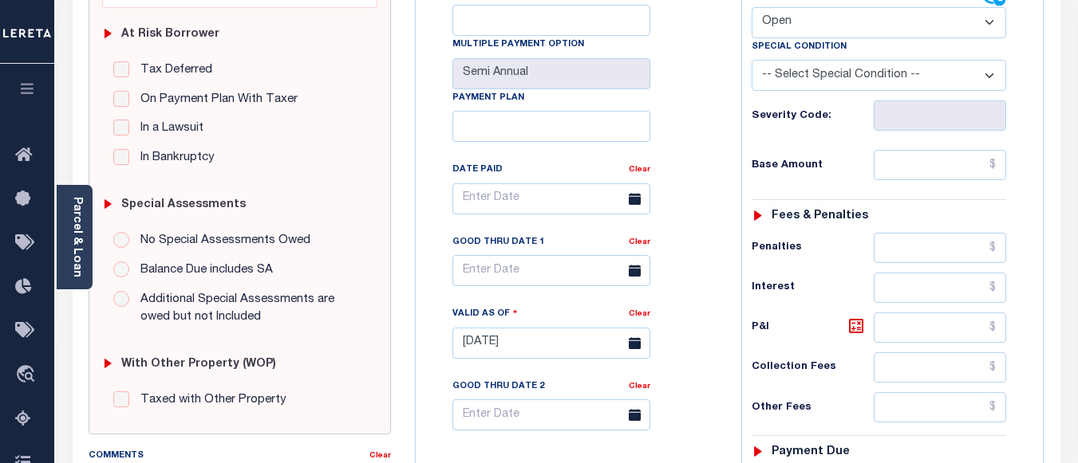
scroll to position [319, 0]
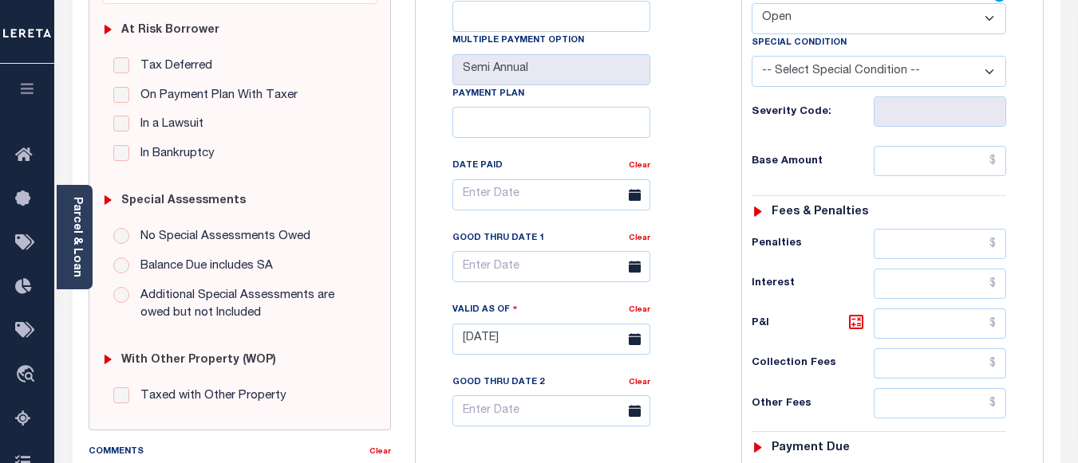
click at [796, 22] on select "- Select Status Code - Open Due/Unpaid Paid Incomplete No Tax Due Internal Refu…" at bounding box center [878, 18] width 254 height 31
select select "PYD"
click at [751, 4] on select "- Select Status Code - Open Due/Unpaid Paid Incomplete No Tax Due Internal Refu…" at bounding box center [878, 18] width 254 height 31
type input "[DATE]"
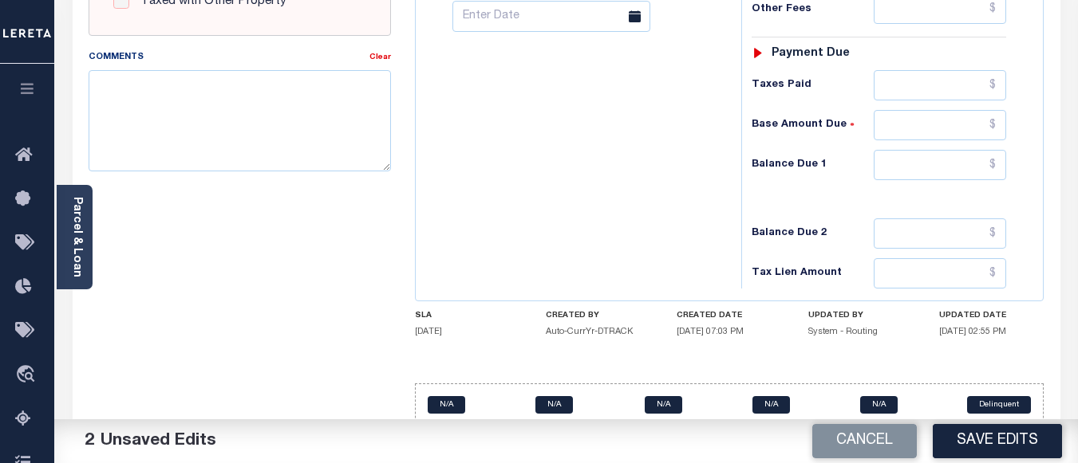
scroll to position [718, 0]
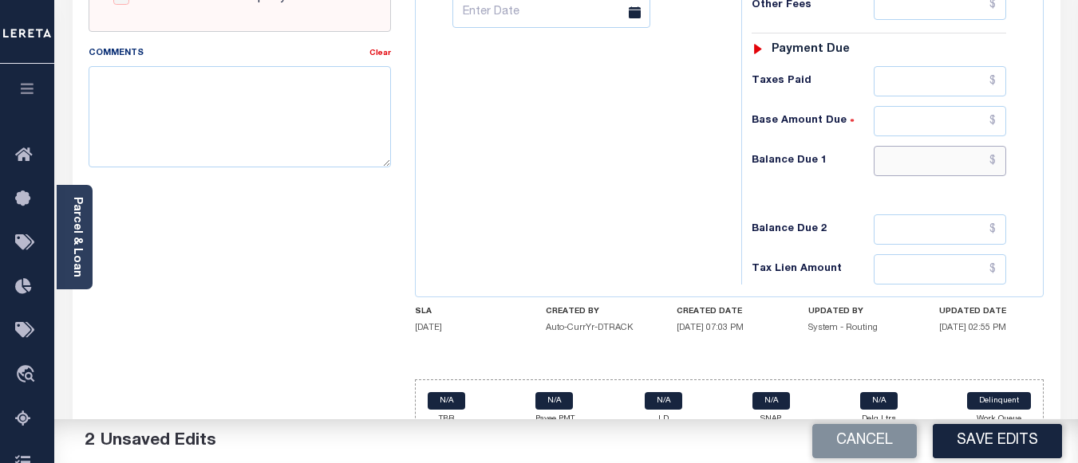
click at [999, 156] on input "text" at bounding box center [940, 161] width 132 height 30
type input "$0.00"
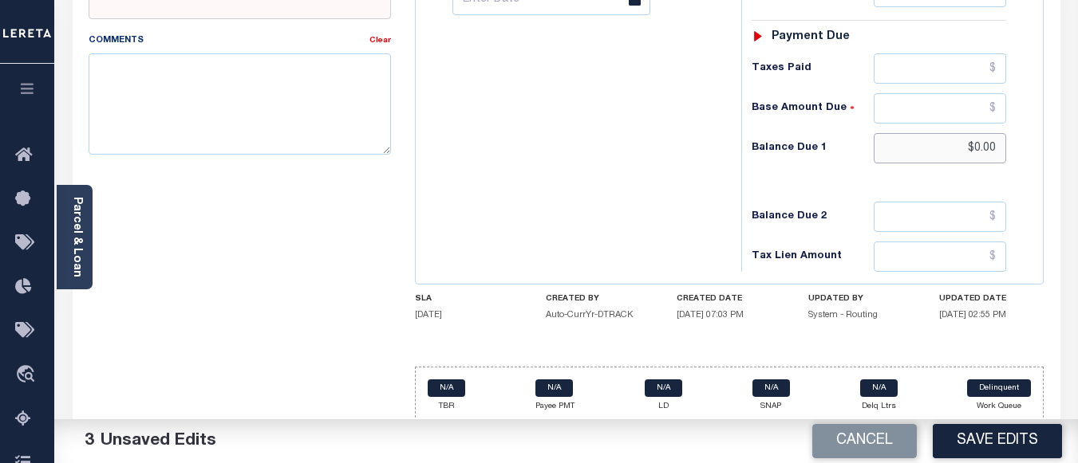
scroll to position [740, 0]
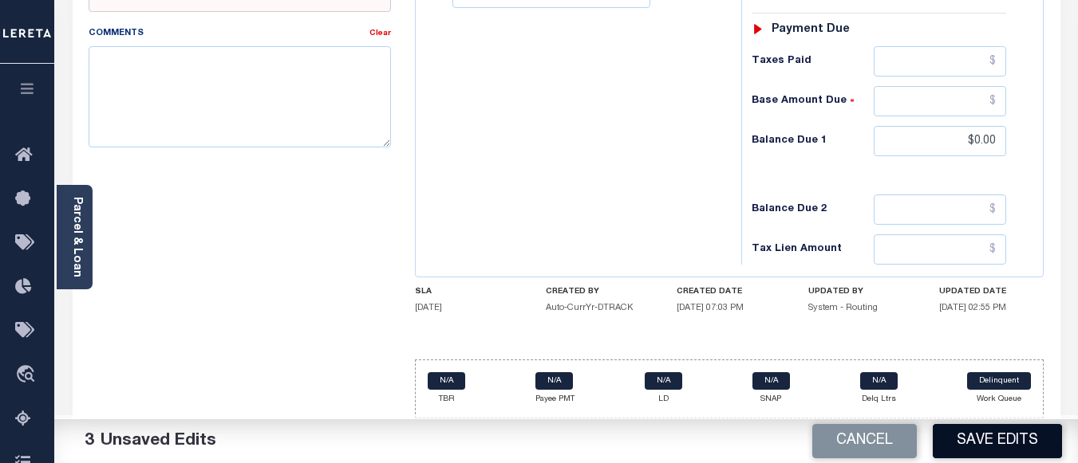
click at [994, 436] on button "Save Edits" at bounding box center [997, 441] width 129 height 34
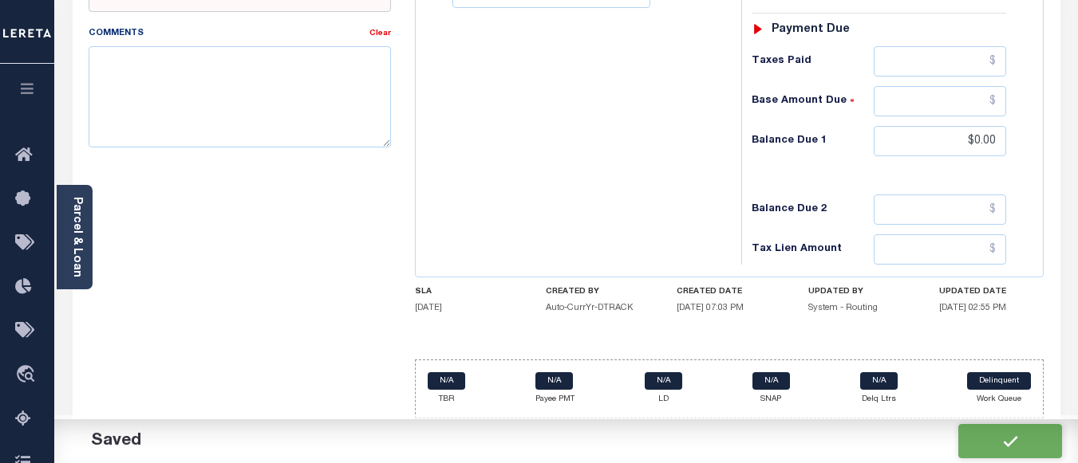
checkbox input "false"
type input "$0"
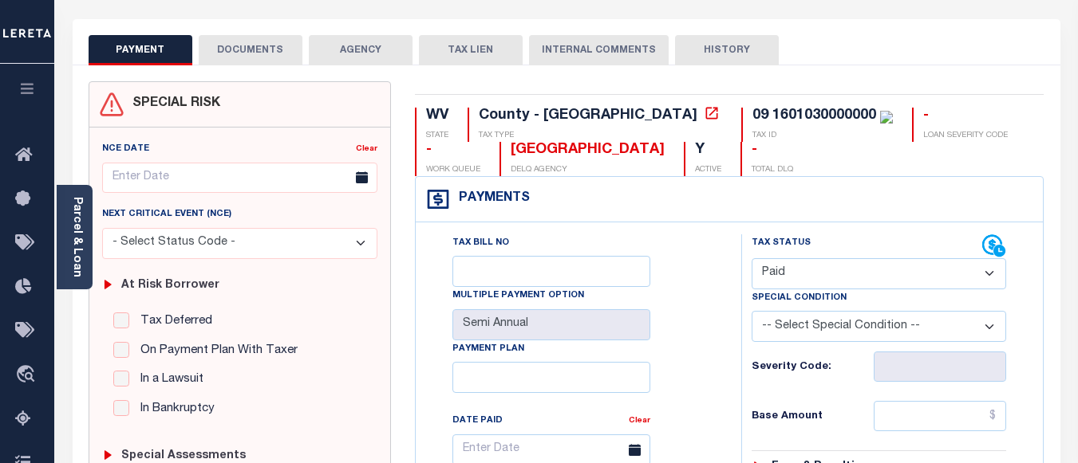
scroll to position [0, 0]
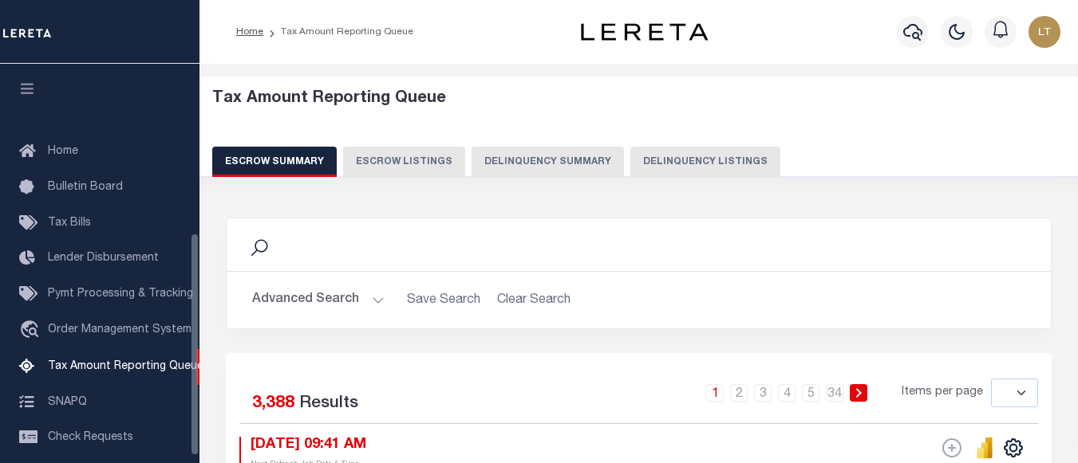
select select
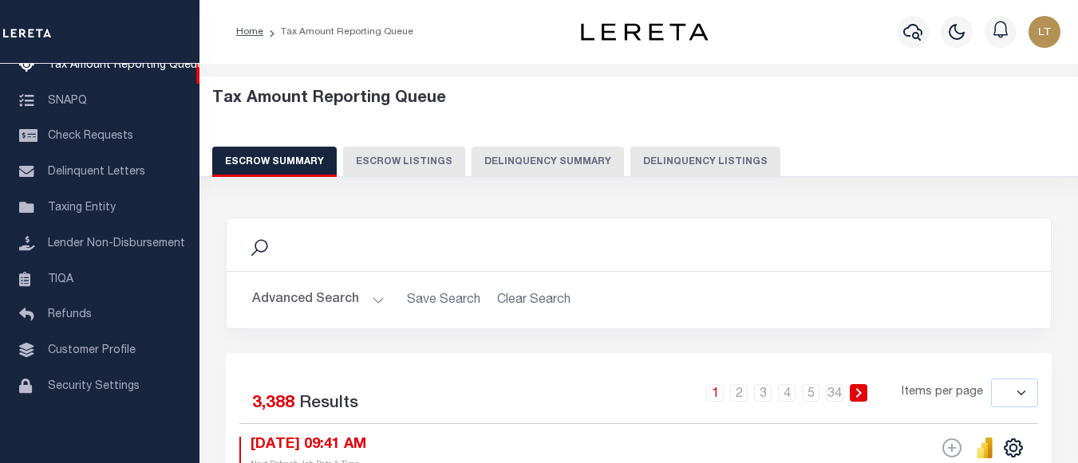
click at [714, 148] on button "Delinquency Listings" at bounding box center [705, 162] width 150 height 30
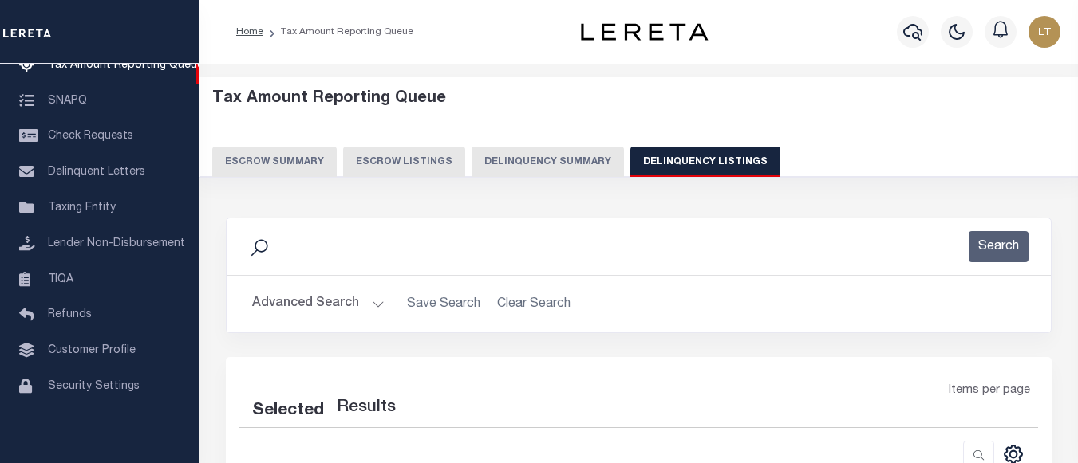
click at [716, 157] on button "Delinquency Listings" at bounding box center [705, 162] width 150 height 30
select select
select select "100"
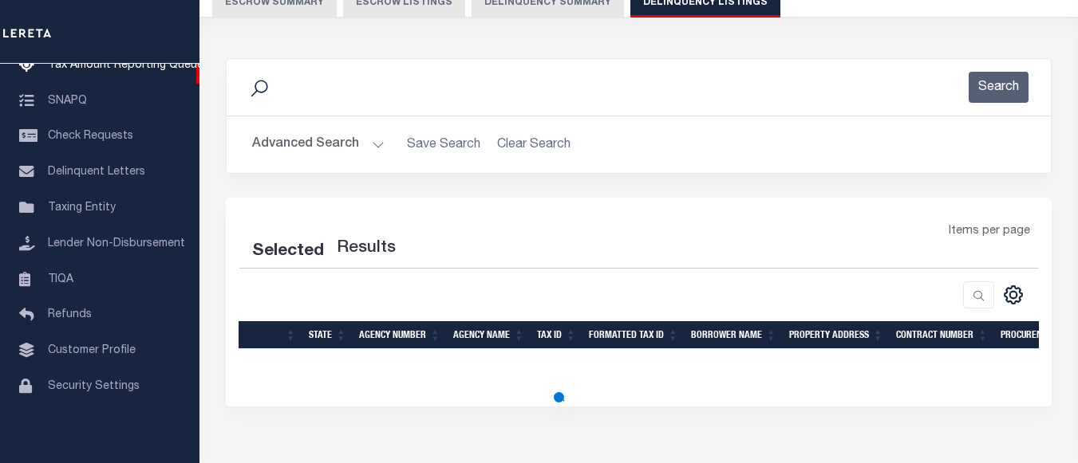
select select "100"
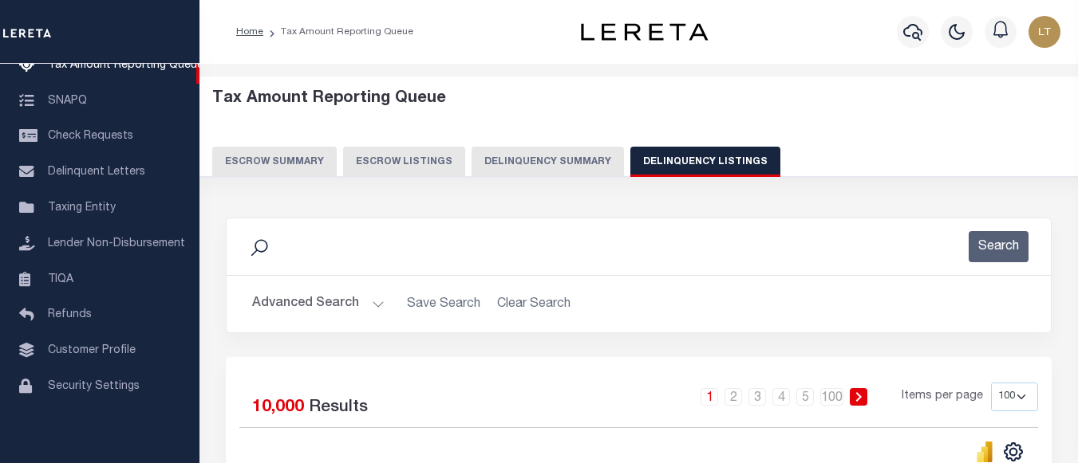
click at [345, 300] on button "Advanced Search" at bounding box center [318, 304] width 132 height 31
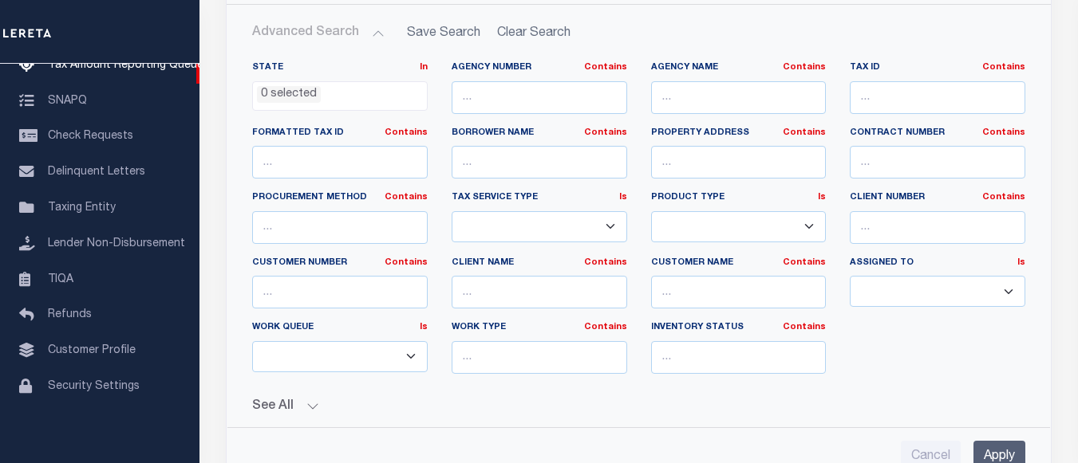
scroll to position [239, 0]
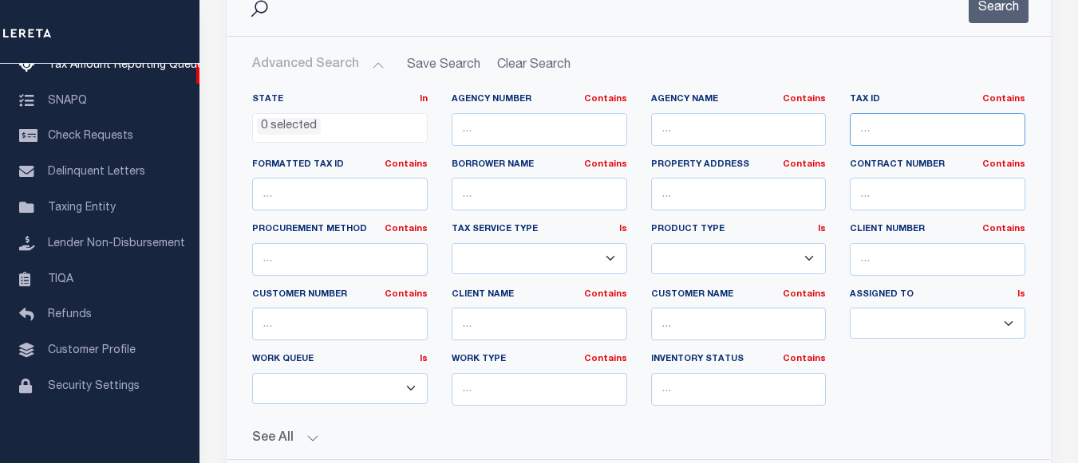
click at [905, 133] on input "text" at bounding box center [938, 129] width 176 height 33
paste input "09 1601030000000"
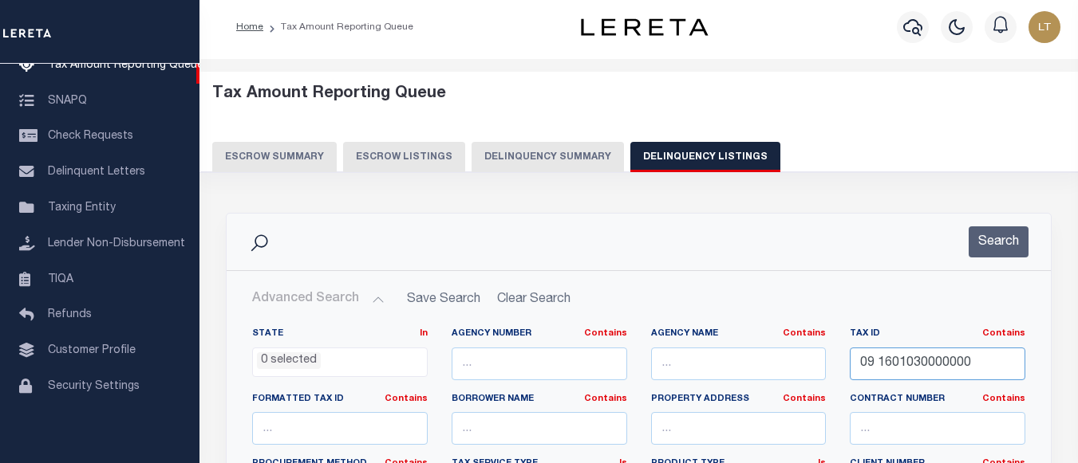
scroll to position [0, 0]
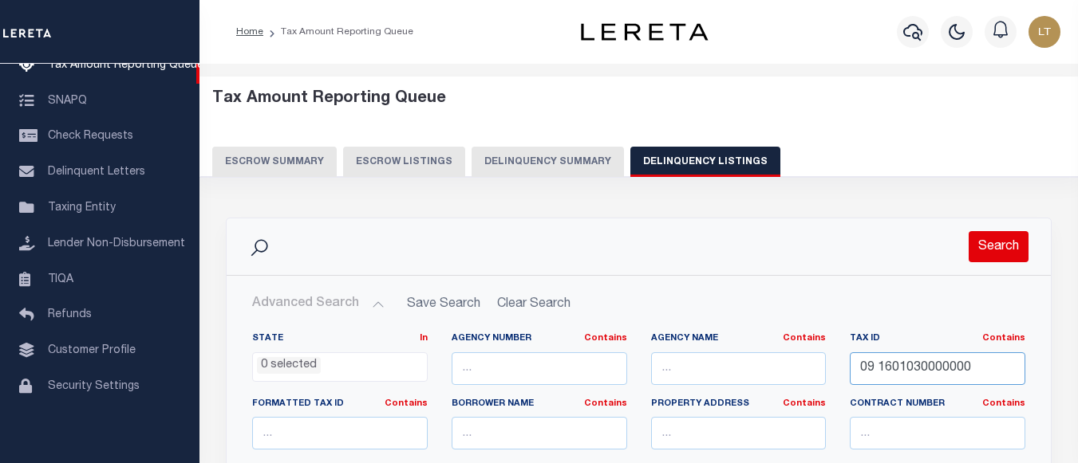
type input "09 1601030000000"
click at [992, 232] on button "Search" at bounding box center [998, 246] width 60 height 31
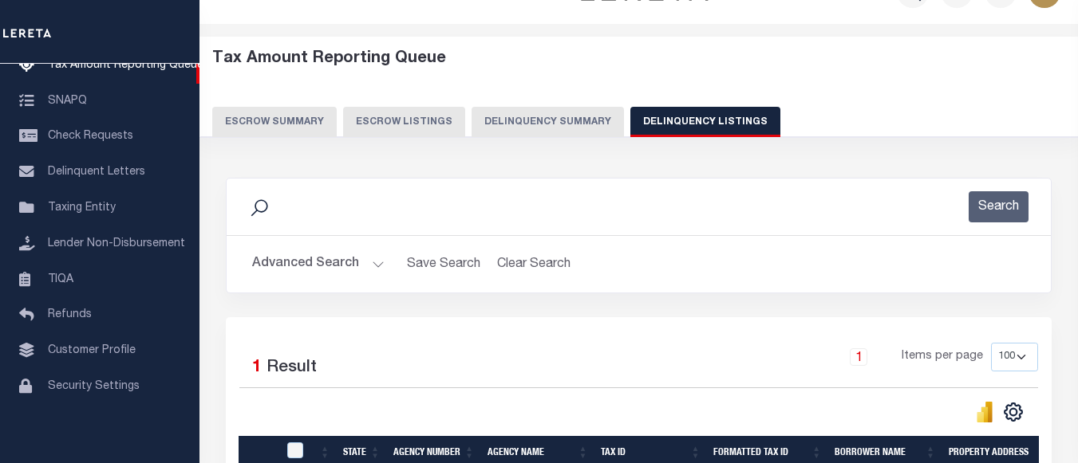
scroll to position [239, 0]
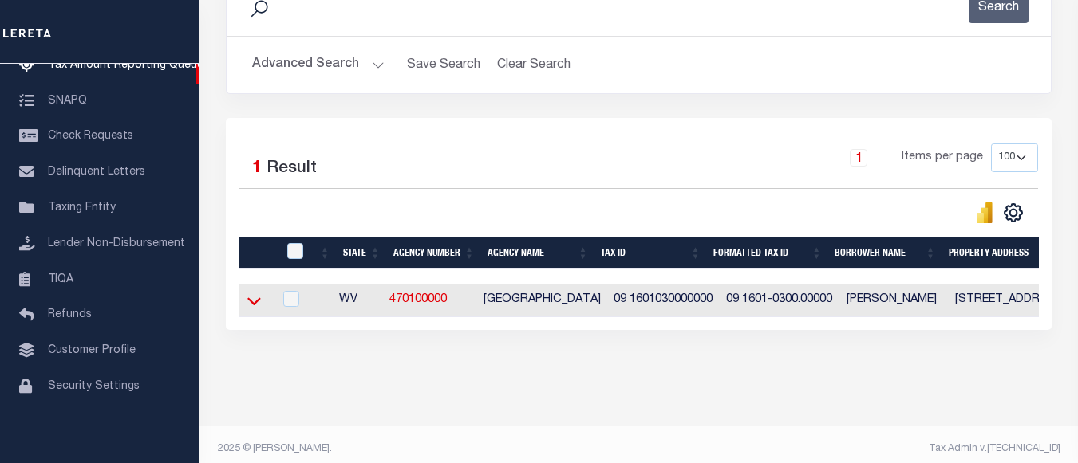
click at [251, 306] on icon at bounding box center [254, 302] width 14 height 8
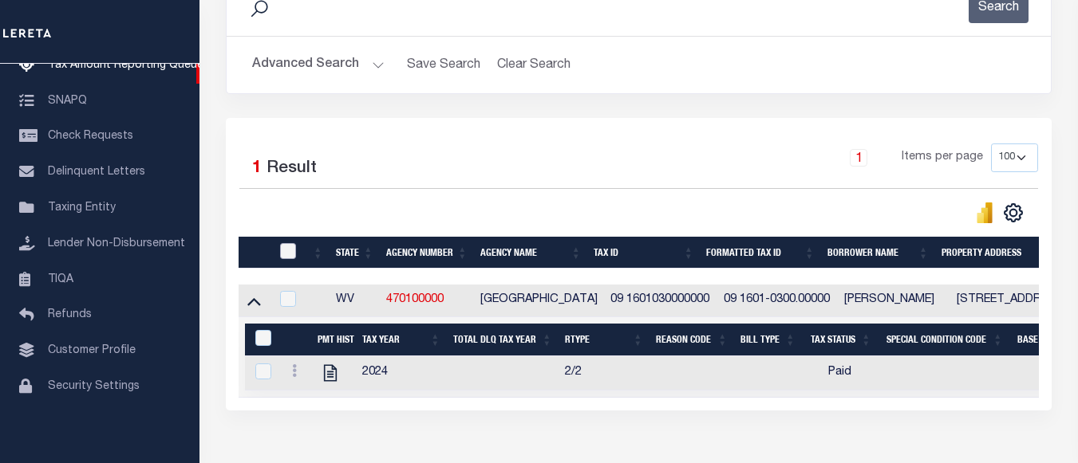
click at [295, 249] on input "checkbox" at bounding box center [288, 251] width 16 height 16
checkbox input "true"
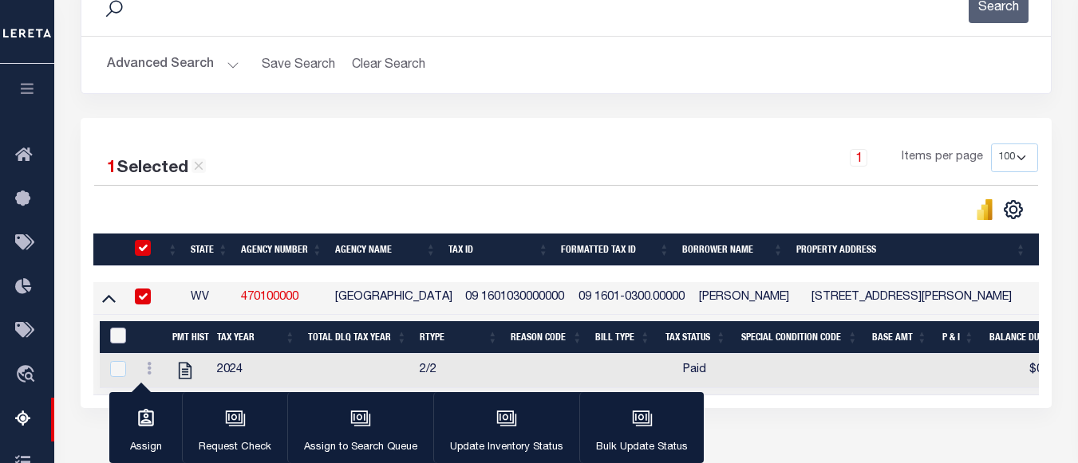
click at [118, 339] on input "&nbsp;" at bounding box center [118, 336] width 16 height 16
checkbox input "true"
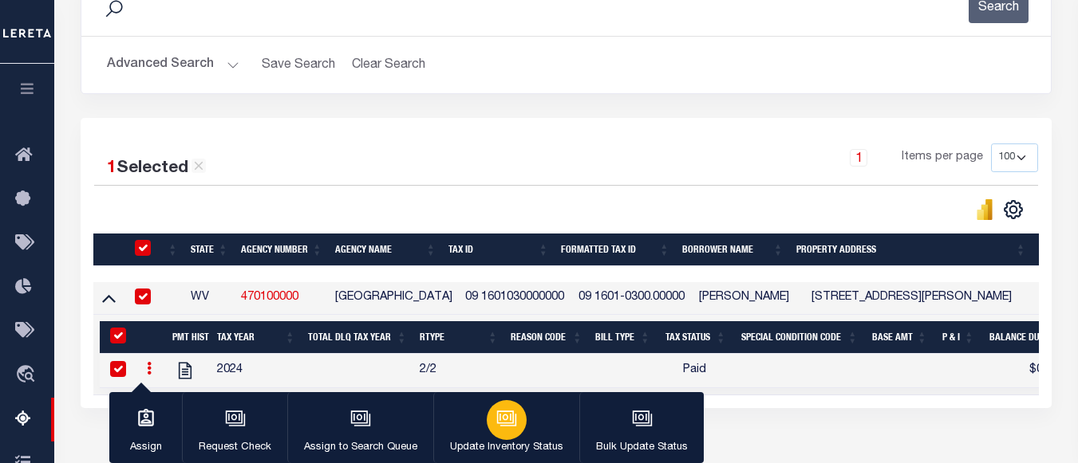
click at [511, 426] on icon "button" at bounding box center [508, 420] width 16 height 12
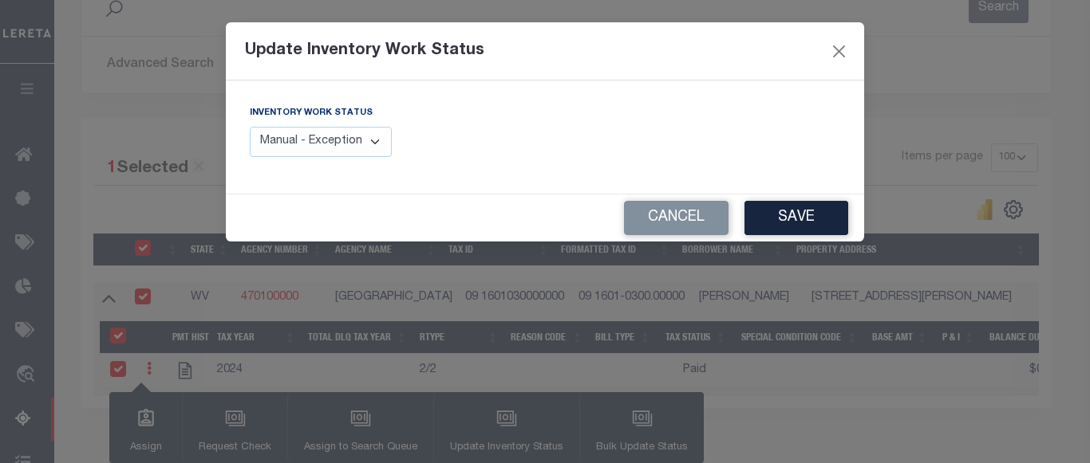
click at [339, 147] on select "Manual - Exception Pended - Awaiting Search Late Add Exception Completed" at bounding box center [321, 142] width 142 height 31
select select "4"
click at [250, 127] on select "Manual - Exception Pended - Awaiting Search Late Add Exception Completed" at bounding box center [321, 142] width 142 height 31
click at [791, 209] on button "Save" at bounding box center [796, 218] width 104 height 34
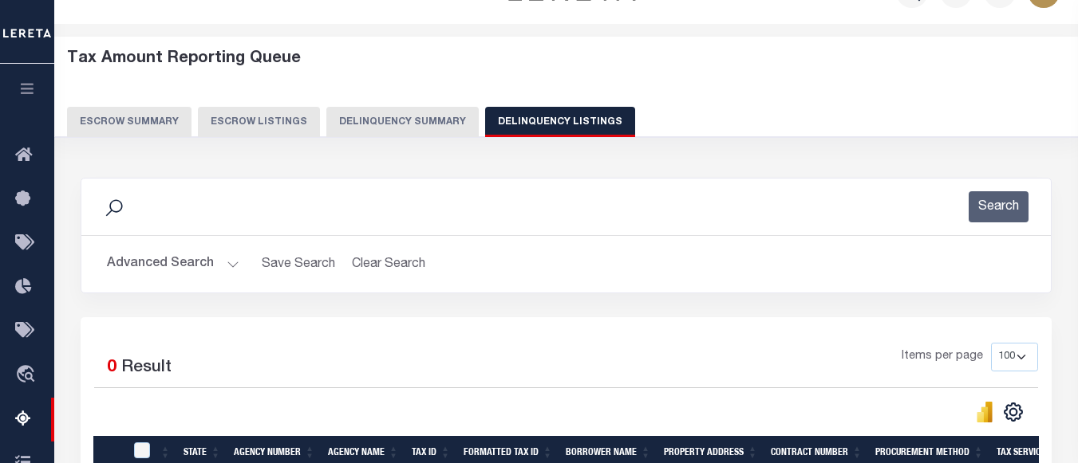
scroll to position [0, 0]
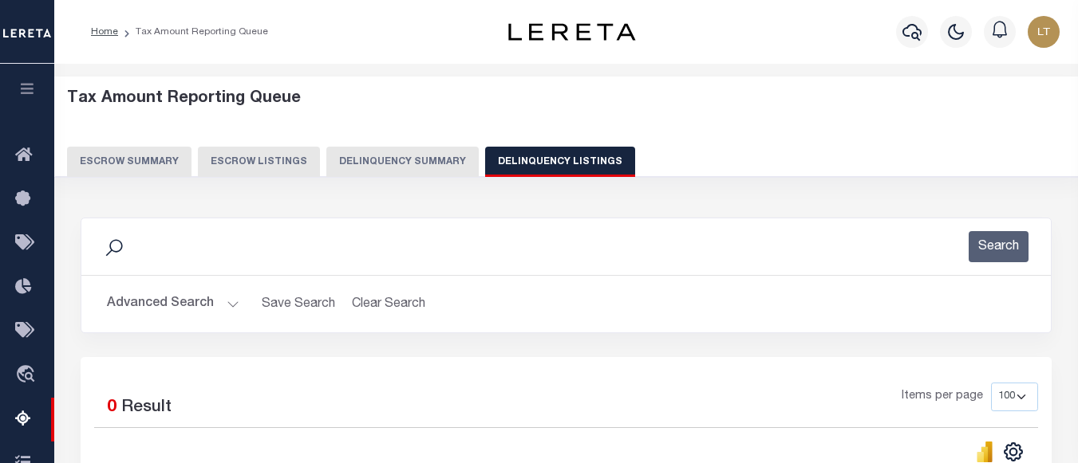
click at [164, 292] on button "Advanced Search" at bounding box center [173, 304] width 132 height 31
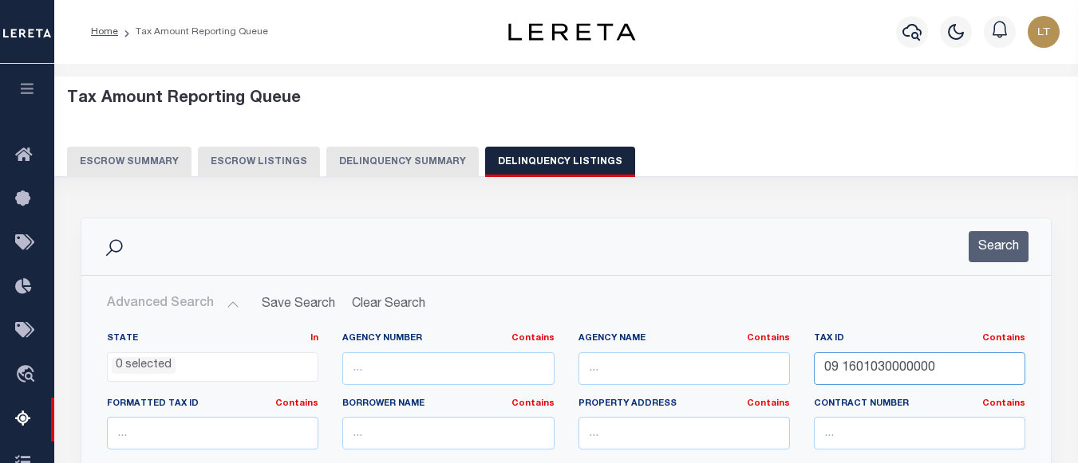
drag, startPoint x: 949, startPoint y: 369, endPoint x: 740, endPoint y: 386, distance: 209.7
paste input "12-03-0003-0039-0000"
type input "12-03-0003-0039-0000"
click at [996, 249] on button "Search" at bounding box center [998, 246] width 60 height 31
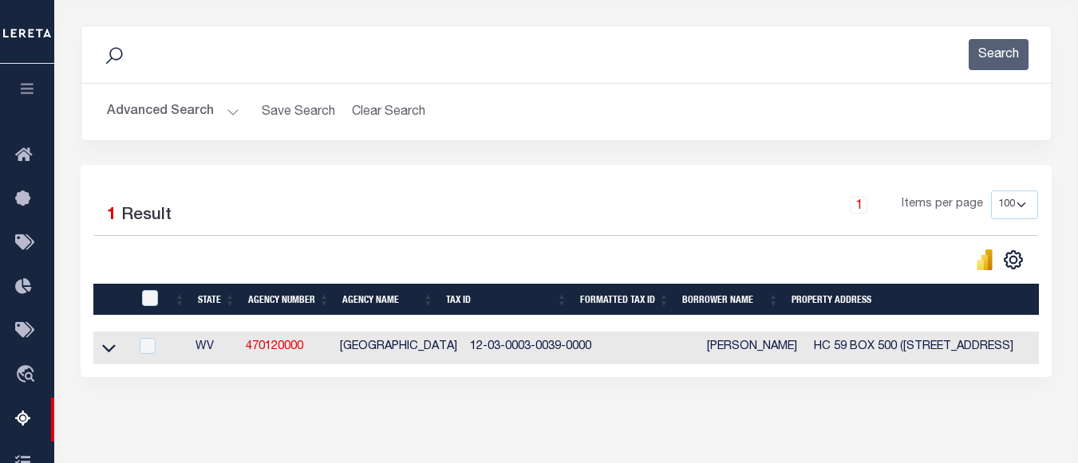
scroll to position [239, 0]
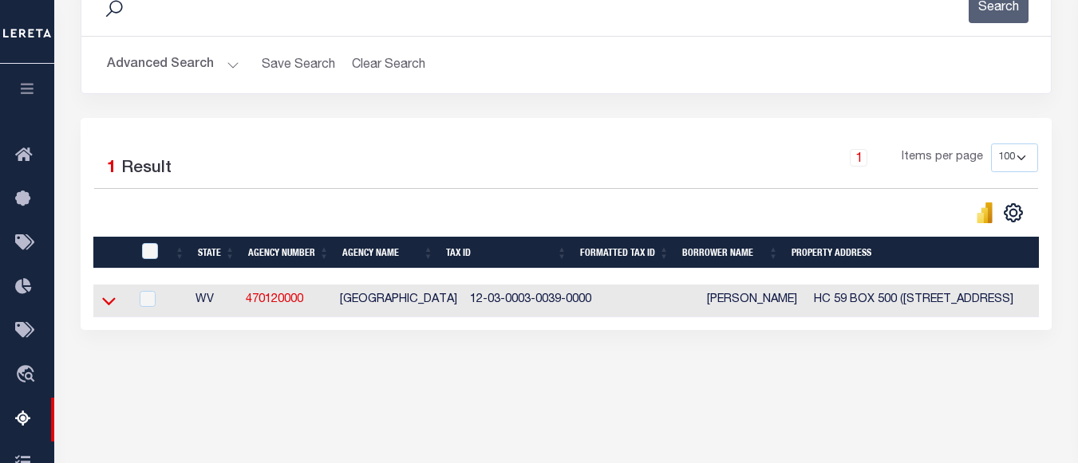
click at [115, 299] on icon at bounding box center [109, 301] width 14 height 17
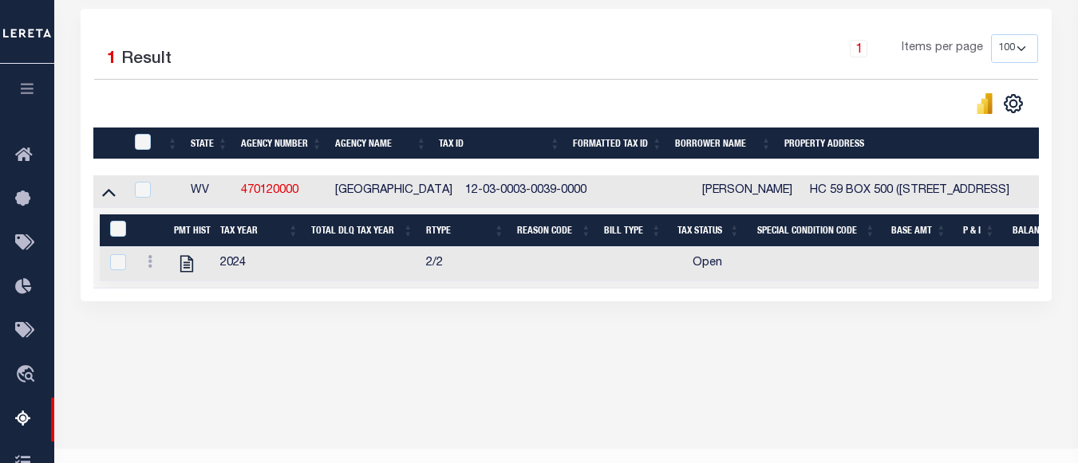
scroll to position [382, 0]
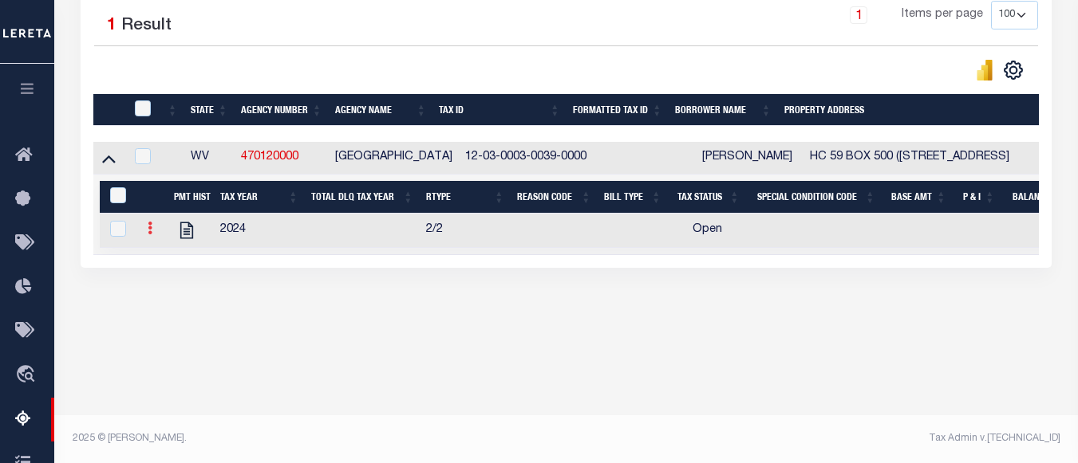
click at [152, 235] on icon at bounding box center [150, 228] width 5 height 13
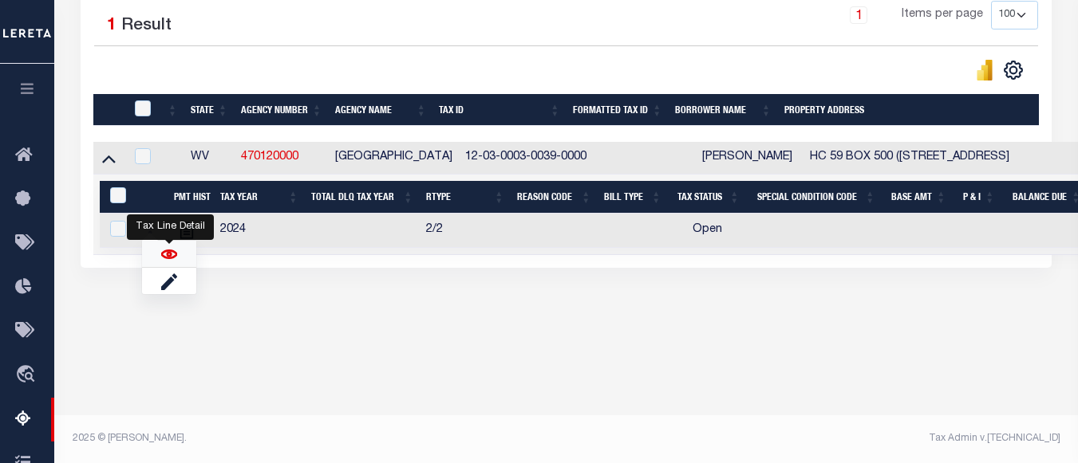
click at [168, 260] on img "" at bounding box center [169, 255] width 16 height 16
checkbox input "true"
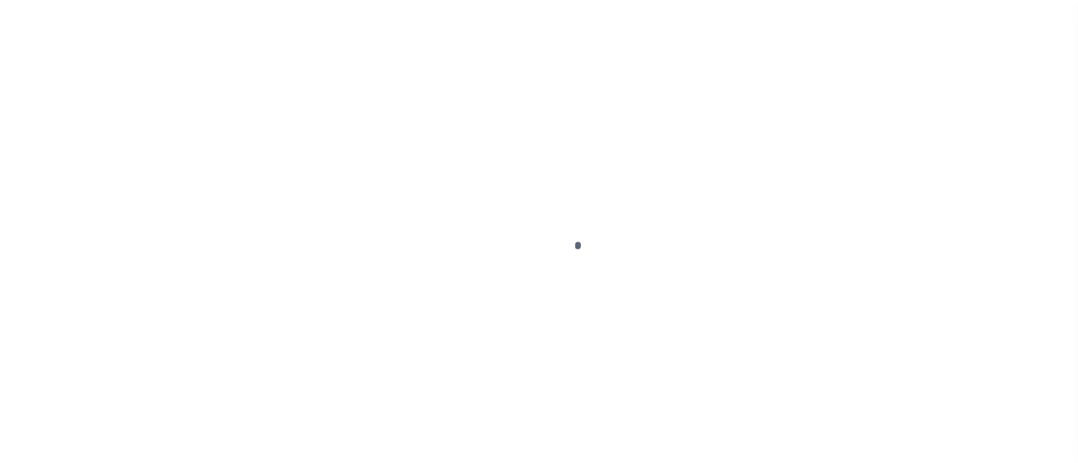
select select "OP2"
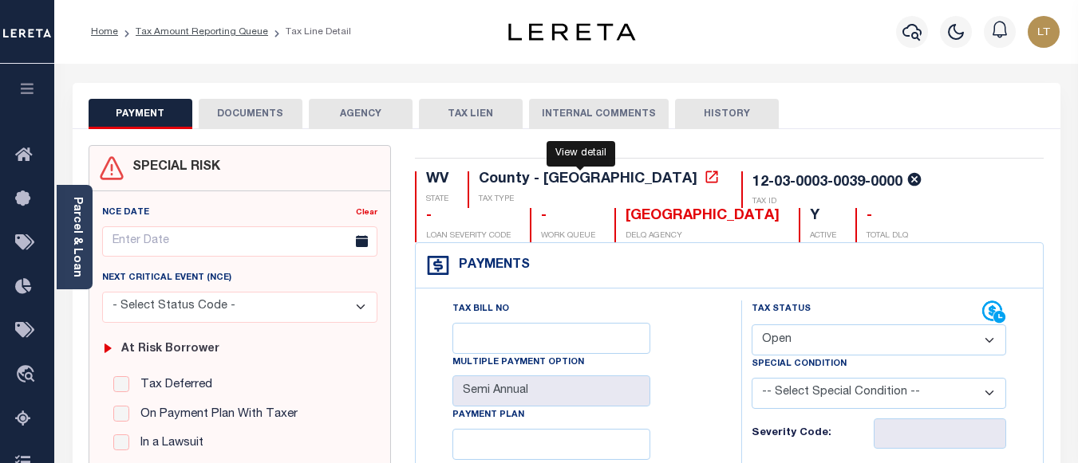
click at [705, 179] on icon at bounding box center [711, 177] width 12 height 12
click at [705, 183] on icon at bounding box center [711, 177] width 12 height 12
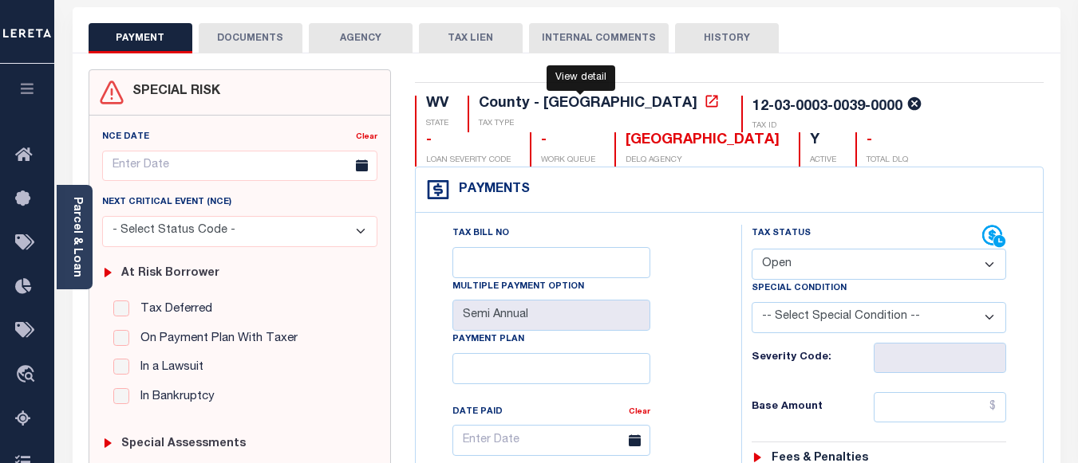
scroll to position [80, 0]
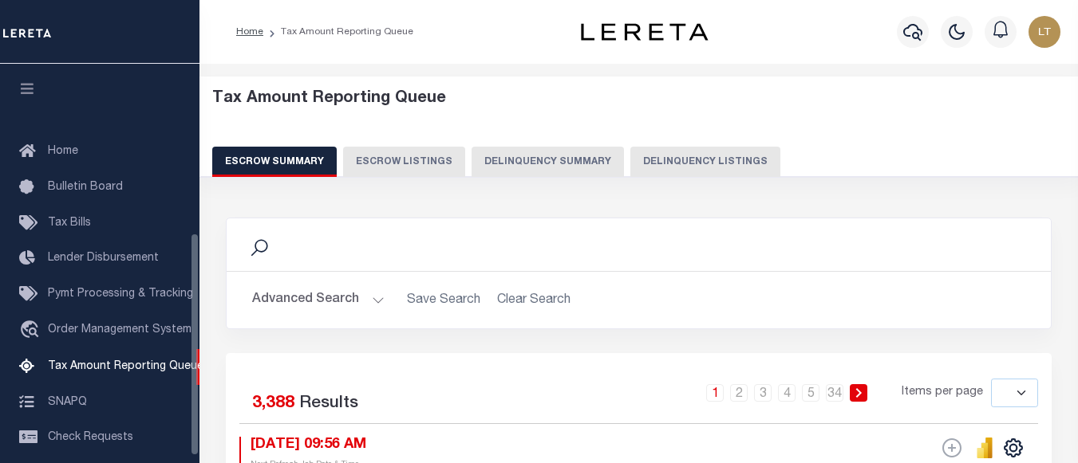
select select
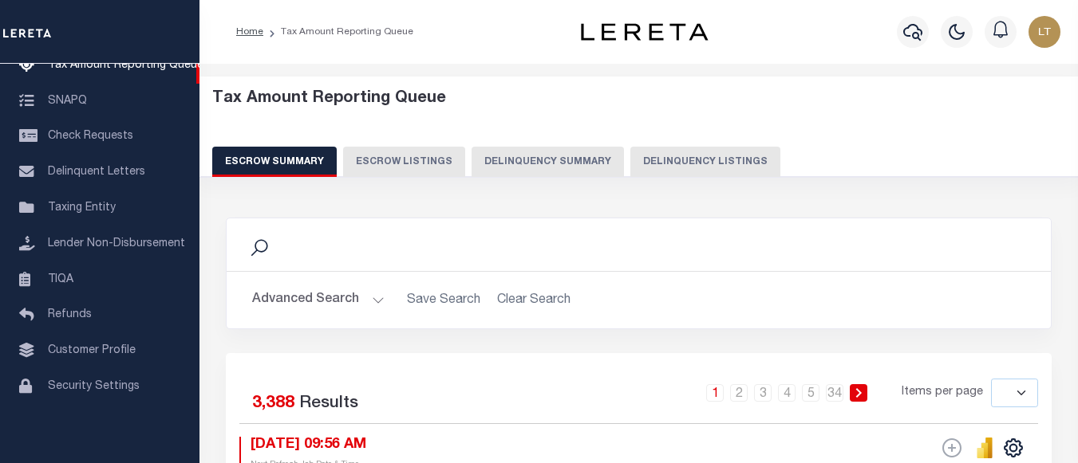
click at [712, 160] on button "Delinquency Listings" at bounding box center [705, 162] width 150 height 30
select select "100"
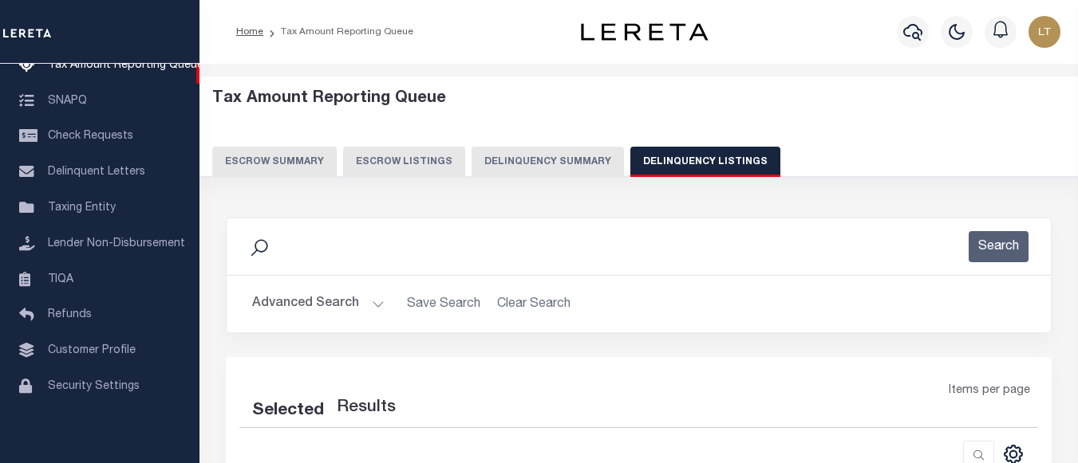
select select "100"
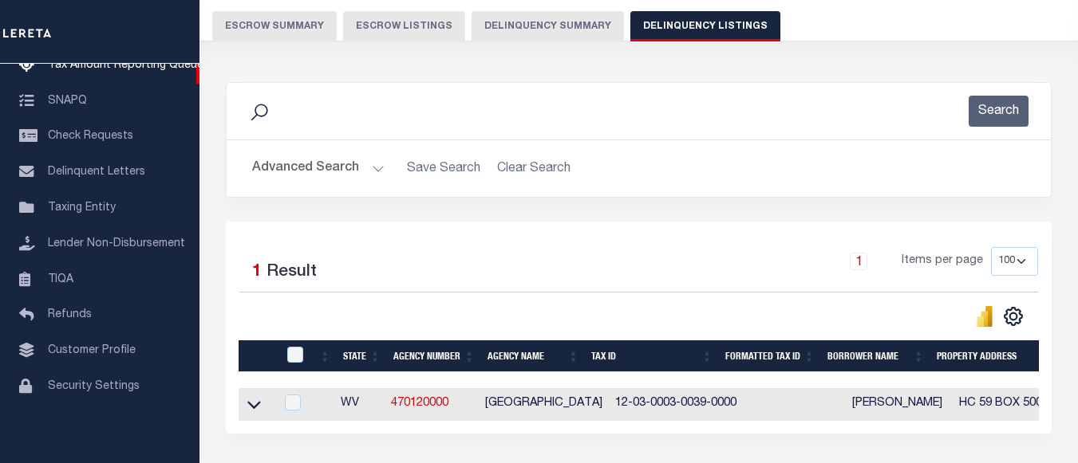
scroll to position [239, 0]
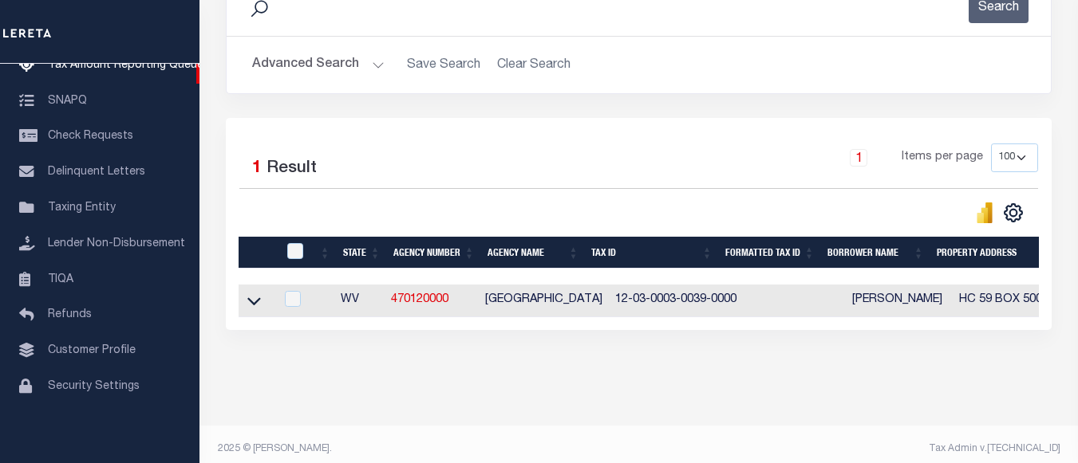
drag, startPoint x: 247, startPoint y: 303, endPoint x: 523, endPoint y: 325, distance: 276.1
click at [247, 303] on icon at bounding box center [254, 301] width 14 height 17
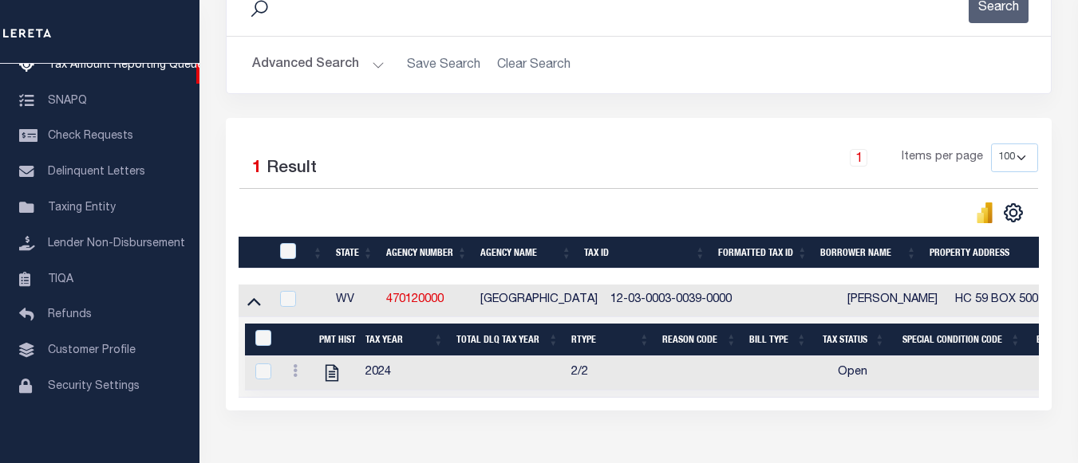
click at [950, 301] on td "HC 59 BOX 500 ([STREET_ADDRESS]" at bounding box center [1097, 301] width 297 height 33
checkbox input "true"
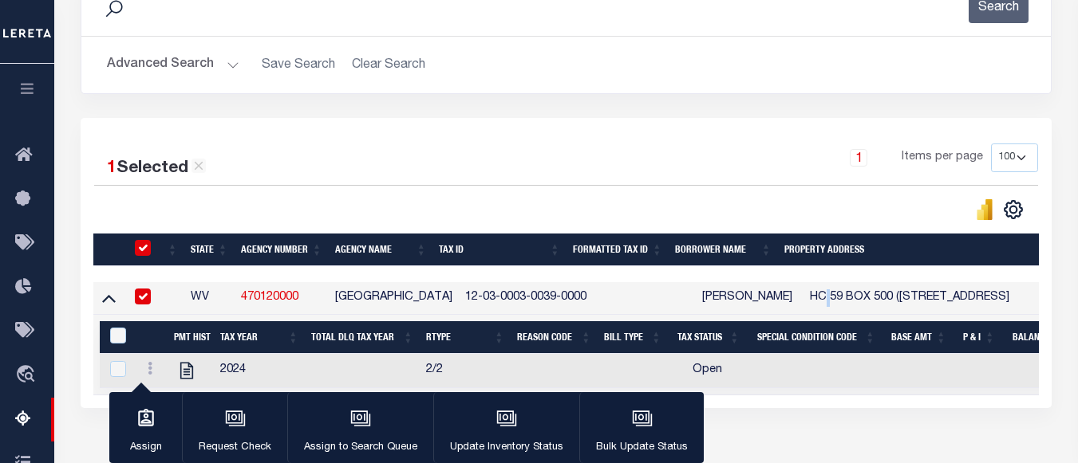
click at [950, 301] on td "HC 59 BOX 500 ([STREET_ADDRESS]" at bounding box center [951, 298] width 297 height 33
checkbox input "false"
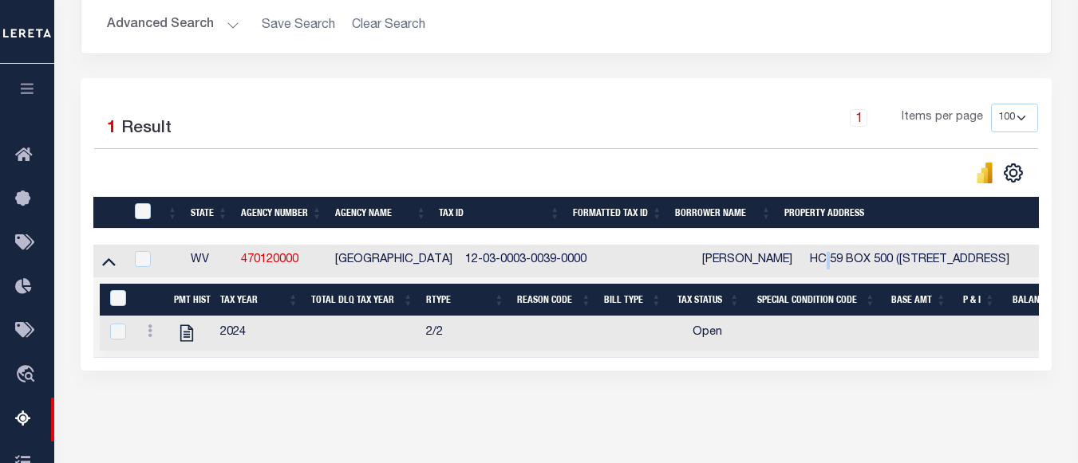
scroll to position [319, 0]
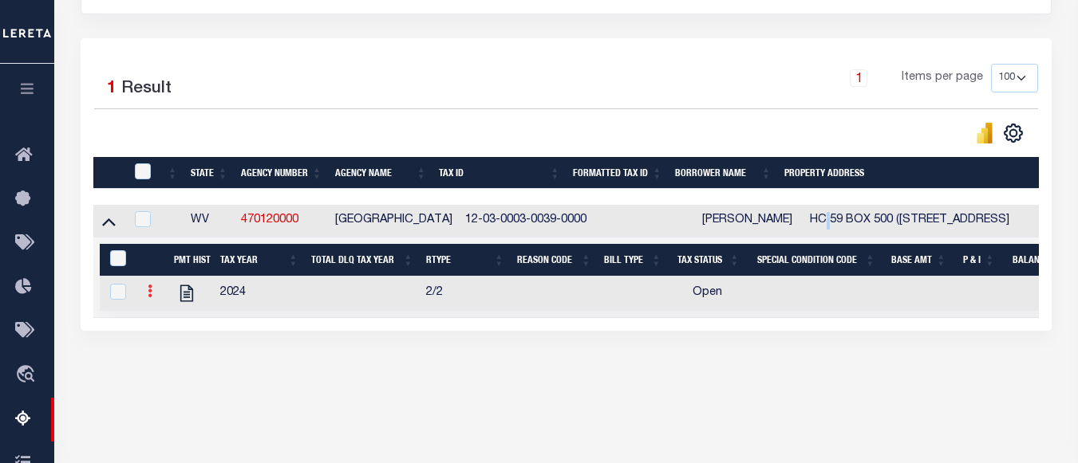
click at [148, 298] on icon at bounding box center [150, 291] width 5 height 13
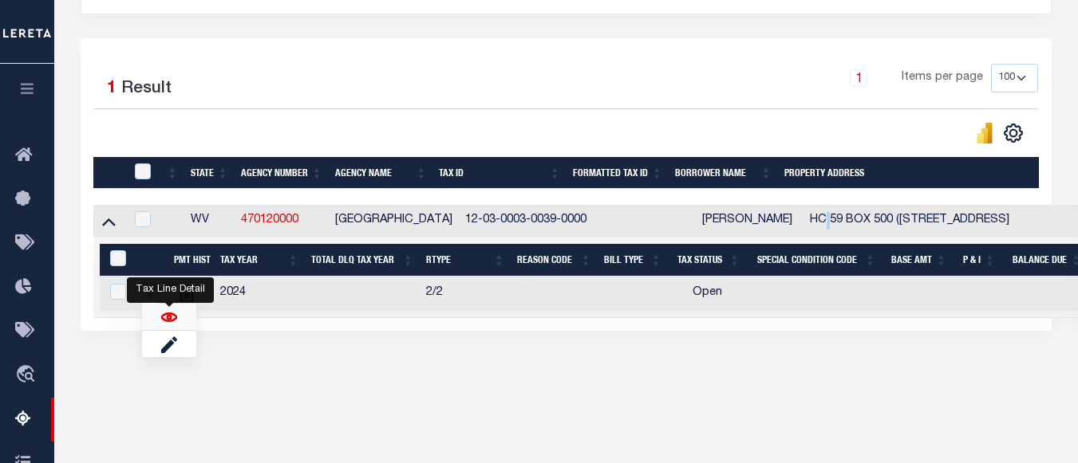
click at [167, 325] on img "" at bounding box center [169, 318] width 16 height 16
checkbox input "true"
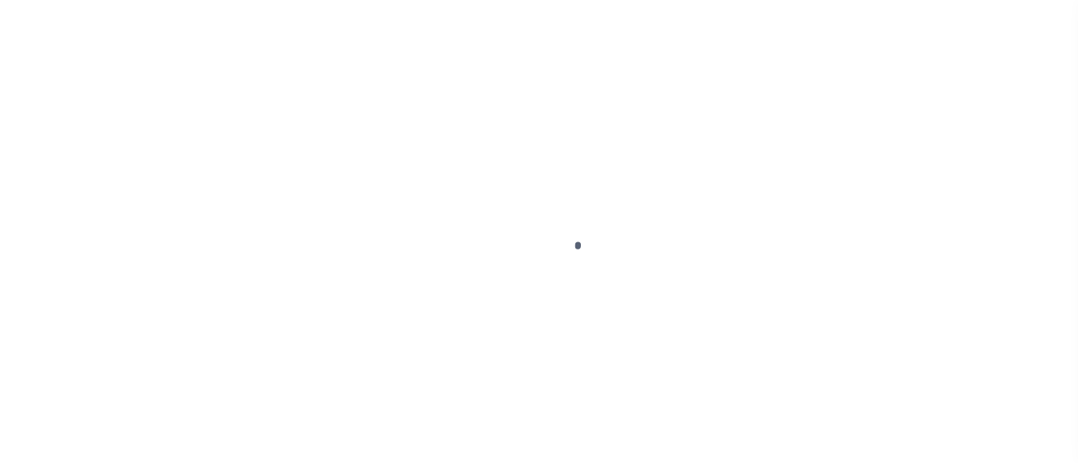
select select "OP2"
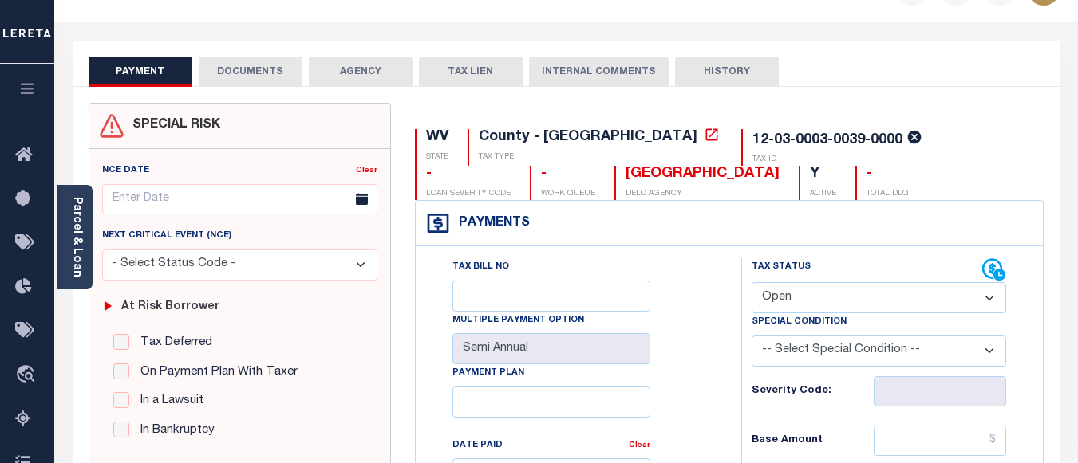
scroll to position [160, 0]
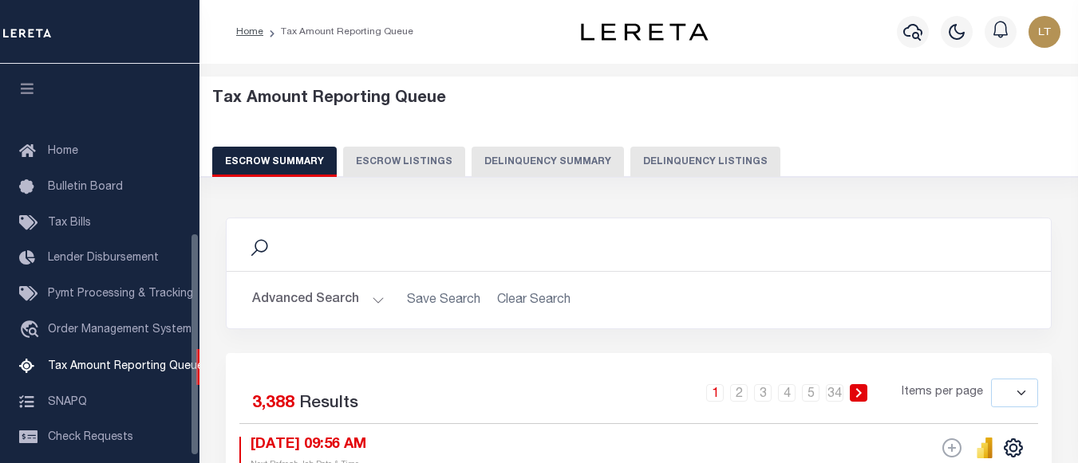
select select
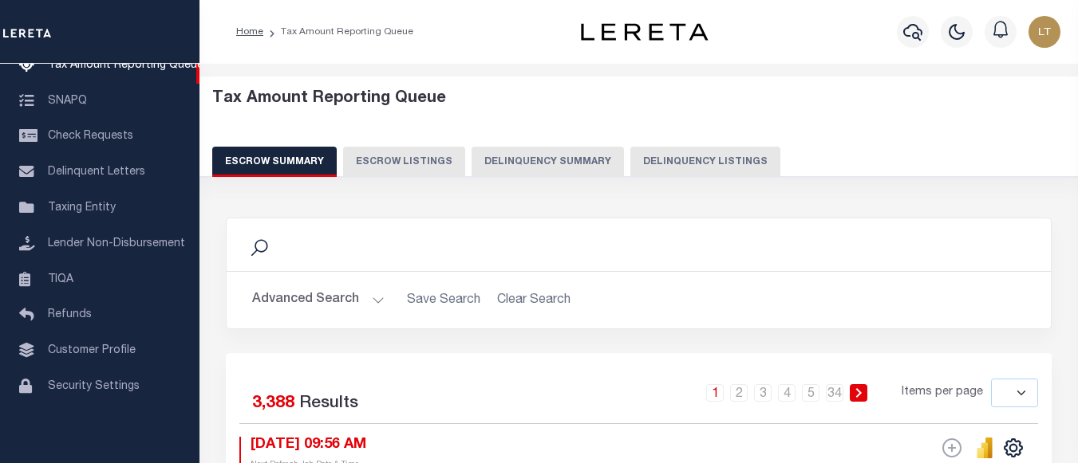
click at [669, 163] on button "Delinquency Listings" at bounding box center [705, 162] width 150 height 30
select select "100"
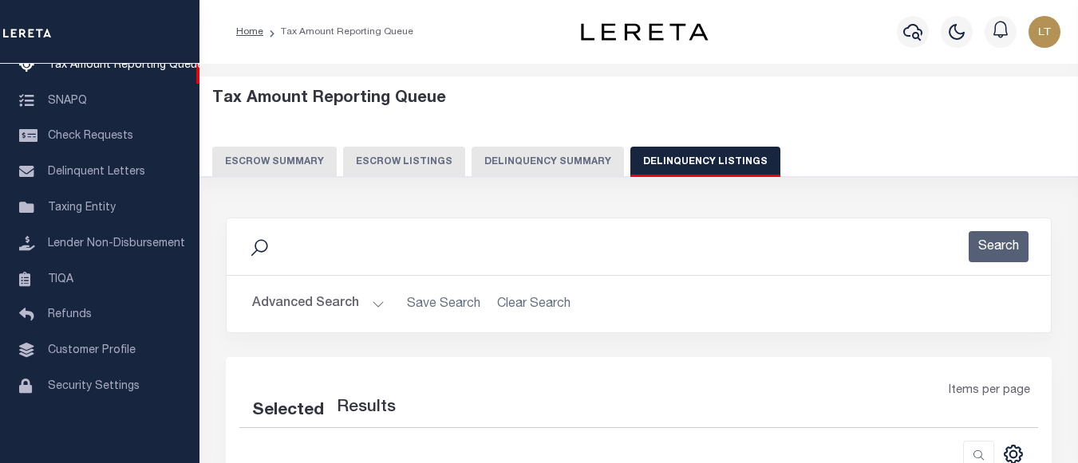
select select "100"
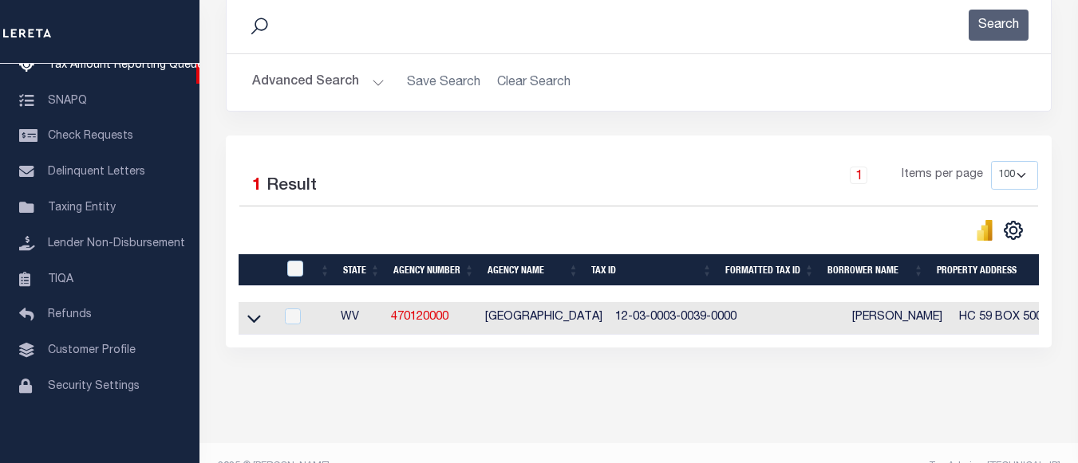
scroll to position [239, 0]
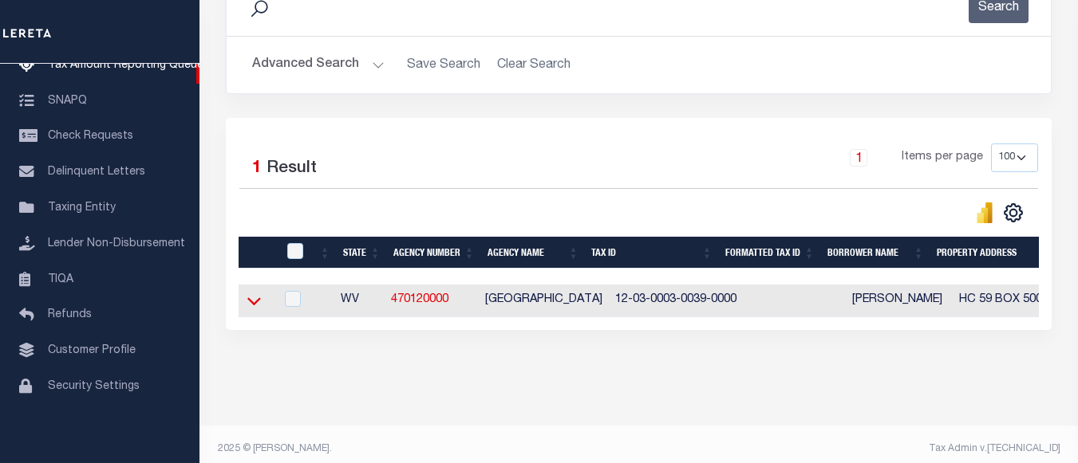
click at [258, 303] on icon at bounding box center [254, 301] width 14 height 17
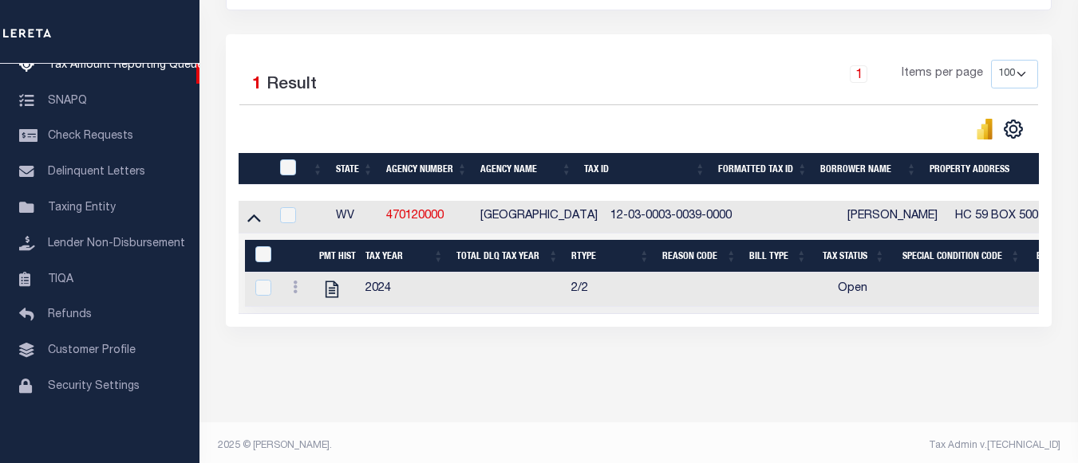
scroll to position [345, 0]
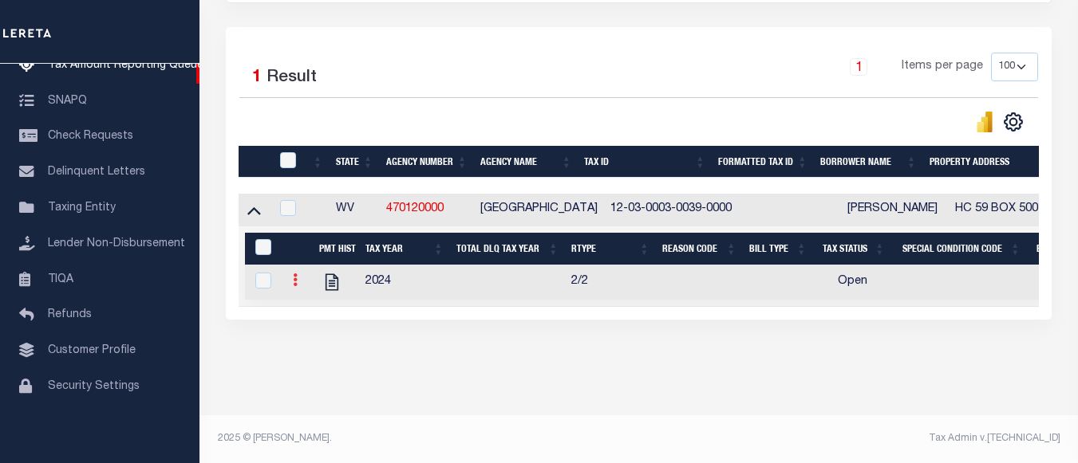
click at [293, 274] on icon at bounding box center [295, 280] width 5 height 13
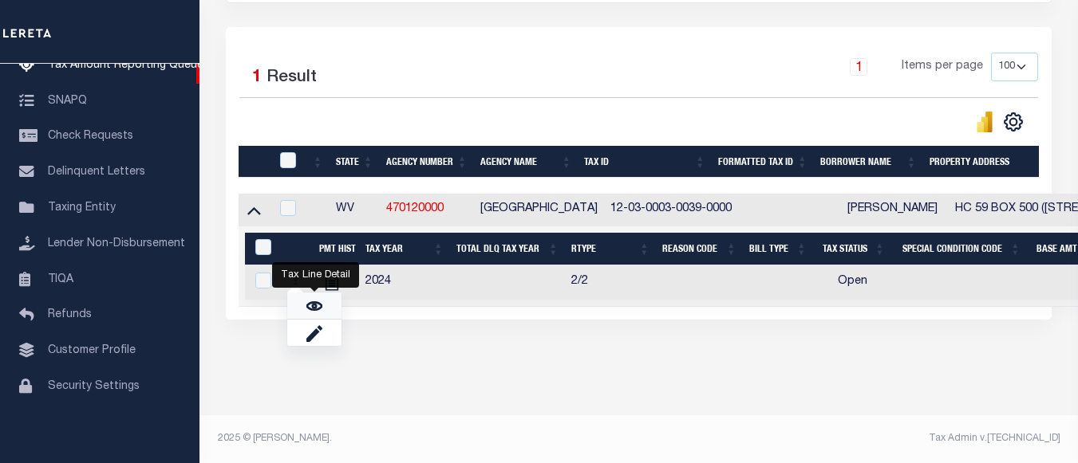
click at [322, 306] on link "" at bounding box center [314, 306] width 54 height 26
checkbox input "true"
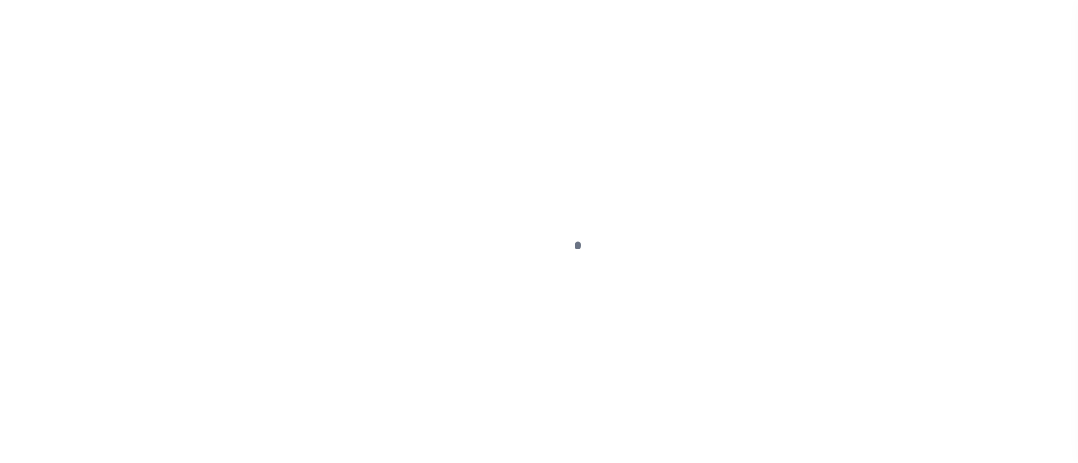
select select "OP2"
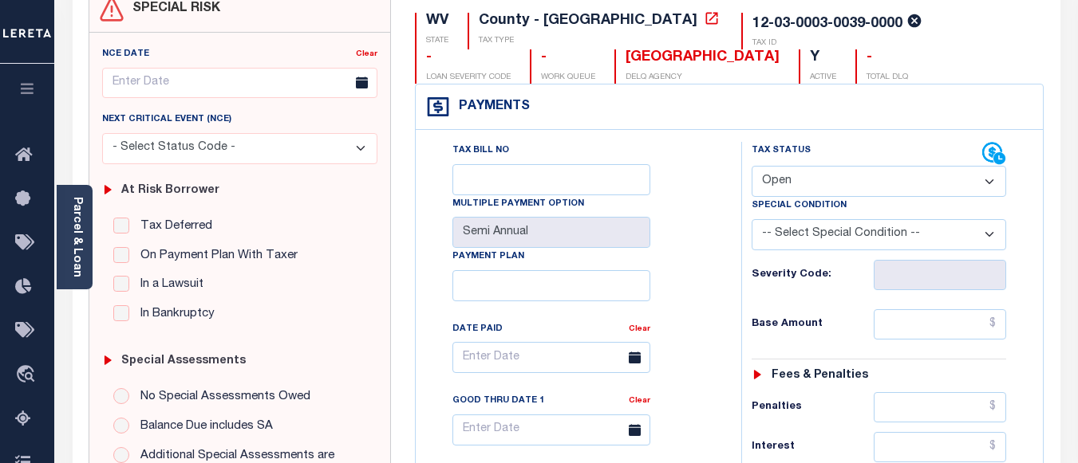
scroll to position [160, 0]
click at [788, 175] on select "- Select Status Code - Open Due/Unpaid Paid Incomplete No Tax Due Internal Refu…" at bounding box center [878, 180] width 254 height 31
click at [671, 160] on div "Tax Bill No Multiple Payment Option Semi Annual Payment Plan Clear Clear Valid …" at bounding box center [575, 365] width 286 height 448
click at [759, 227] on select "-- Select Special Condition -- 3RD PARTY TAX LIEN AGENCY TAX LIEN (A.K.A Inside…" at bounding box center [878, 234] width 254 height 31
click at [712, 175] on div "Tax Bill No Multiple Payment Option Semi Annual Payment Plan Clear Clear Valid …" at bounding box center [575, 365] width 286 height 448
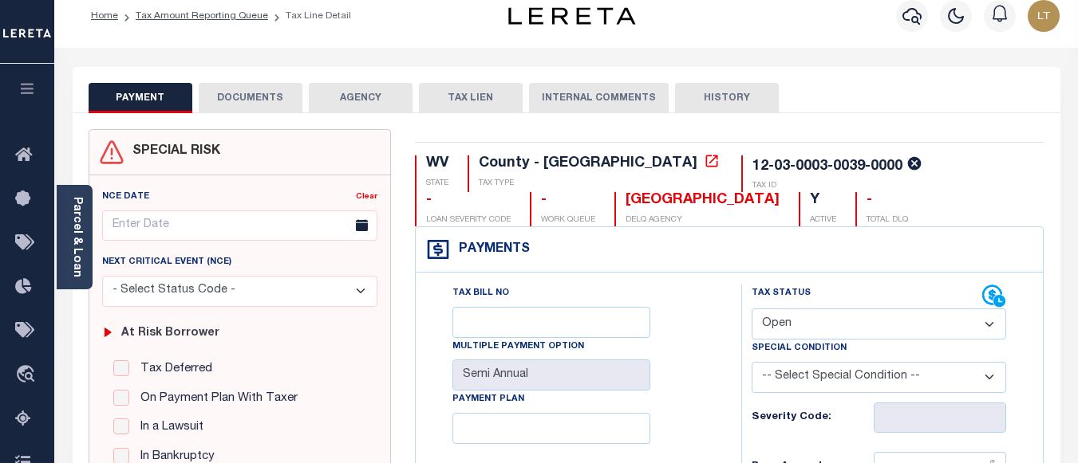
scroll to position [0, 0]
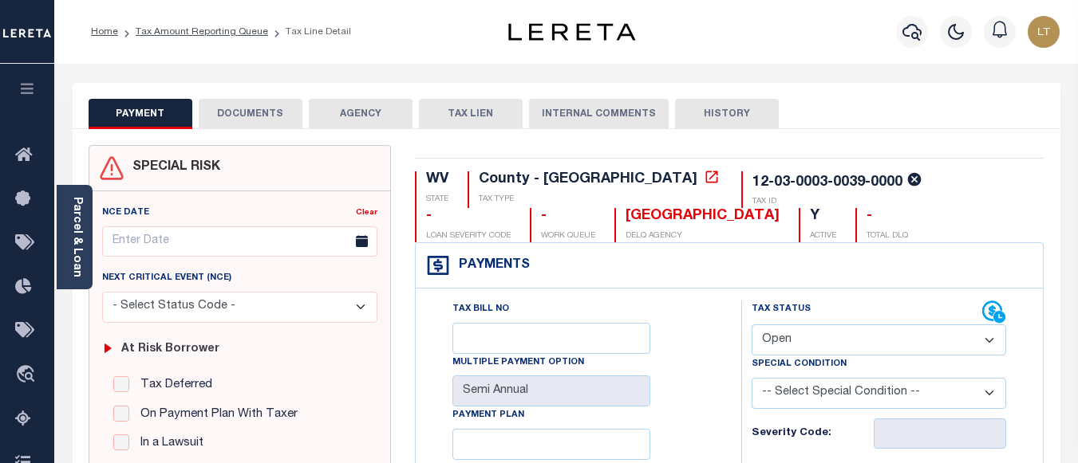
click at [821, 393] on select "-- Select Special Condition -- 3RD PARTY TAX LIEN AGENCY TAX LIEN (A.K.A Inside…" at bounding box center [878, 393] width 254 height 31
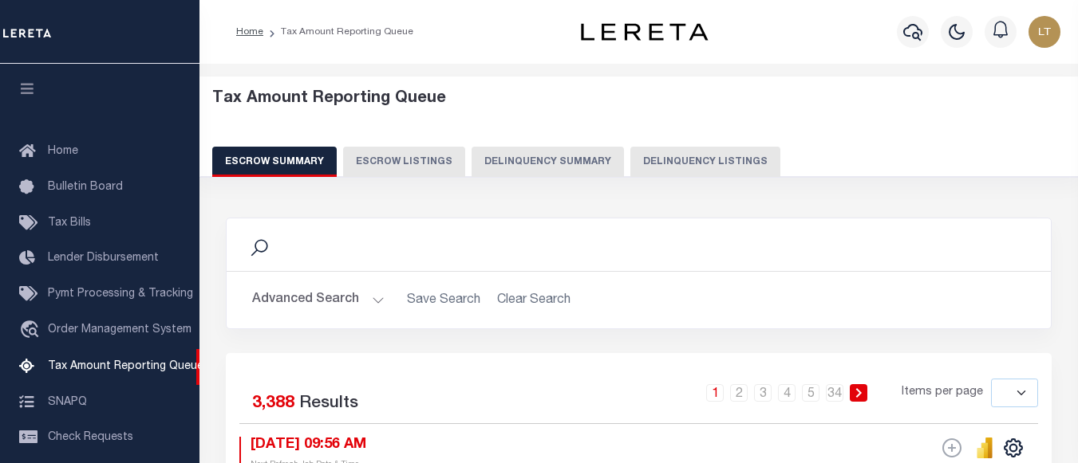
select select
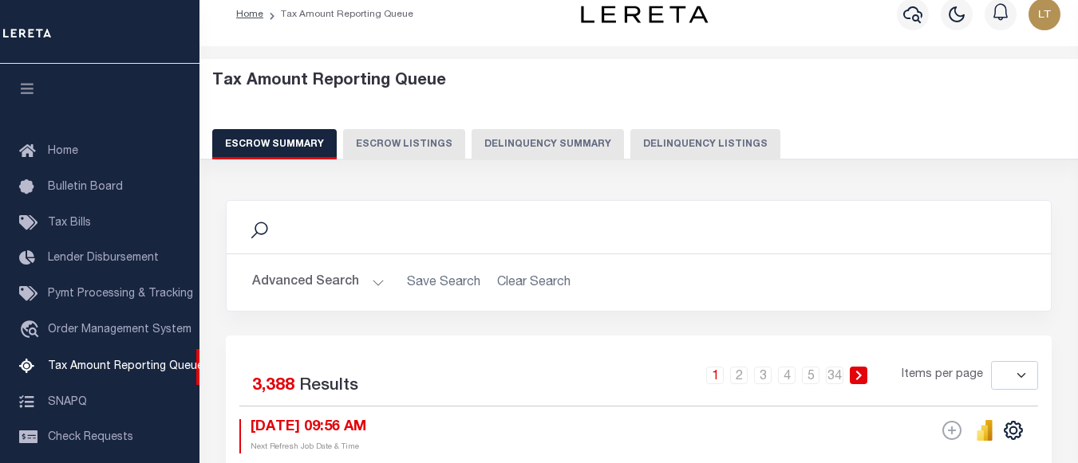
click at [672, 146] on button "Delinquency Listings" at bounding box center [705, 144] width 150 height 30
select select "100"
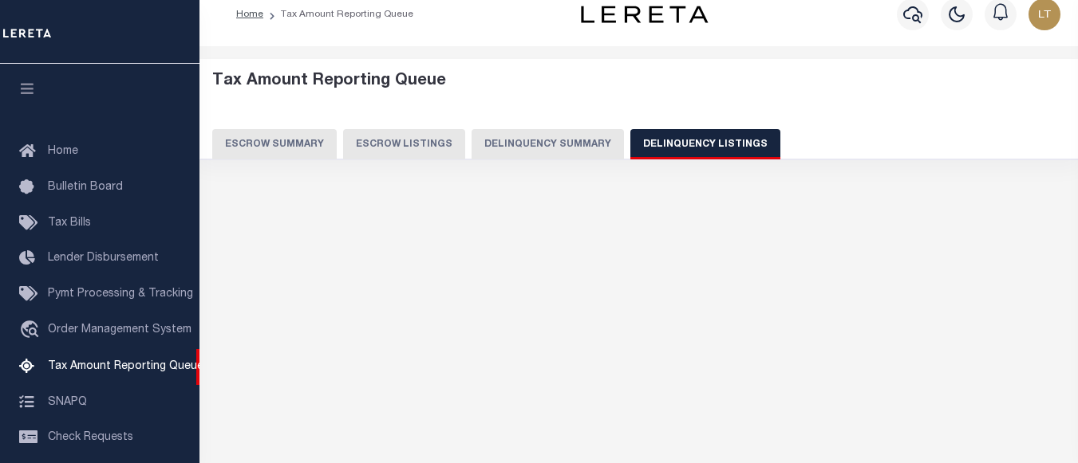
scroll to position [302, 0]
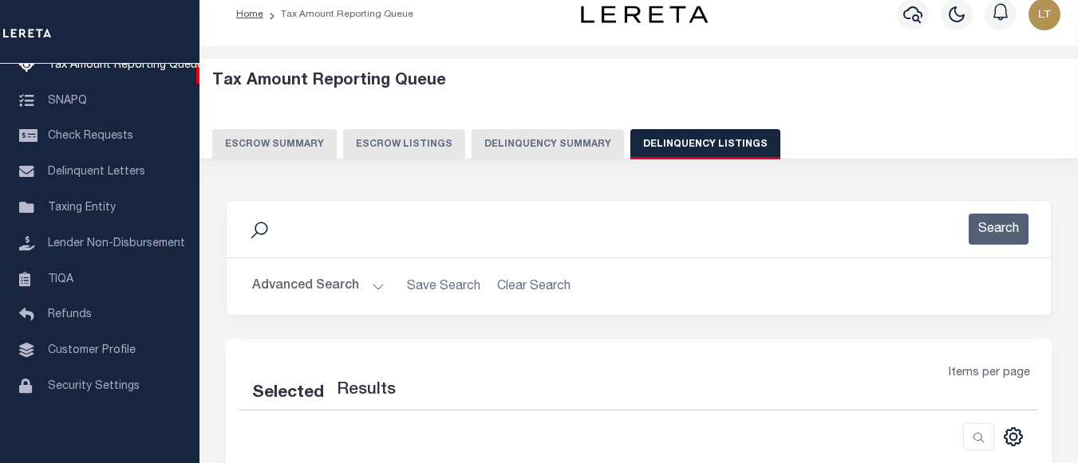
select select "100"
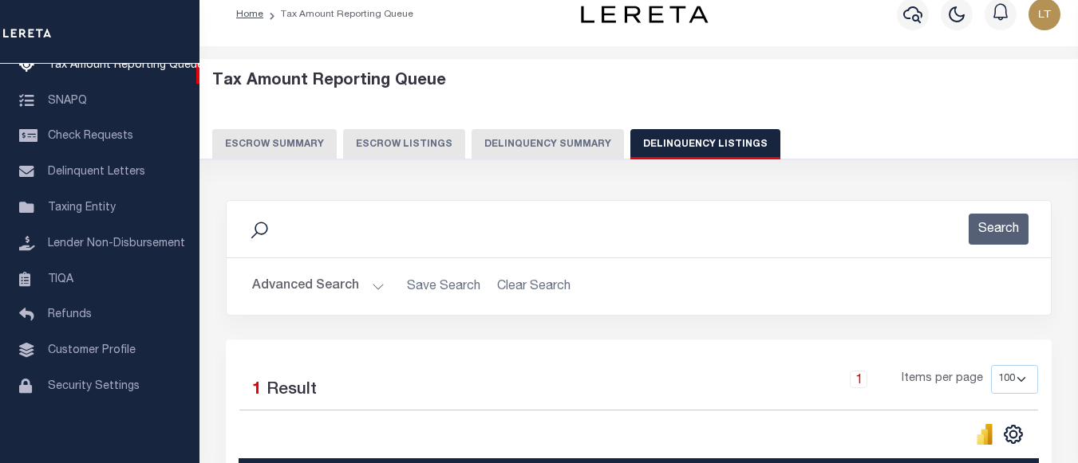
scroll to position [257, 0]
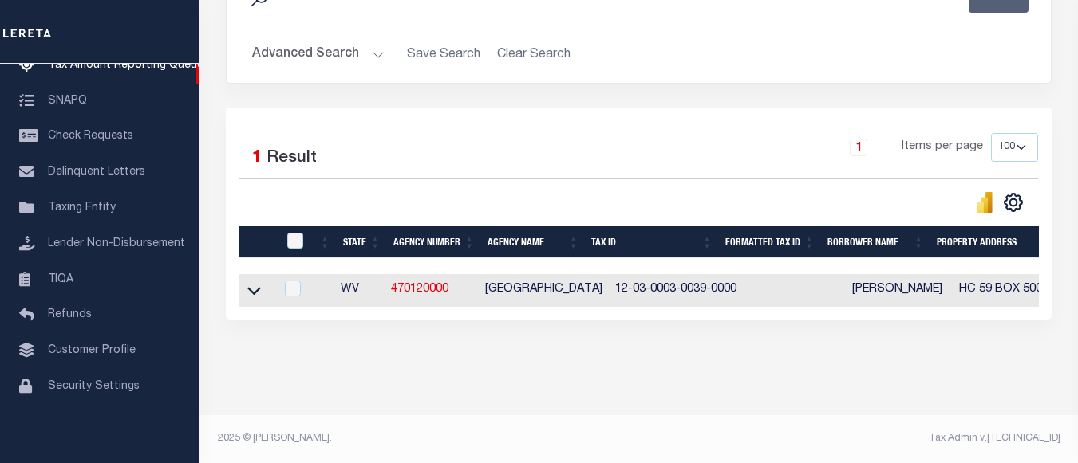
click at [253, 282] on icon at bounding box center [254, 290] width 14 height 17
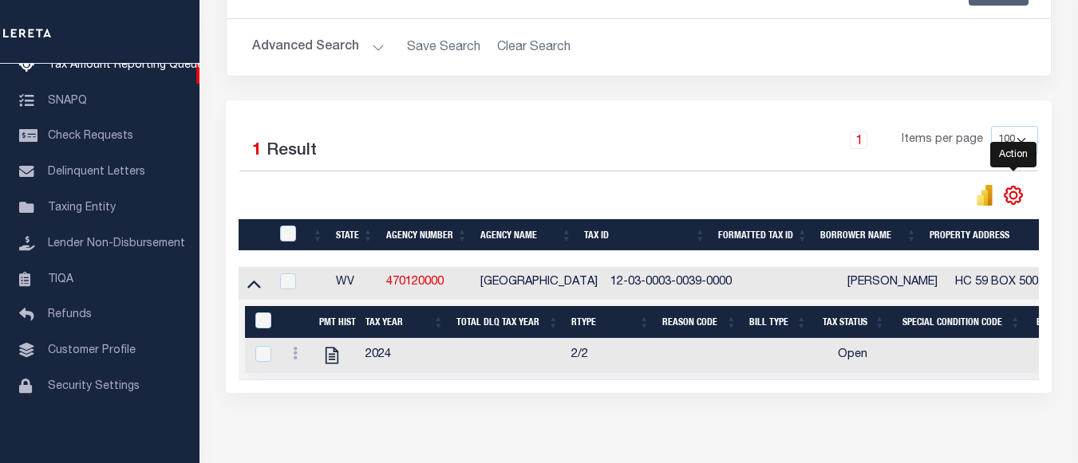
click at [1011, 202] on icon "" at bounding box center [1013, 195] width 21 height 21
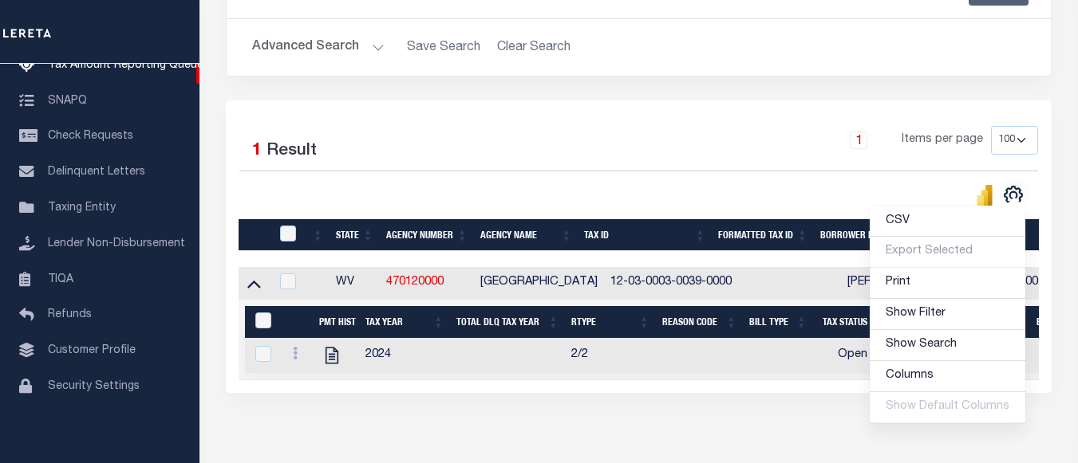
click at [785, 193] on div "CSV Export Selected Print Show Filter Show Search Columns 0: 1: 2:" at bounding box center [839, 195] width 400 height 22
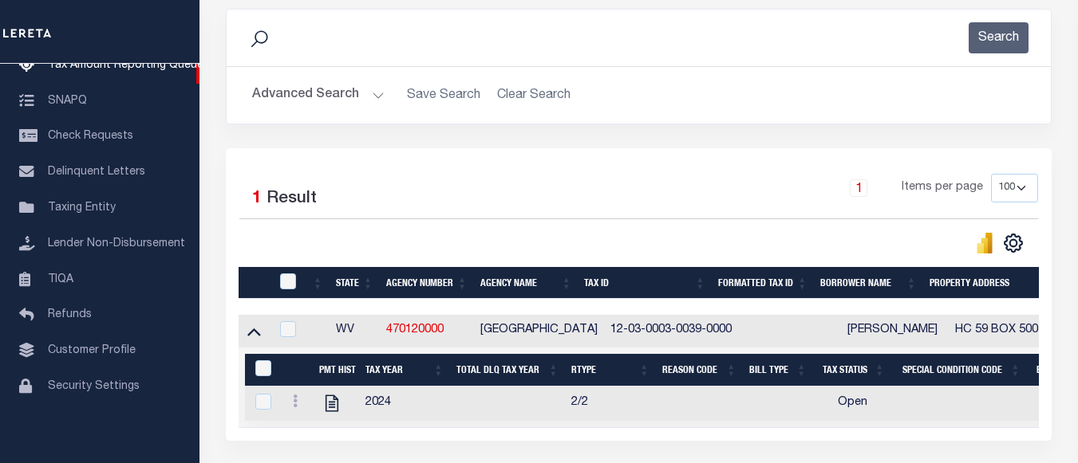
scroll to position [319, 0]
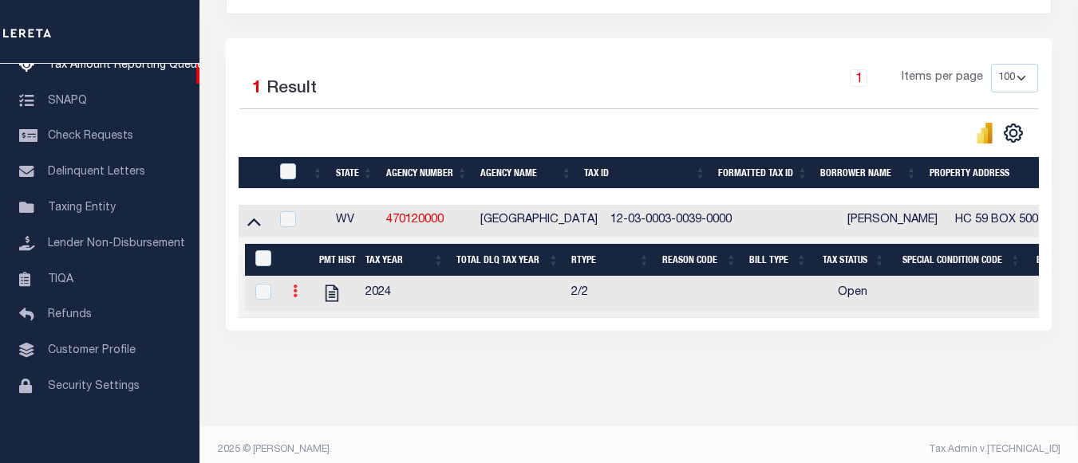
click at [294, 294] on icon at bounding box center [295, 291] width 5 height 13
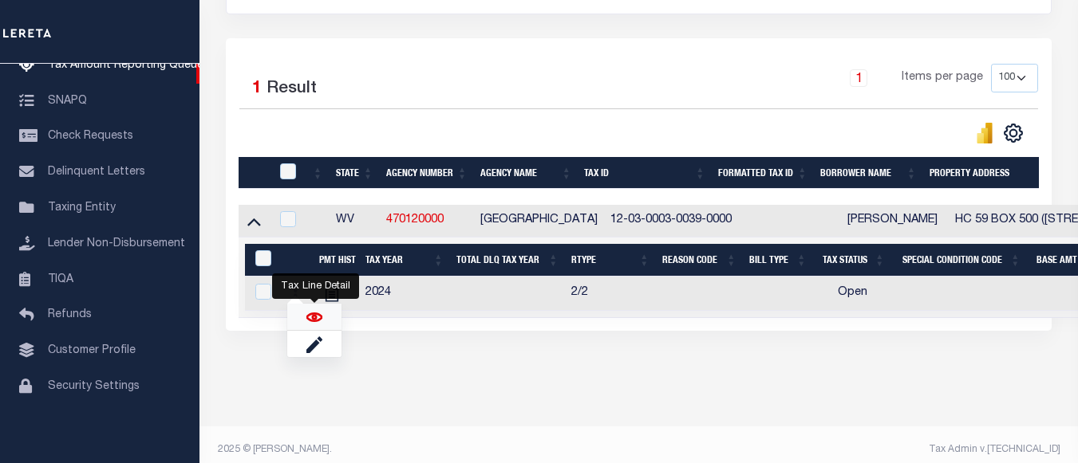
click at [317, 318] on img "" at bounding box center [314, 318] width 16 height 16
checkbox input "true"
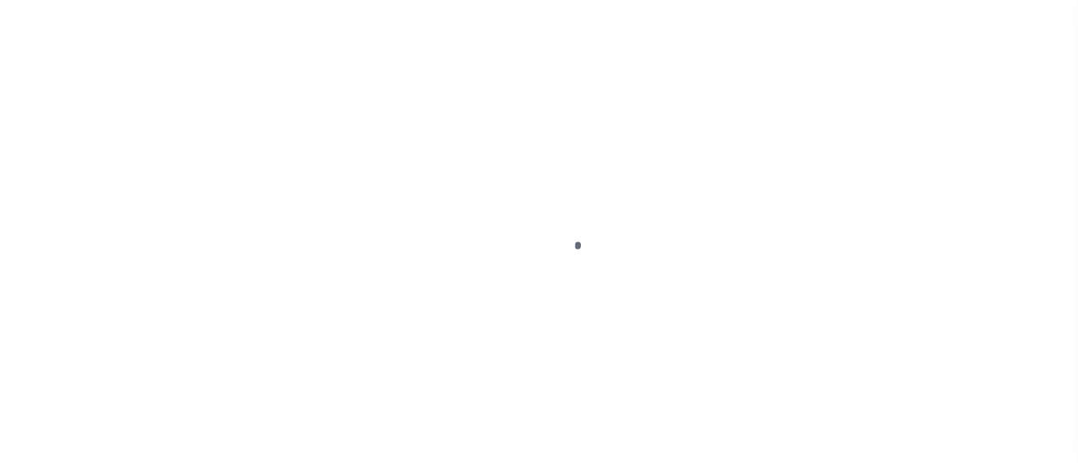
select select "OP2"
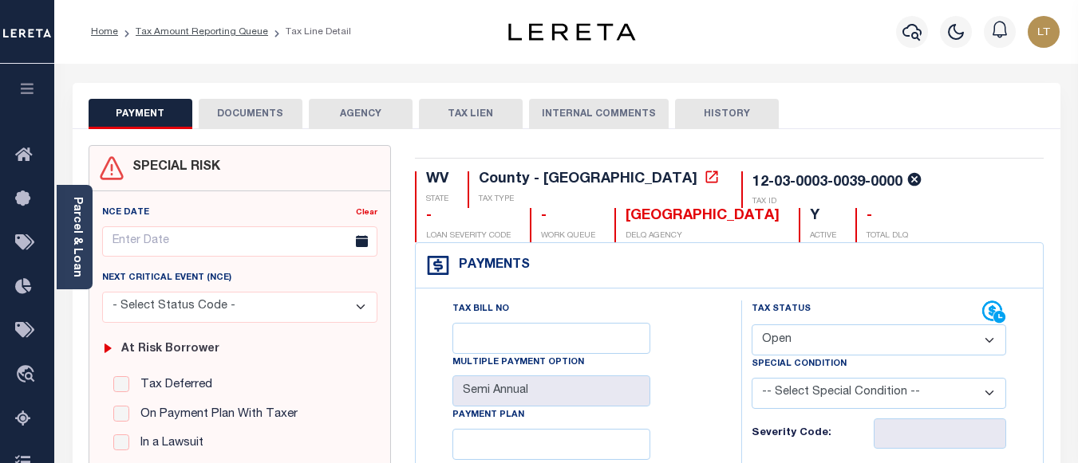
click at [757, 178] on div "12-03-0003-0039-0000" at bounding box center [827, 183] width 150 height 14
click at [752, 185] on div "12-03-0003-0039-0000" at bounding box center [827, 183] width 150 height 14
click at [762, 219] on div "WV STATE County - WV TAX TYPE 12-03-0003-0039-0000 TAX ID - LOAN SEVERITY CODE …" at bounding box center [729, 207] width 629 height 71
click at [625, 311] on div "Tax Bill No" at bounding box center [551, 327] width 198 height 53
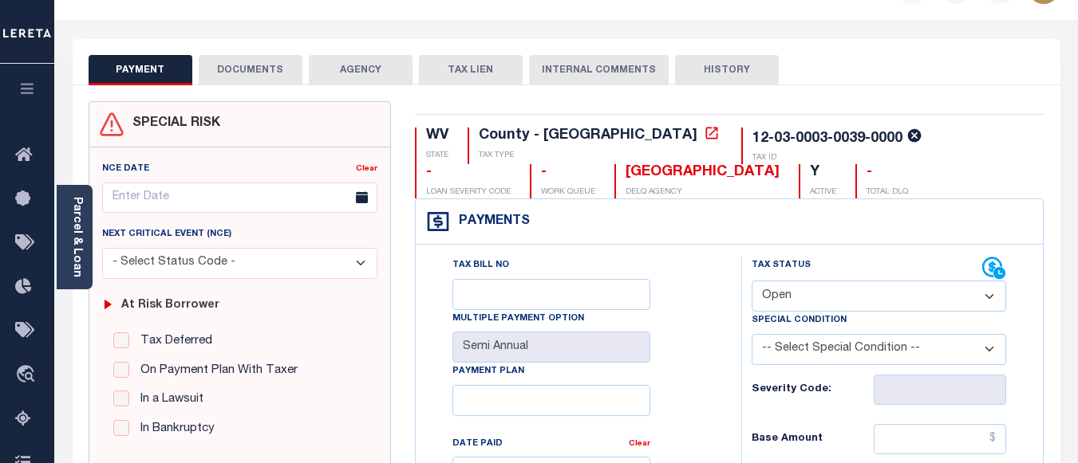
scroll to position [80, 0]
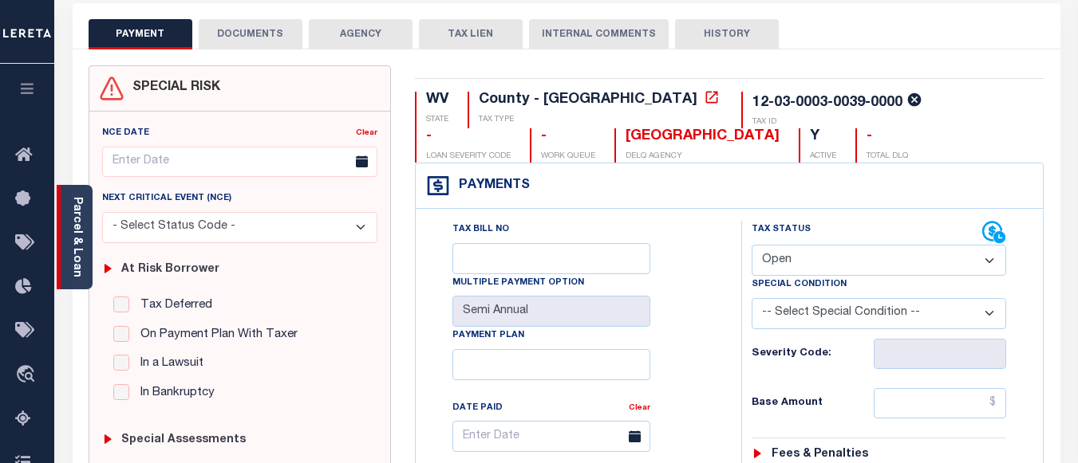
click at [79, 228] on link "Parcel & Loan" at bounding box center [76, 237] width 11 height 81
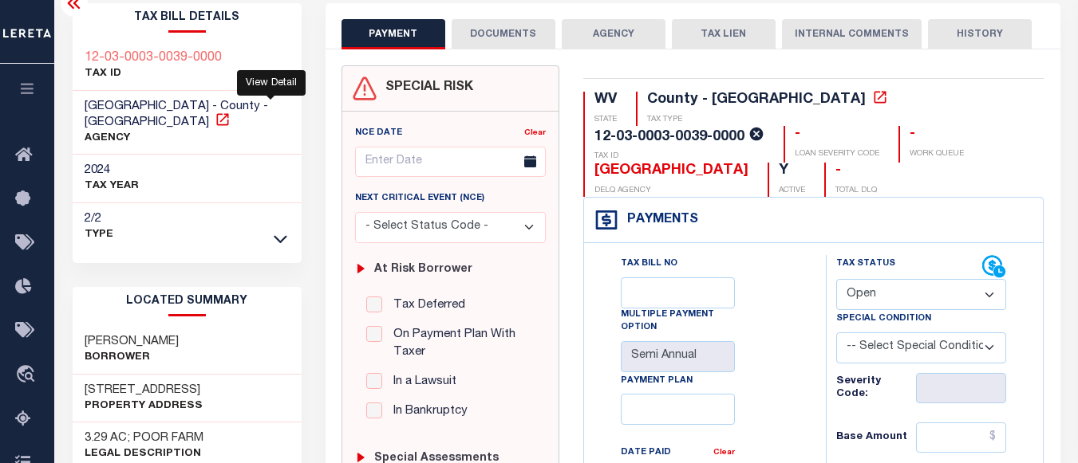
click at [231, 112] on icon at bounding box center [223, 120] width 16 height 16
drag, startPoint x: 85, startPoint y: 325, endPoint x: 140, endPoint y: 325, distance: 54.2
click at [140, 334] on h3 "SIMMONS FRANK" at bounding box center [132, 342] width 94 height 16
copy h3 "SIMMONS"
click at [159, 334] on h3 "SIMMONS FRANK" at bounding box center [132, 342] width 94 height 16
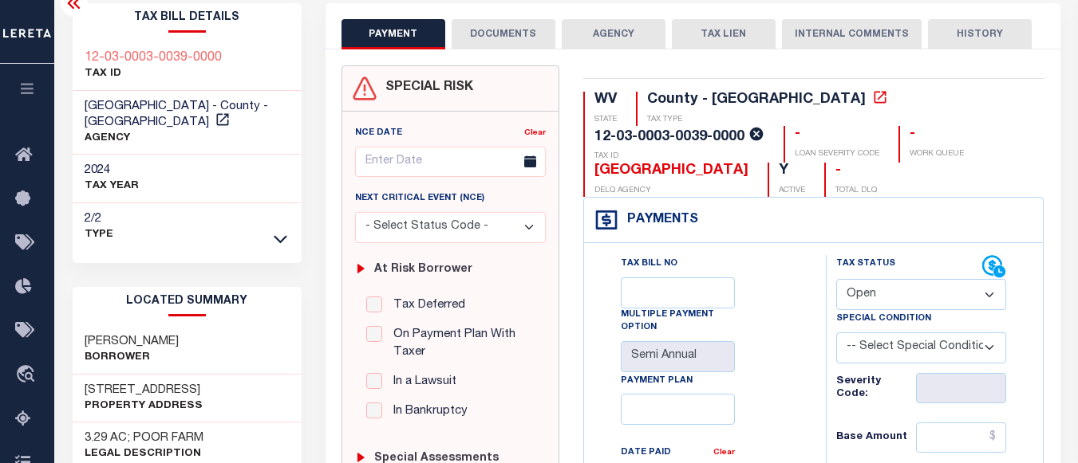
click at [159, 334] on h3 "SIMMONS FRANK" at bounding box center [132, 342] width 94 height 16
copy h3 "FRANK"
click at [145, 334] on h3 "SIMMONS FRANK" at bounding box center [132, 342] width 94 height 16
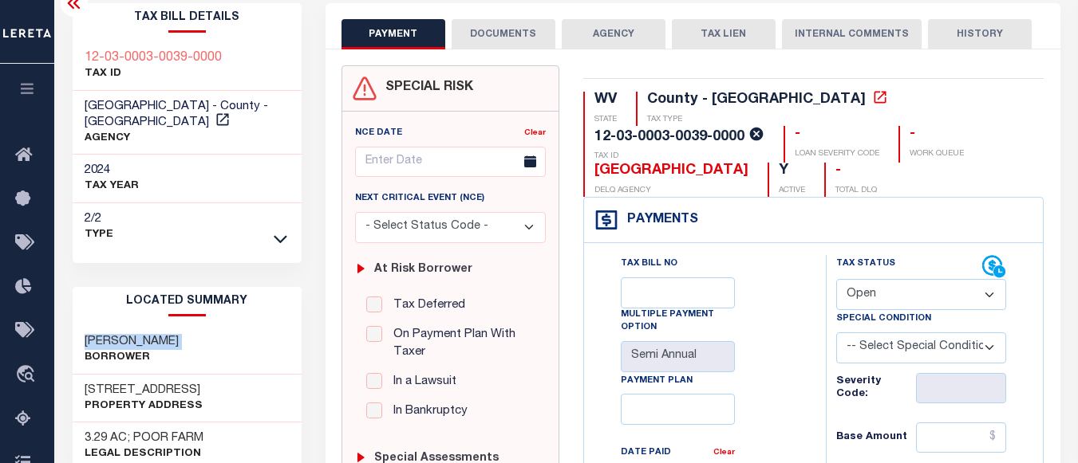
click at [145, 334] on h3 "SIMMONS FRANK" at bounding box center [132, 342] width 94 height 16
drag, startPoint x: 85, startPoint y: 371, endPoint x: 178, endPoint y: 365, distance: 92.7
click at [178, 375] on div "117 POOR FARM RD Property Address" at bounding box center [187, 399] width 229 height 49
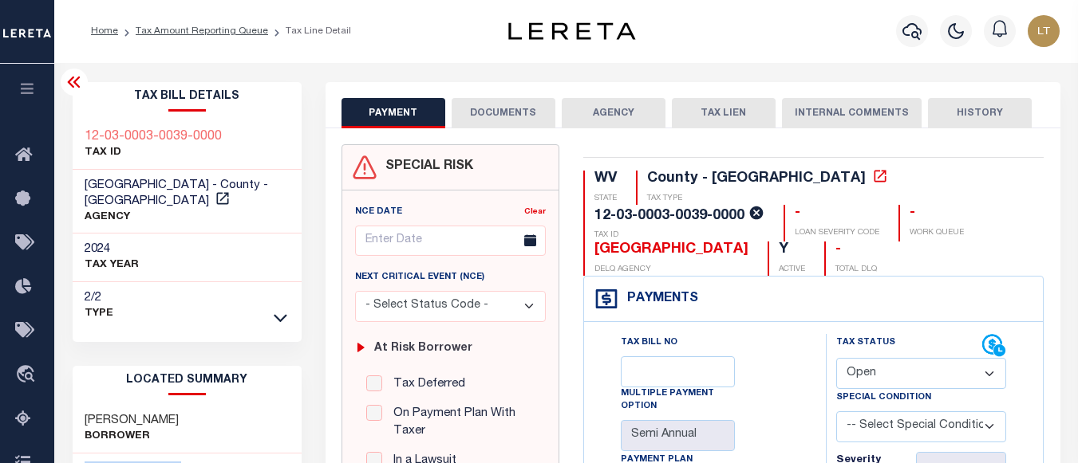
scroll to position [0, 0]
click at [220, 33] on link "Tax Amount Reporting Queue" at bounding box center [202, 32] width 132 height 10
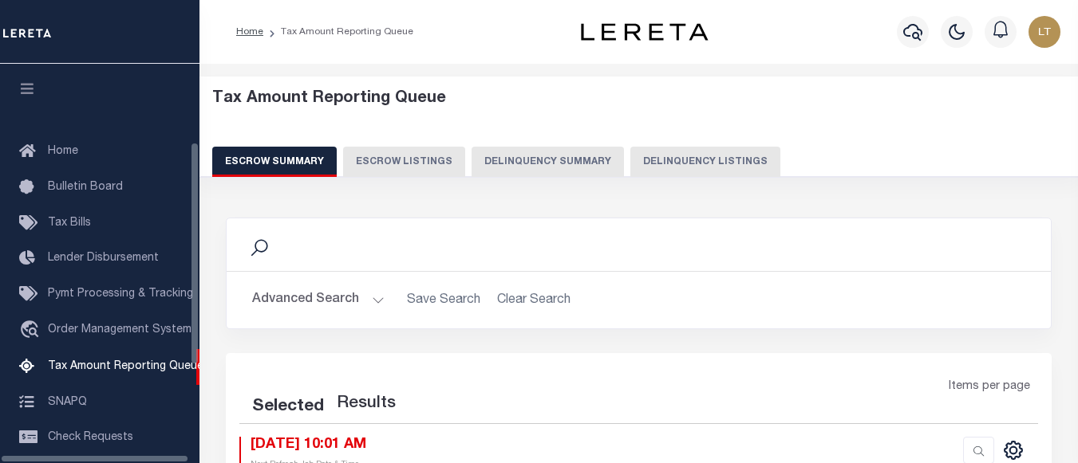
click at [712, 167] on button "Delinquency Listings" at bounding box center [705, 162] width 150 height 30
select select "100"
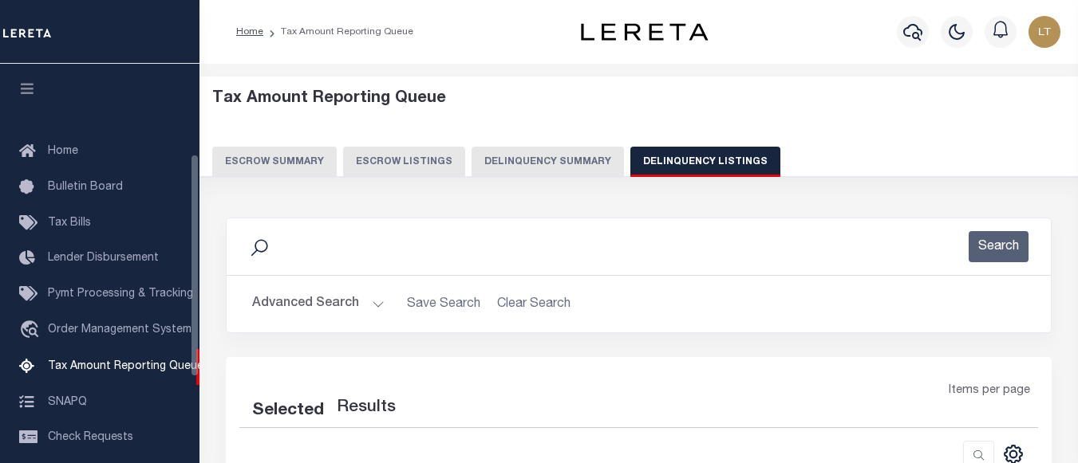
scroll to position [161, 0]
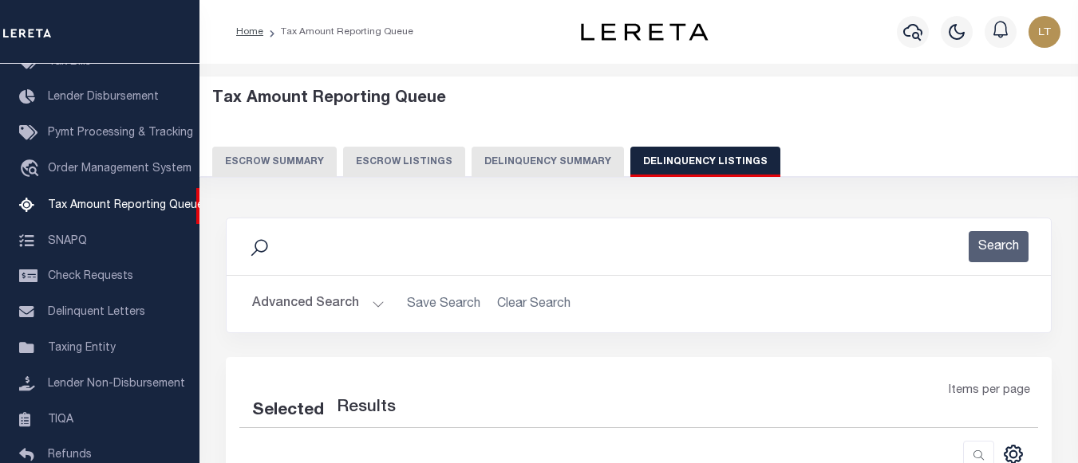
select select "100"
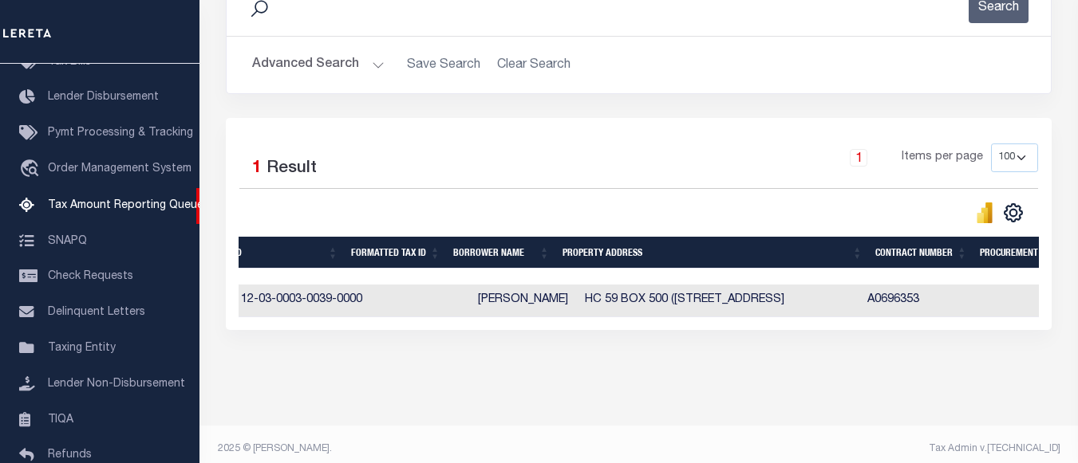
scroll to position [0, 381]
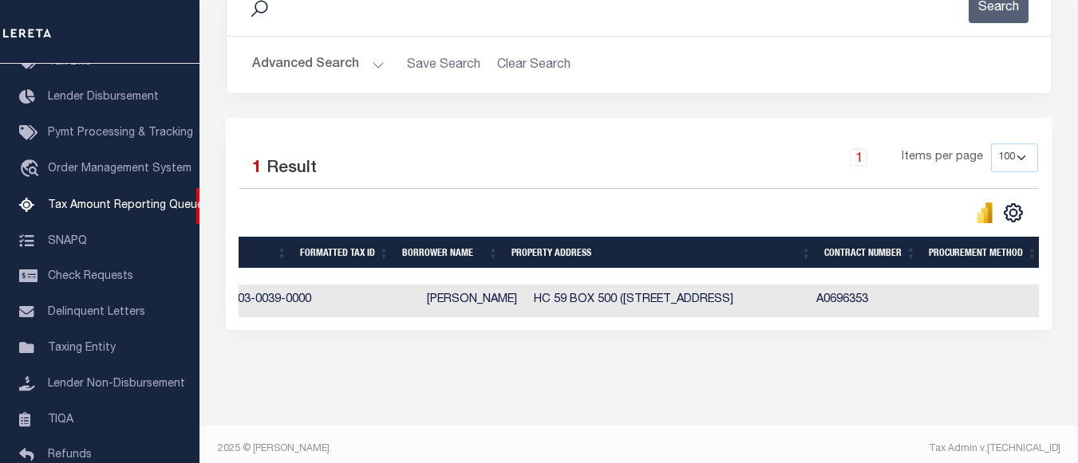
drag, startPoint x: 401, startPoint y: 304, endPoint x: 499, endPoint y: 300, distance: 97.4
click at [499, 300] on td "[PERSON_NAME]" at bounding box center [473, 301] width 107 height 33
checkbox input "true"
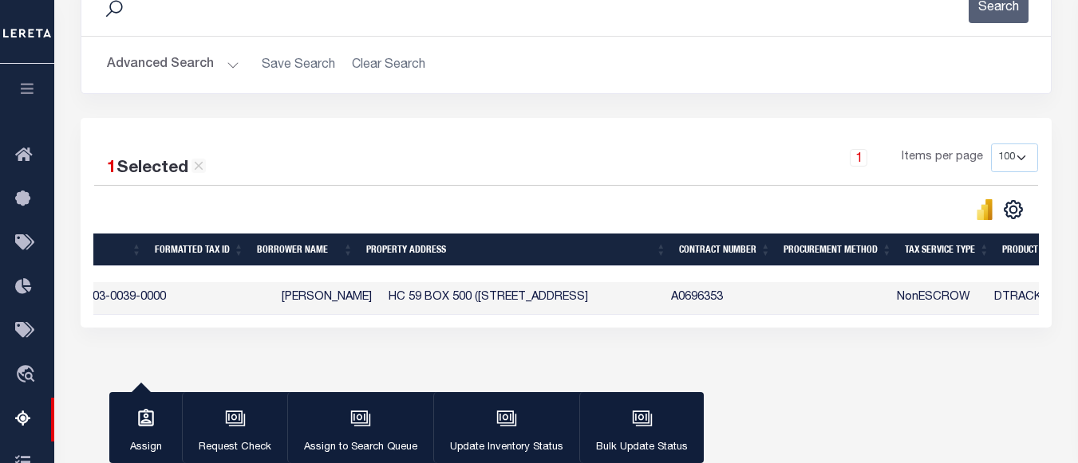
click at [310, 304] on td "[PERSON_NAME]" at bounding box center [328, 298] width 107 height 33
checkbox input "false"
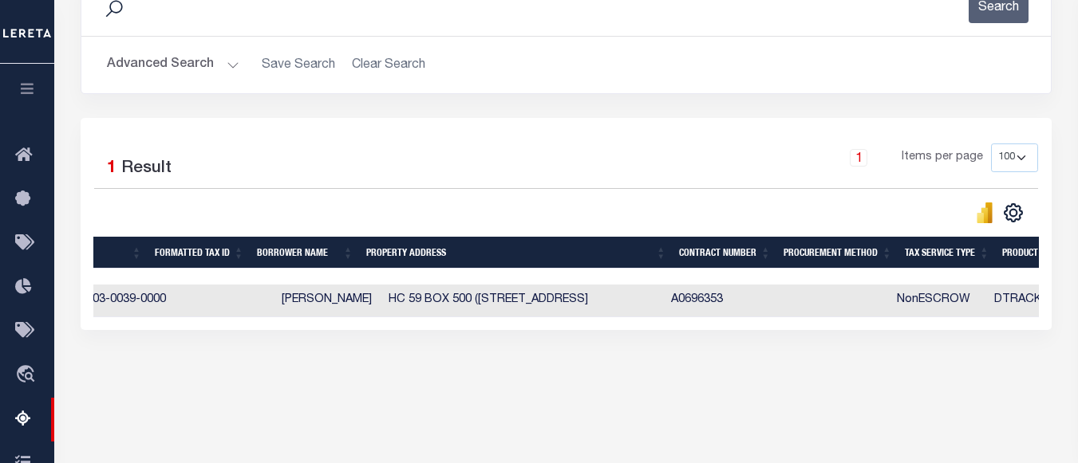
click at [310, 304] on td "[PERSON_NAME]" at bounding box center [328, 301] width 107 height 33
checkbox input "true"
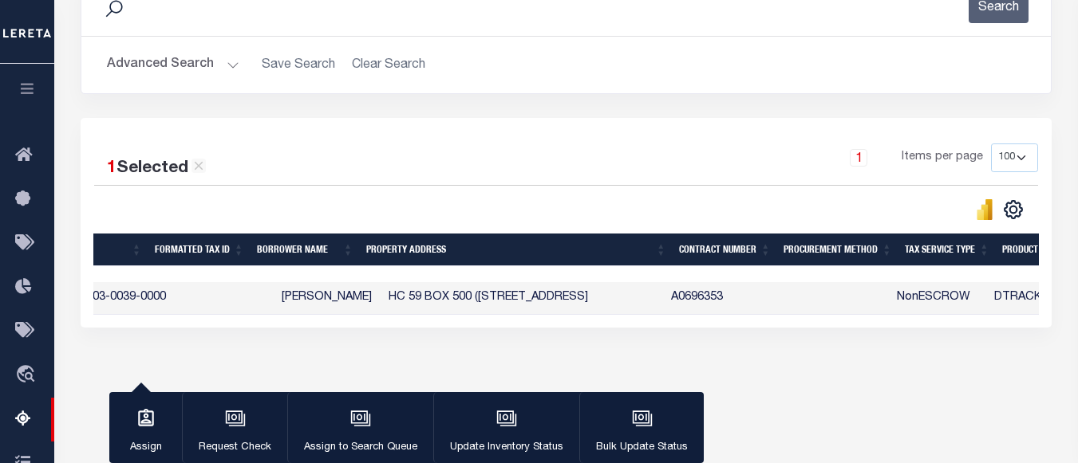
click at [306, 295] on td "[PERSON_NAME]" at bounding box center [328, 298] width 107 height 33
checkbox input "false"
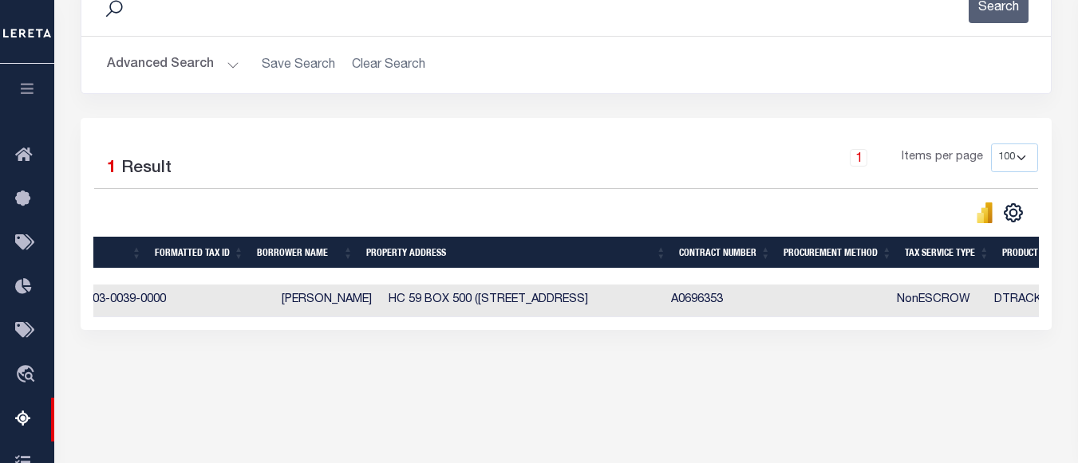
click at [324, 299] on td "[PERSON_NAME]" at bounding box center [328, 301] width 107 height 33
checkbox input "true"
click at [324, 299] on td "[PERSON_NAME]" at bounding box center [328, 301] width 107 height 33
checkbox input "false"
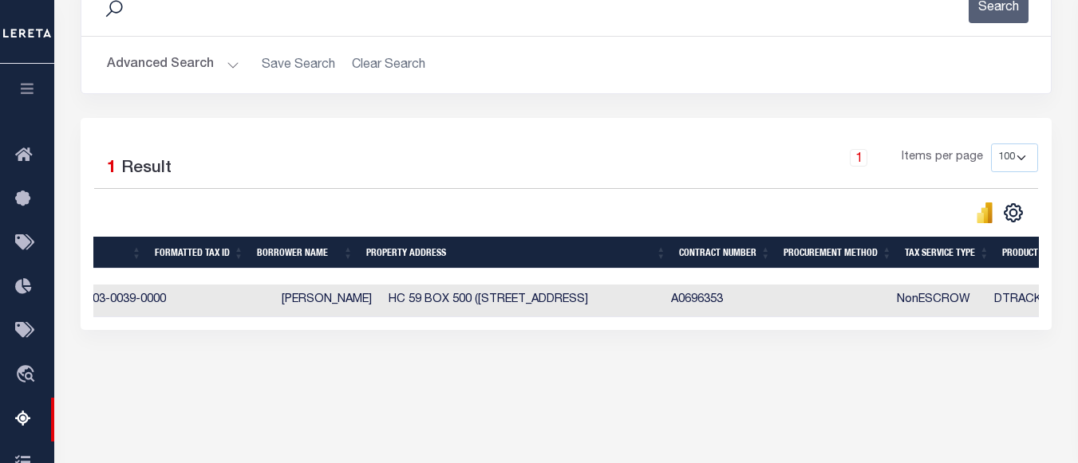
checkbox input "false"
click at [329, 313] on td "[PERSON_NAME]" at bounding box center [328, 301] width 107 height 33
checkbox input "true"
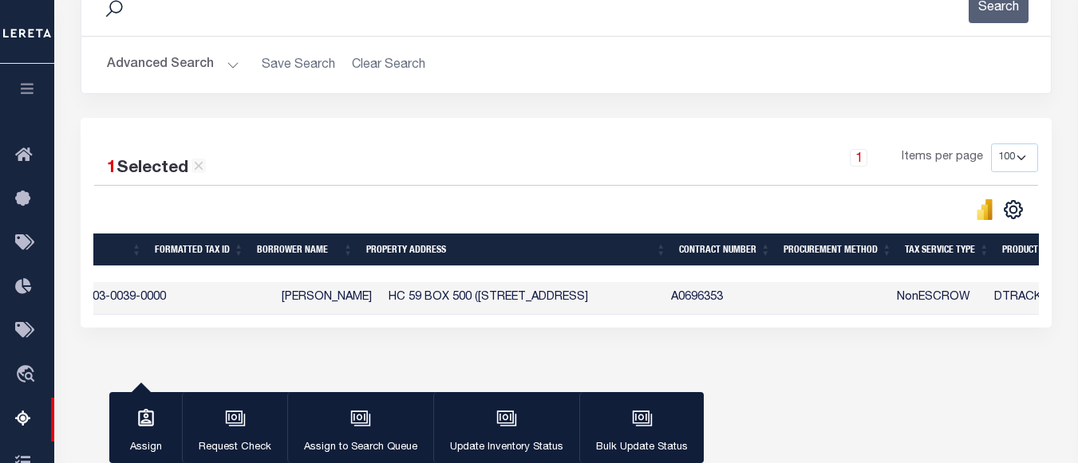
click at [329, 313] on td "[PERSON_NAME]" at bounding box center [328, 298] width 107 height 33
checkbox input "false"
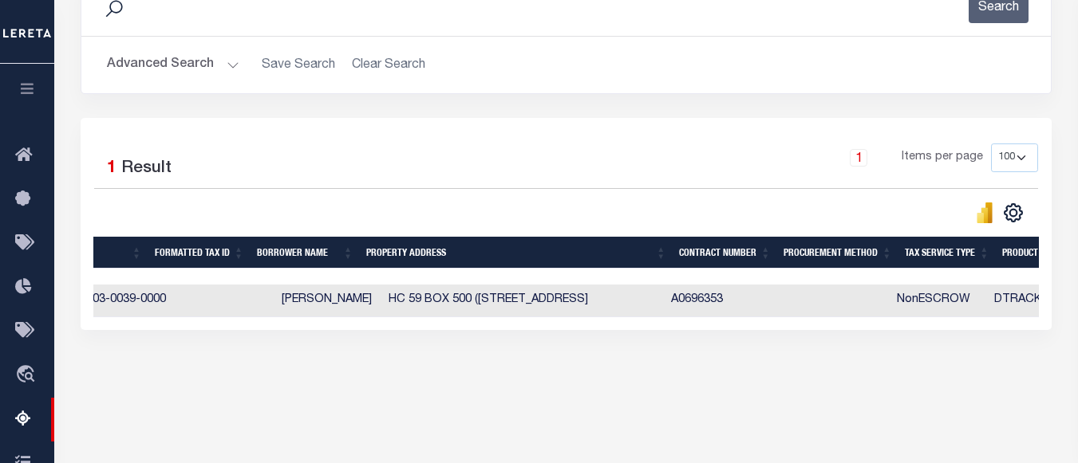
click at [336, 302] on td "[PERSON_NAME]" at bounding box center [328, 301] width 107 height 33
checkbox input "true"
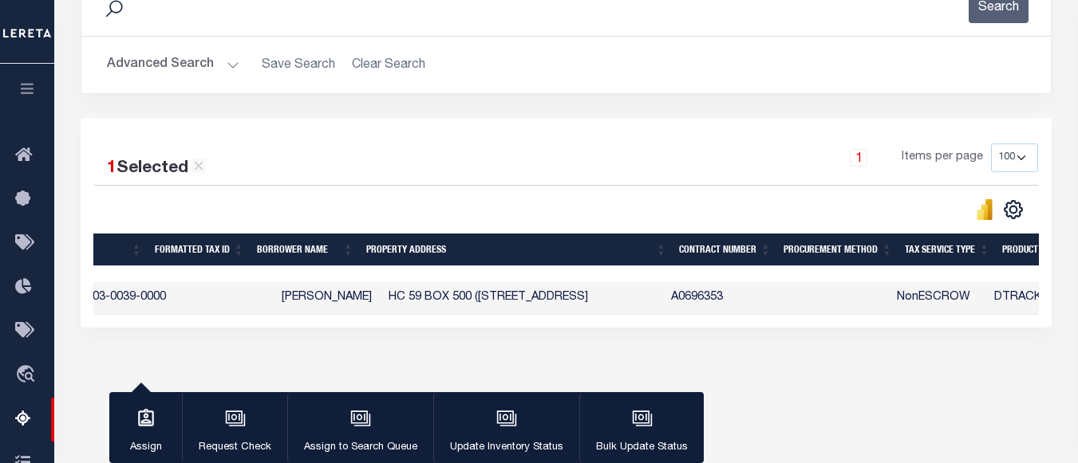
click at [336, 302] on td "[PERSON_NAME]" at bounding box center [328, 298] width 107 height 33
checkbox input "false"
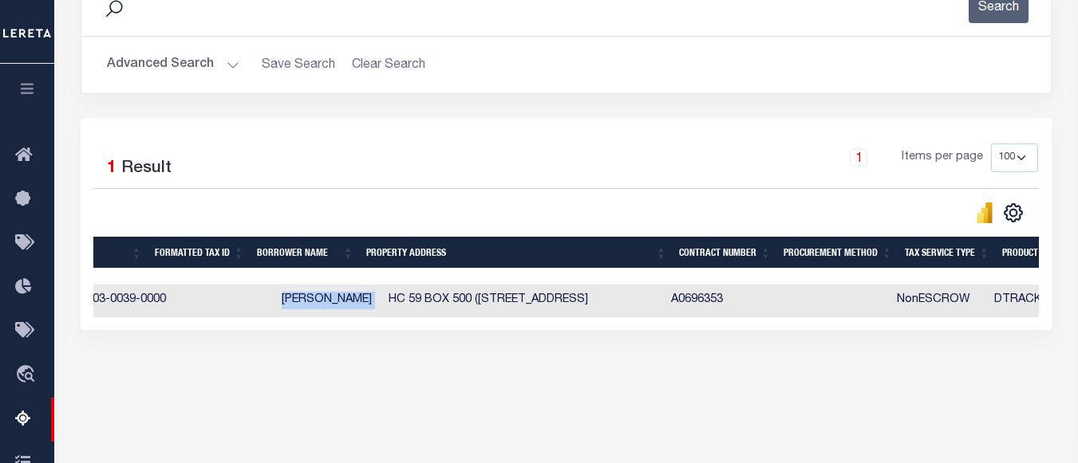
click at [336, 302] on td "[PERSON_NAME]" at bounding box center [328, 301] width 107 height 33
checkbox input "true"
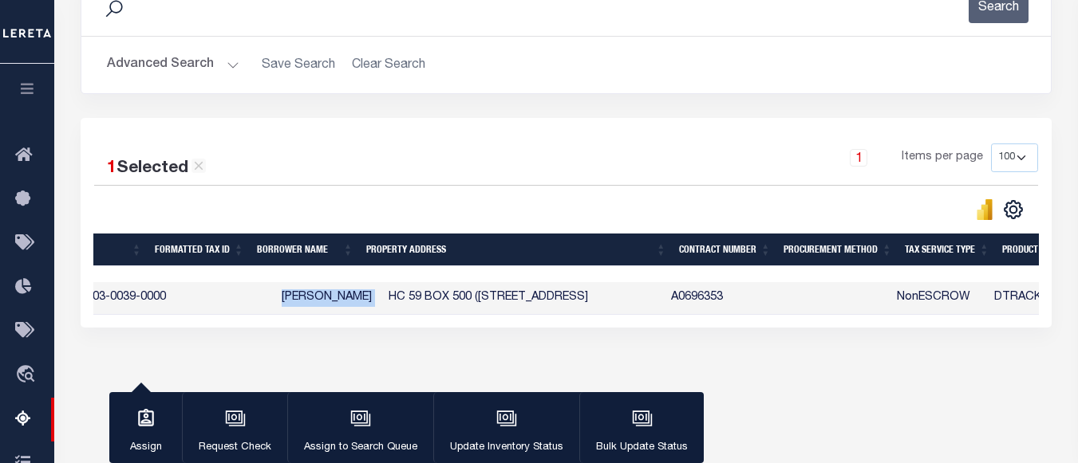
click at [320, 302] on td "[PERSON_NAME]" at bounding box center [328, 298] width 107 height 33
checkbox input "false"
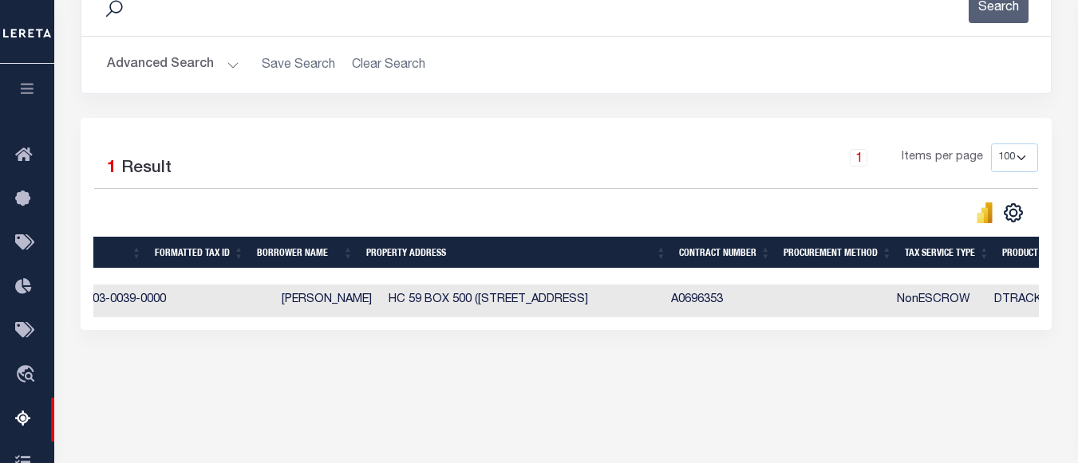
drag, startPoint x: 305, startPoint y: 304, endPoint x: 357, endPoint y: 299, distance: 52.1
click at [357, 299] on td "[PERSON_NAME]" at bounding box center [328, 301] width 107 height 33
checkbox input "true"
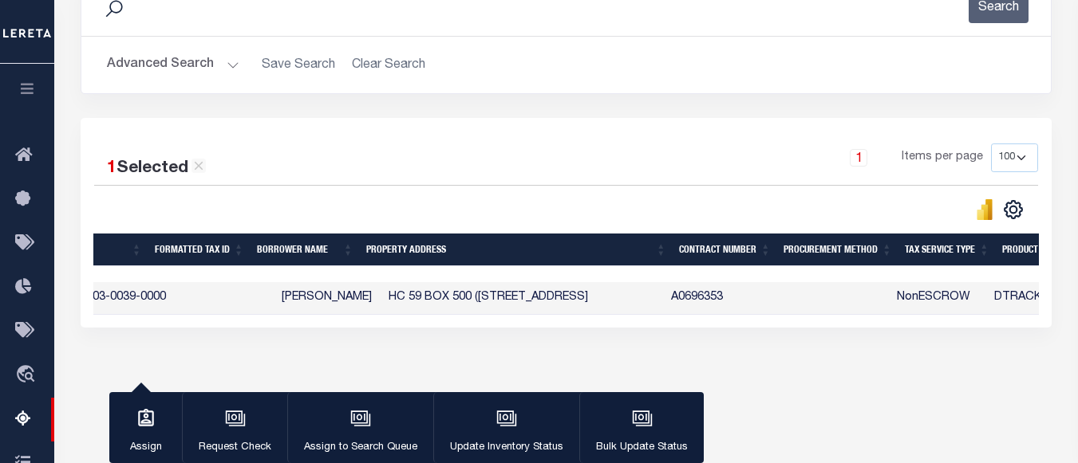
copy td "MITCH M"
click at [275, 298] on td "[PERSON_NAME]" at bounding box center [328, 298] width 107 height 33
checkbox input "false"
click at [275, 298] on td "[PERSON_NAME]" at bounding box center [328, 298] width 107 height 33
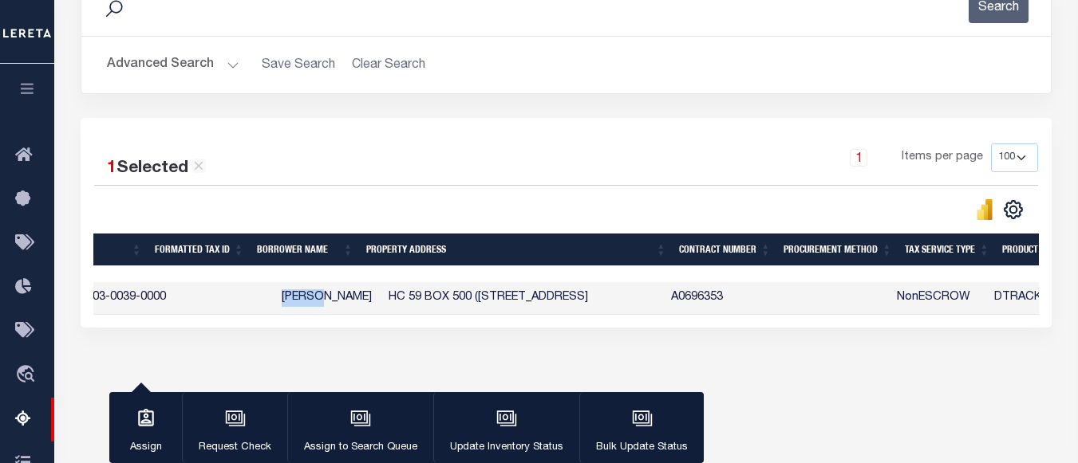
checkbox input "true"
copy td "ALLEN"
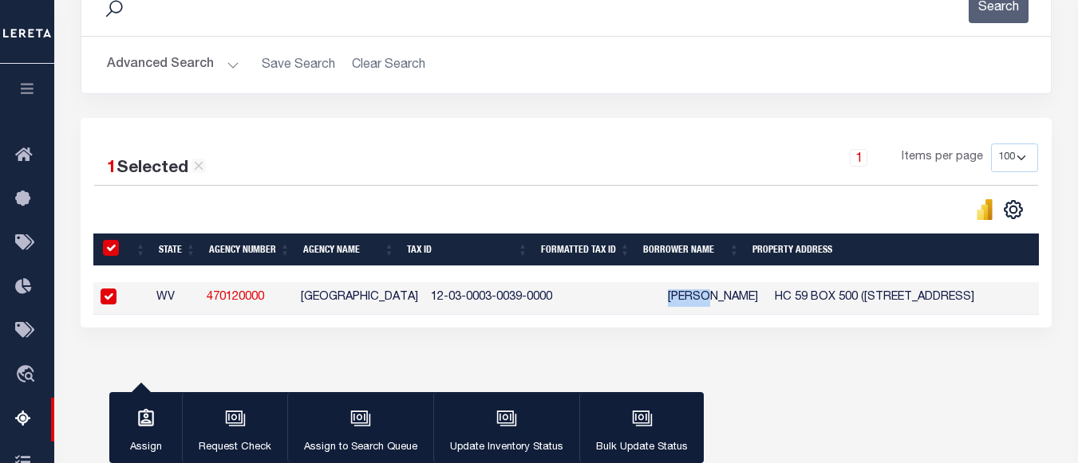
scroll to position [0, 0]
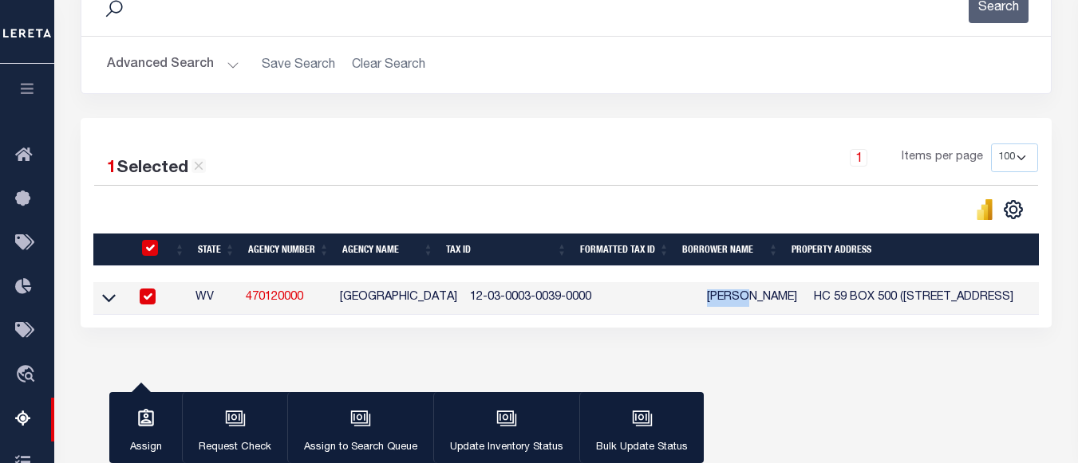
drag, startPoint x: 107, startPoint y: 298, endPoint x: 147, endPoint y: 254, distance: 59.3
click at [107, 298] on icon at bounding box center [109, 298] width 14 height 17
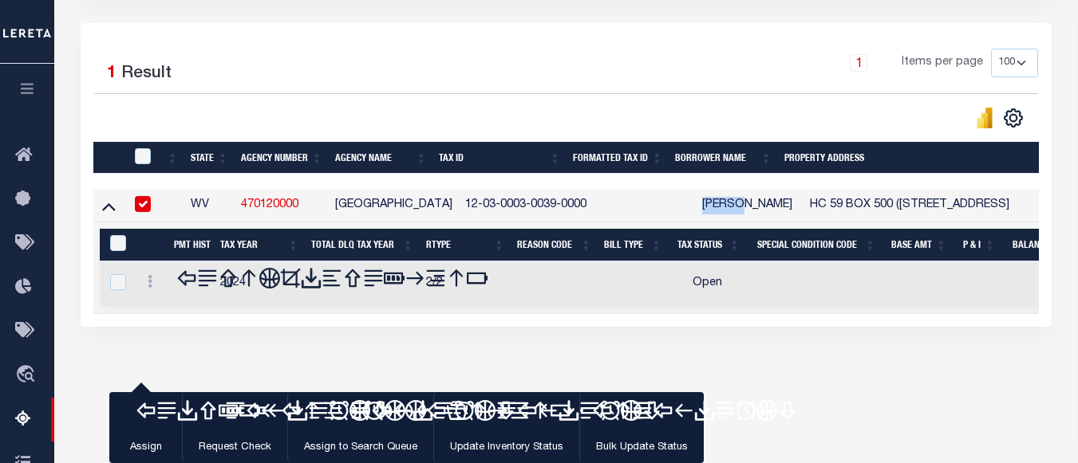
scroll to position [365, 0]
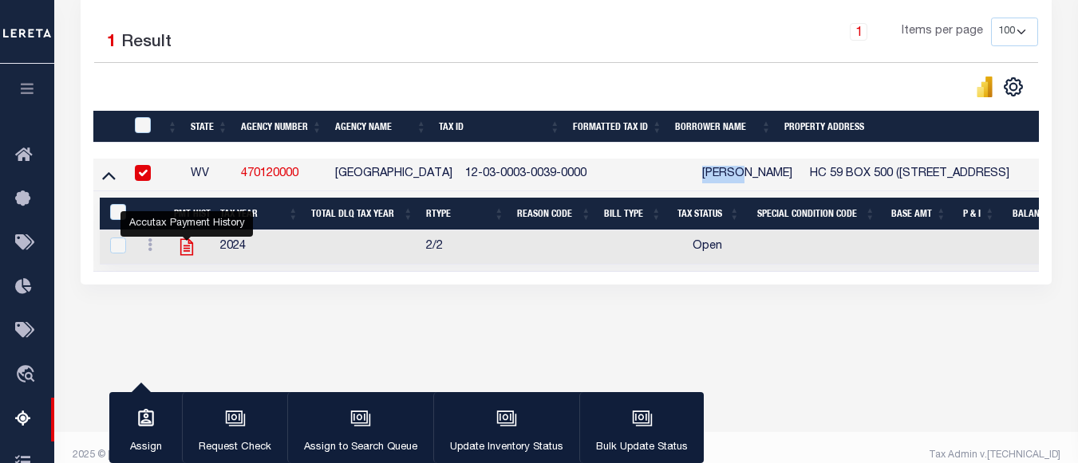
click at [189, 248] on icon "" at bounding box center [186, 247] width 13 height 17
checkbox input "true"
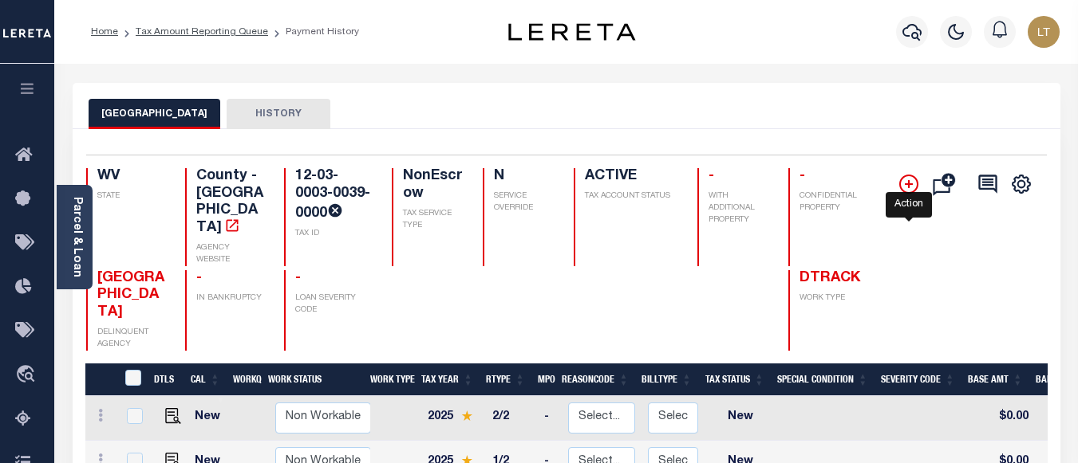
click at [911, 185] on icon "" at bounding box center [909, 184] width 8 height 8
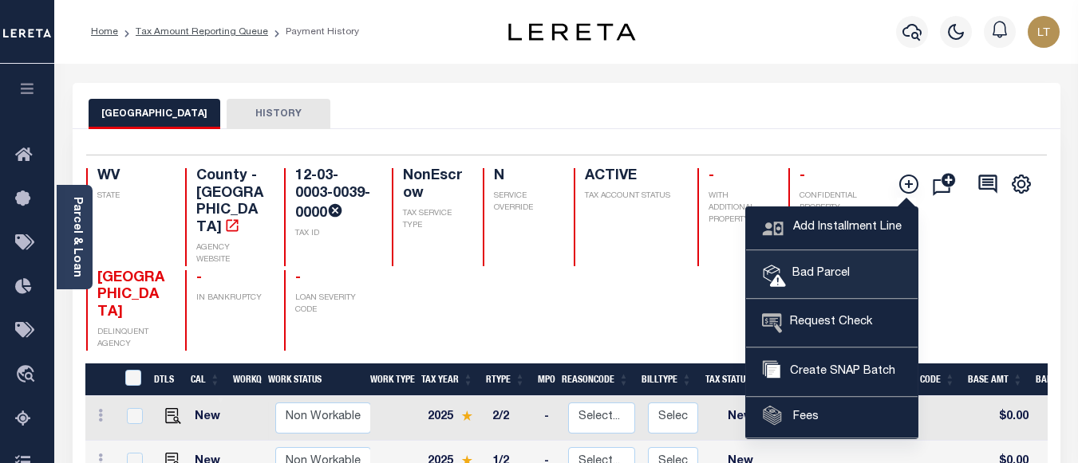
click at [795, 267] on span "Bad Parcel" at bounding box center [818, 275] width 64 height 18
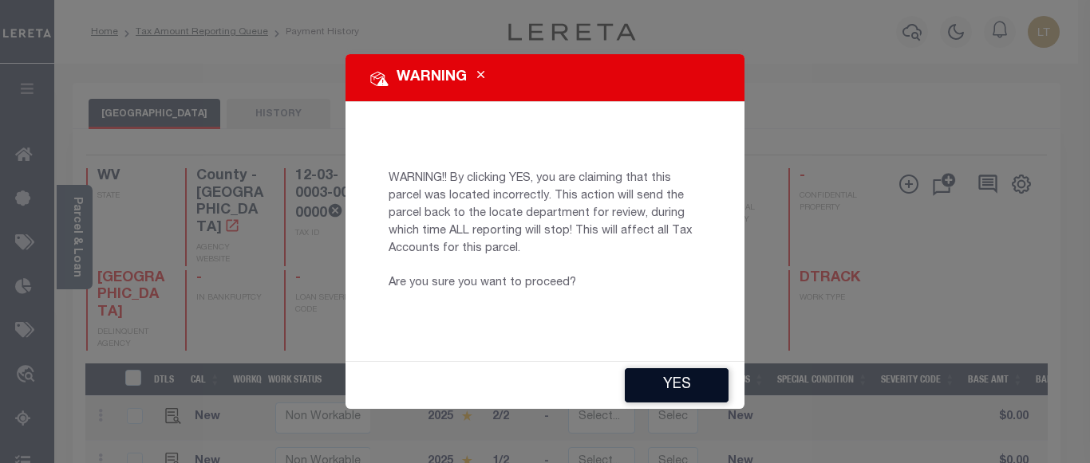
click at [681, 382] on button "YES" at bounding box center [677, 386] width 104 height 34
type input "[EMAIL_ADDRESS][DOMAIN_NAME]"
type input "[DATE]"
type input "CP"
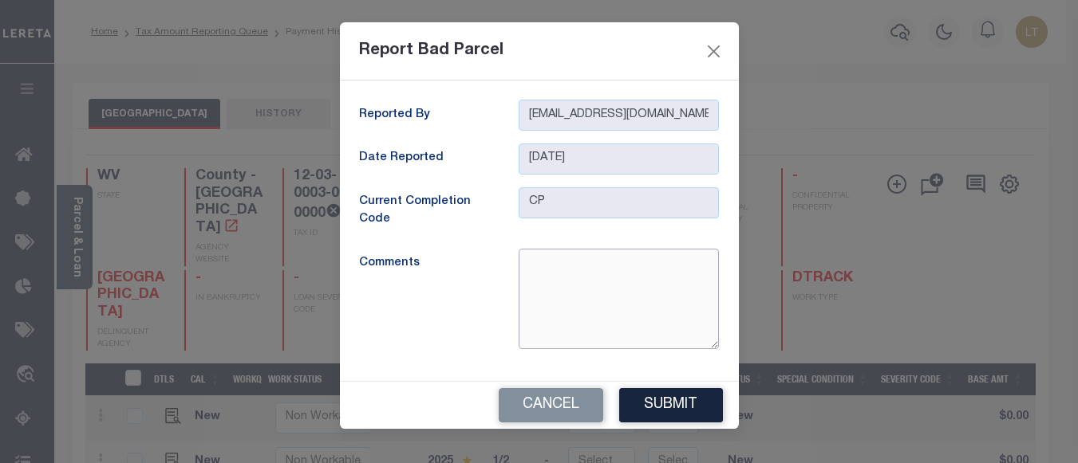
click at [607, 278] on textarea at bounding box center [619, 299] width 200 height 101
type textarea "parcel is inactive"
click at [668, 409] on button "Submit" at bounding box center [671, 406] width 104 height 34
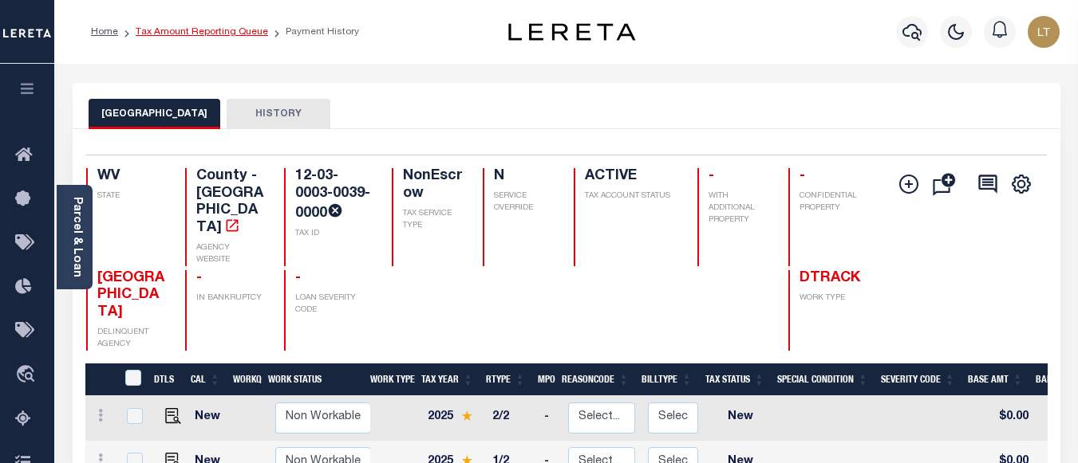
click at [232, 36] on link "Tax Amount Reporting Queue" at bounding box center [202, 32] width 132 height 10
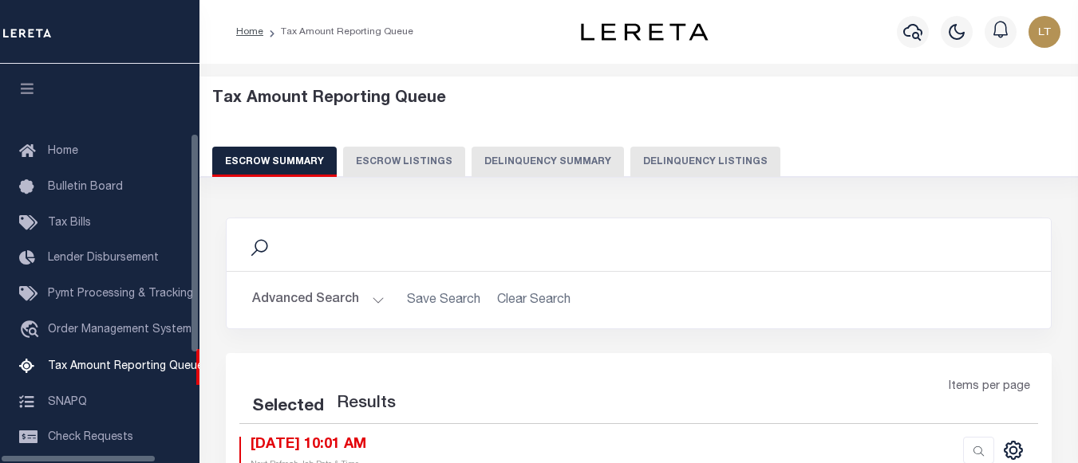
click at [646, 157] on button "Delinquency Listings" at bounding box center [705, 162] width 150 height 30
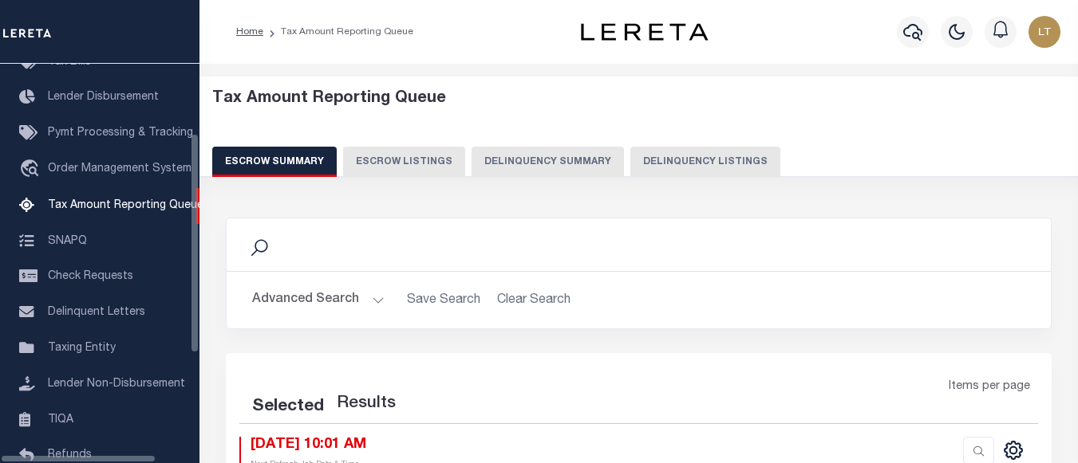
select select "100"
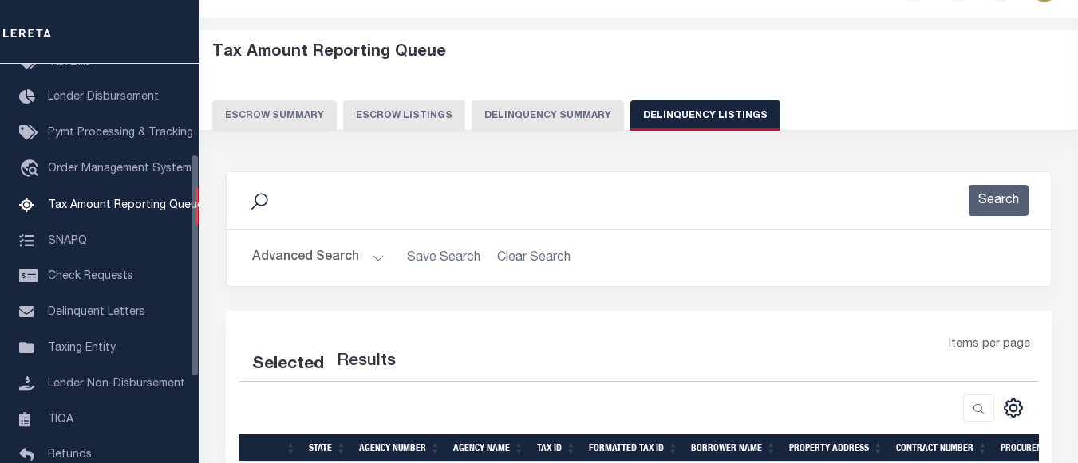
select select "100"
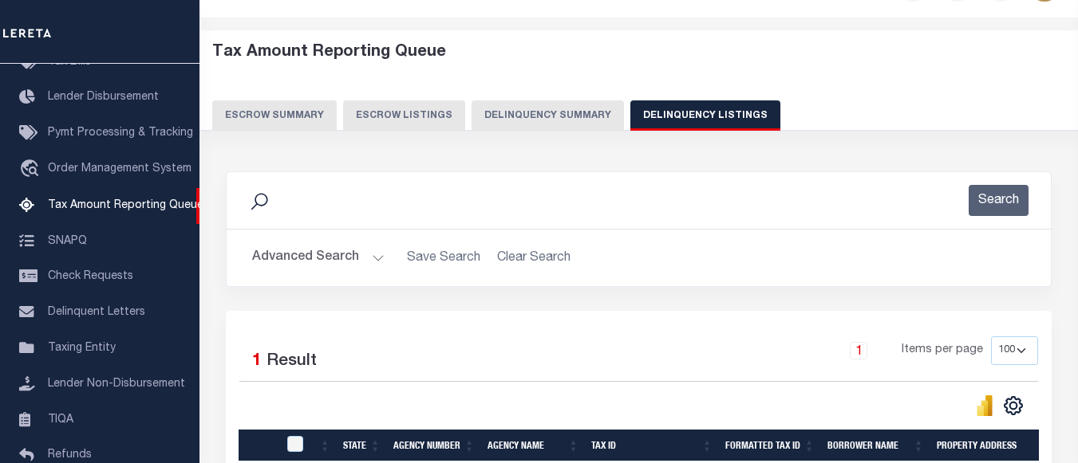
scroll to position [239, 0]
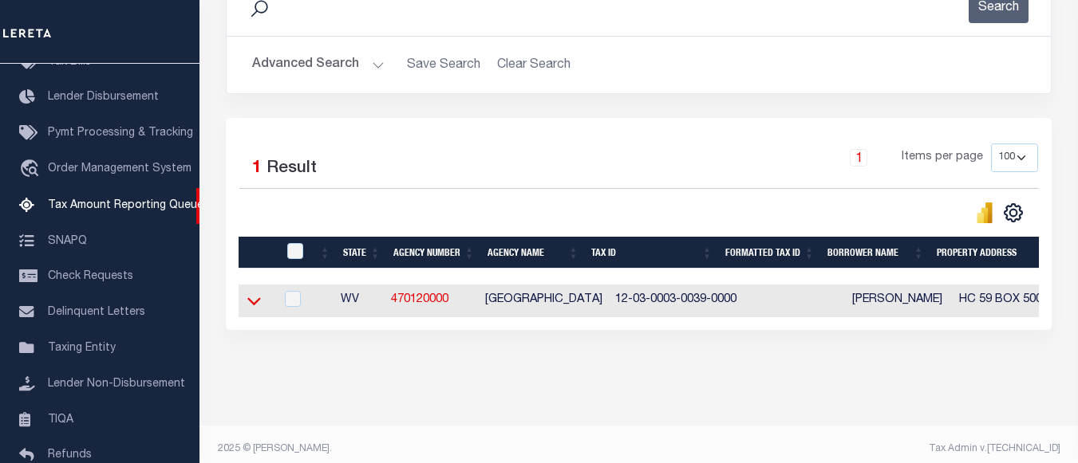
click at [257, 304] on icon at bounding box center [254, 301] width 14 height 17
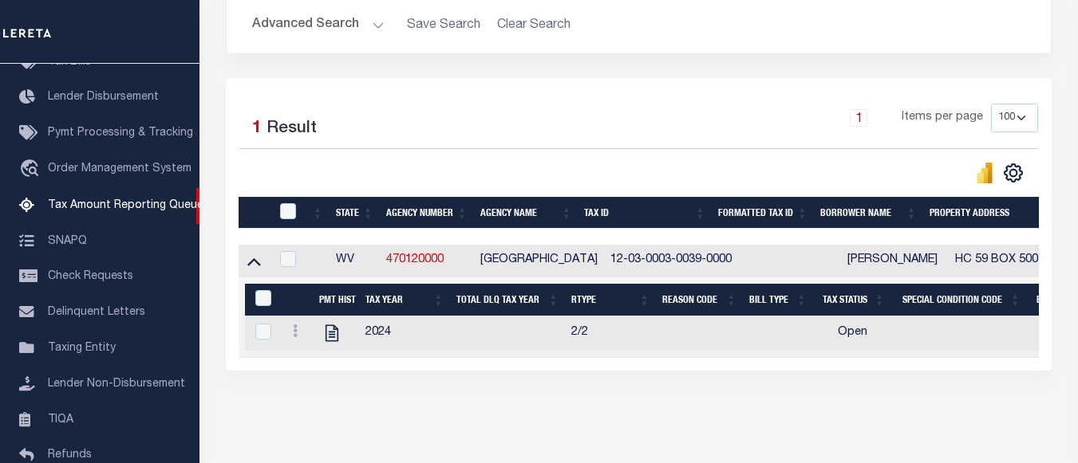
scroll to position [343, 0]
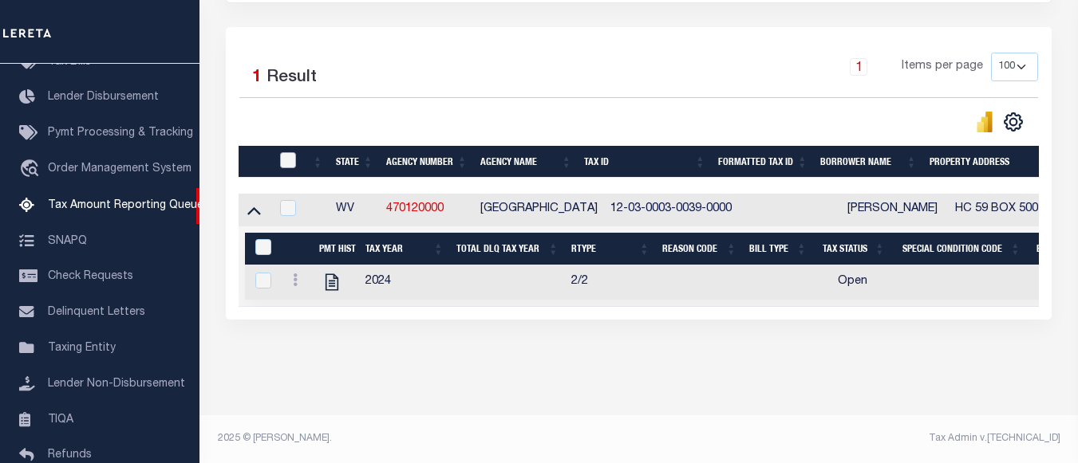
click at [289, 152] on input "checkbox" at bounding box center [288, 160] width 16 height 16
checkbox input "true"
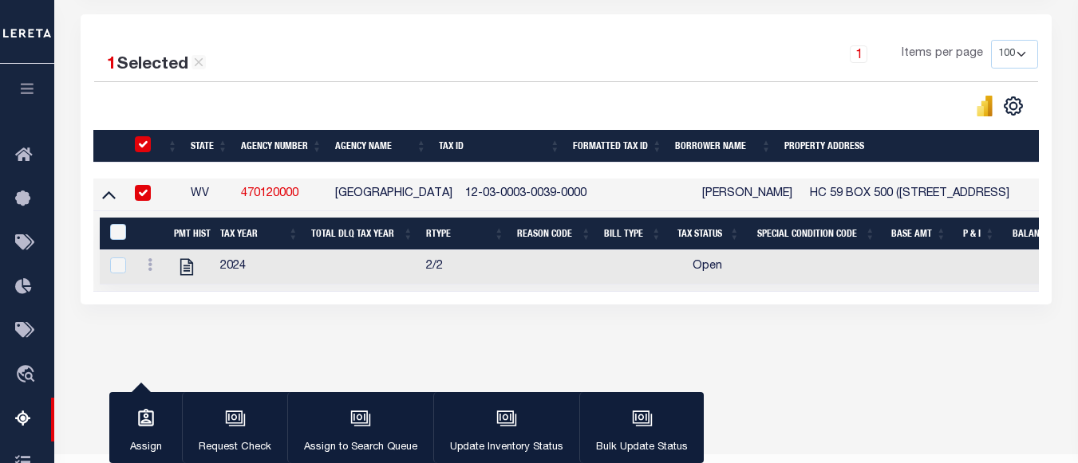
scroll to position [342, 0]
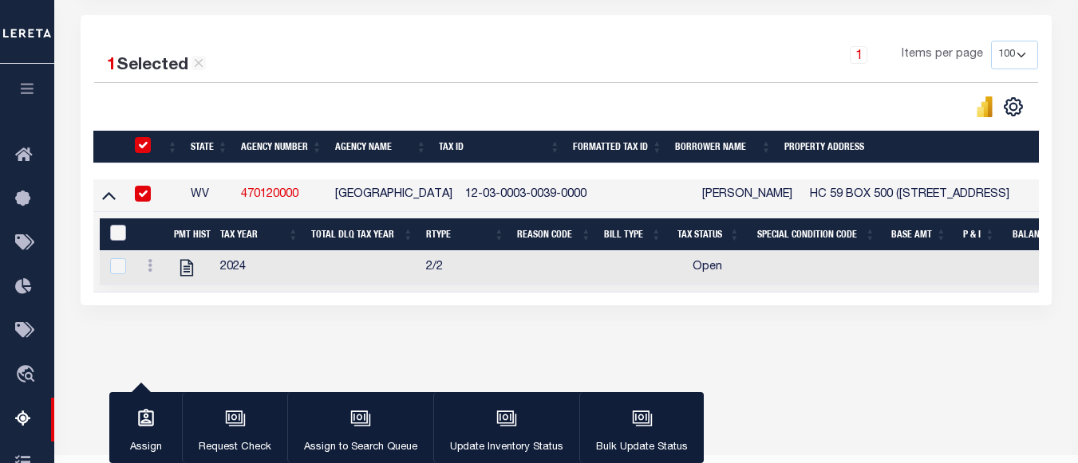
click at [120, 239] on input "&nbsp;" at bounding box center [118, 233] width 16 height 16
checkbox input "true"
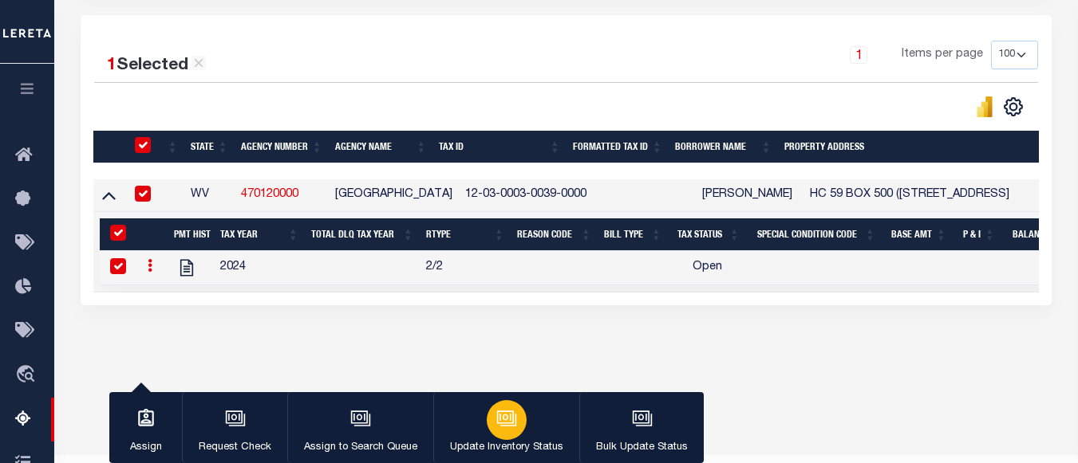
click at [512, 417] on icon "button" at bounding box center [508, 420] width 16 height 12
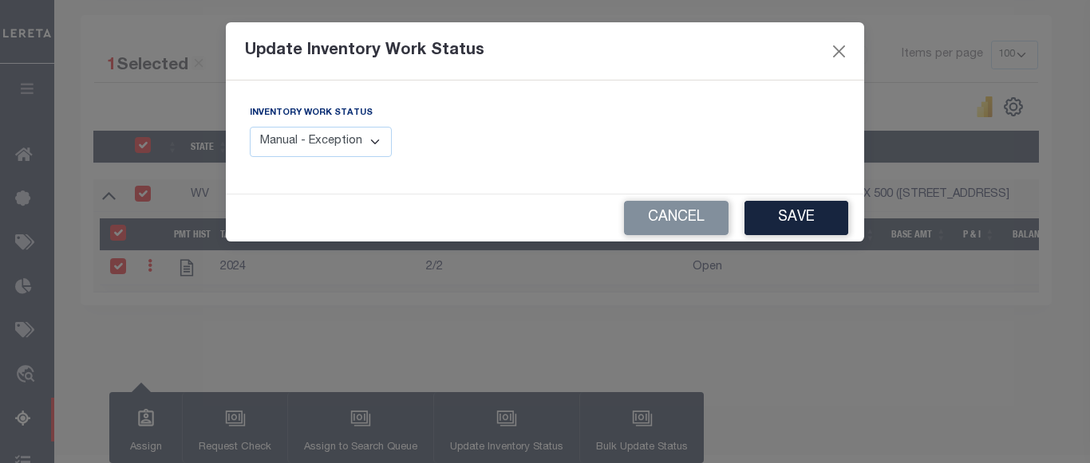
click at [344, 143] on select "Manual - Exception Pended - Awaiting Search Late Add Exception Completed" at bounding box center [321, 142] width 142 height 31
select select "4"
click at [250, 127] on select "Manual - Exception Pended - Awaiting Search Late Add Exception Completed" at bounding box center [321, 142] width 142 height 31
click at [794, 212] on button "Save" at bounding box center [796, 218] width 104 height 34
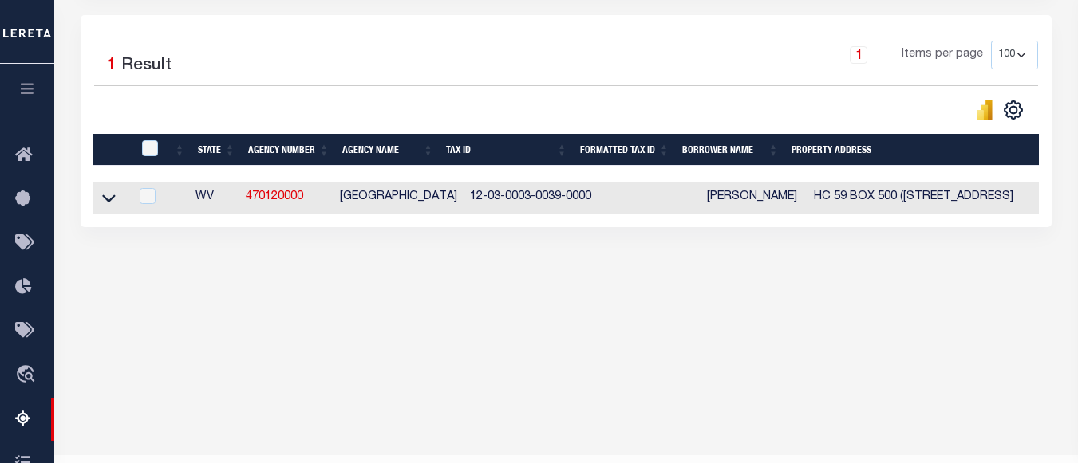
click at [114, 198] on icon at bounding box center [109, 198] width 14 height 17
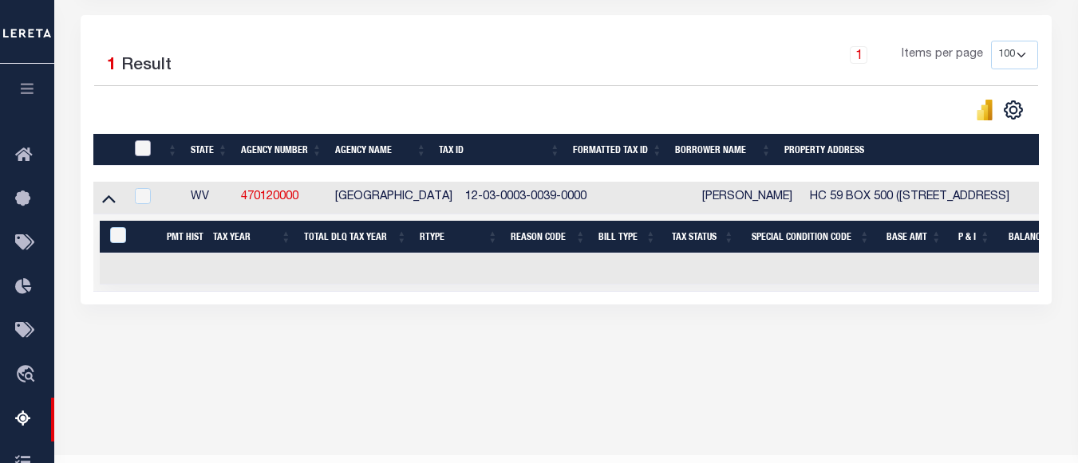
click at [148, 149] on input "checkbox" at bounding box center [143, 148] width 16 height 16
checkbox input "true"
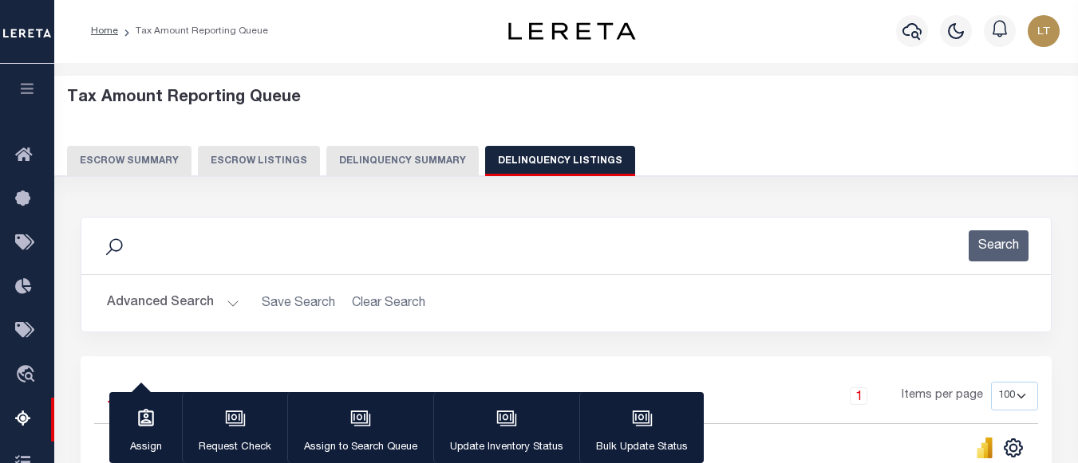
scroll to position [0, 0]
